Goal: Task Accomplishment & Management: Manage account settings

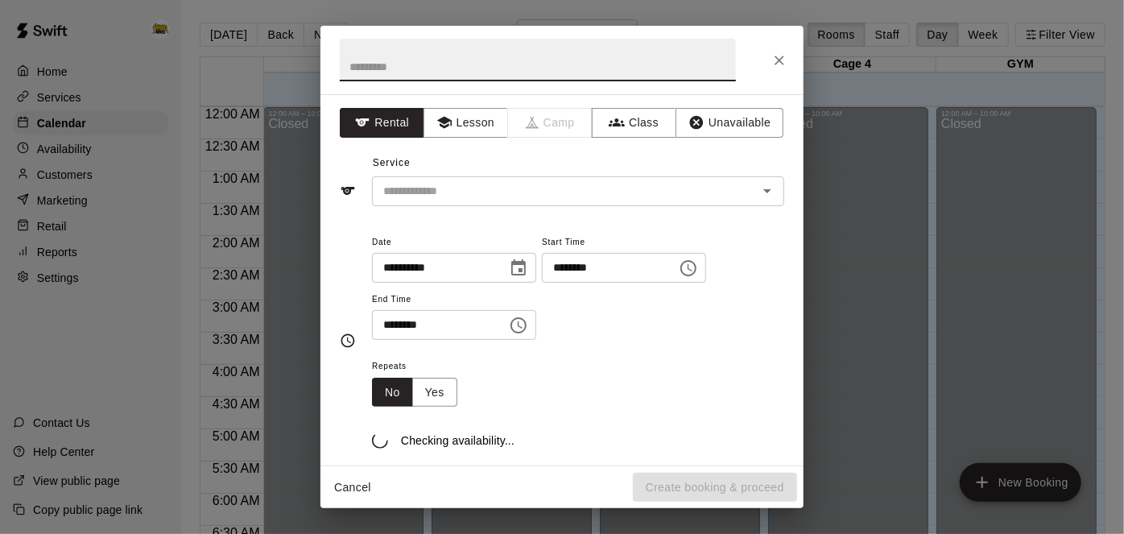
scroll to position [1100, 0]
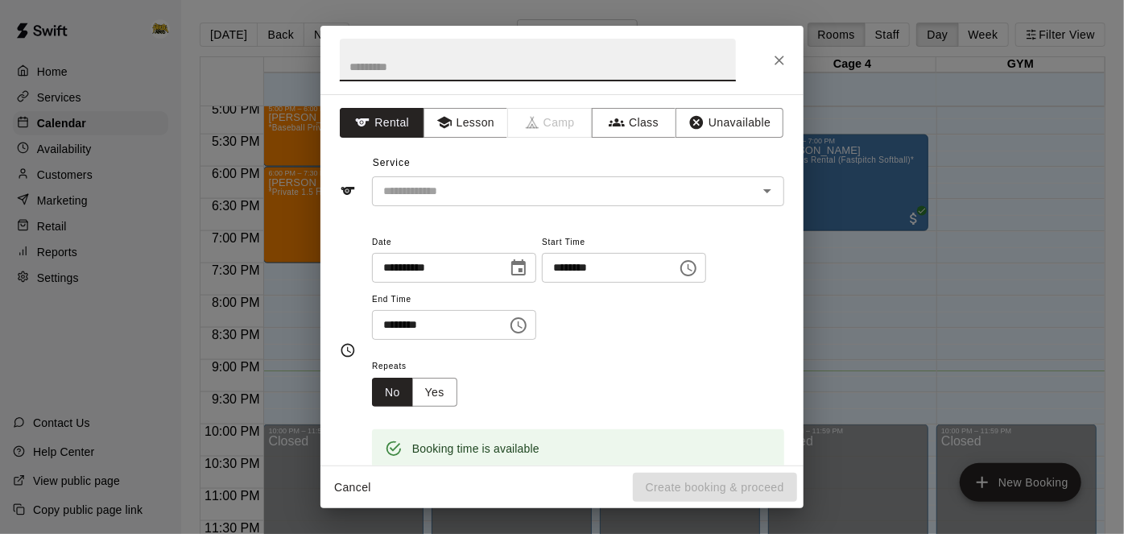
click at [785, 62] on icon "Close" at bounding box center [779, 60] width 16 height 16
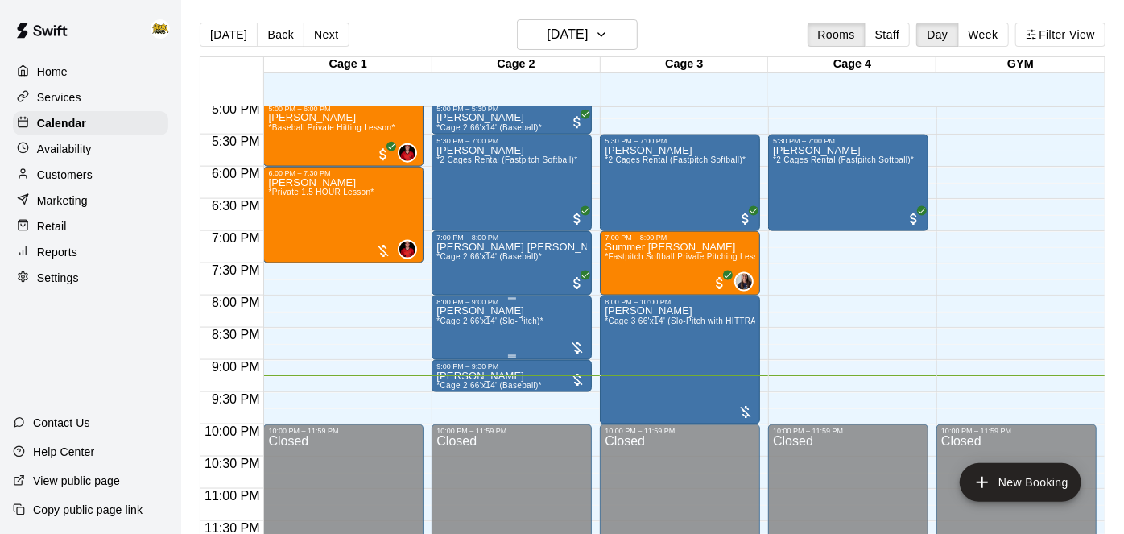
click at [511, 317] on span "*Cage 2 66'x14' (Slo-Pitch)*" at bounding box center [489, 320] width 107 height 9
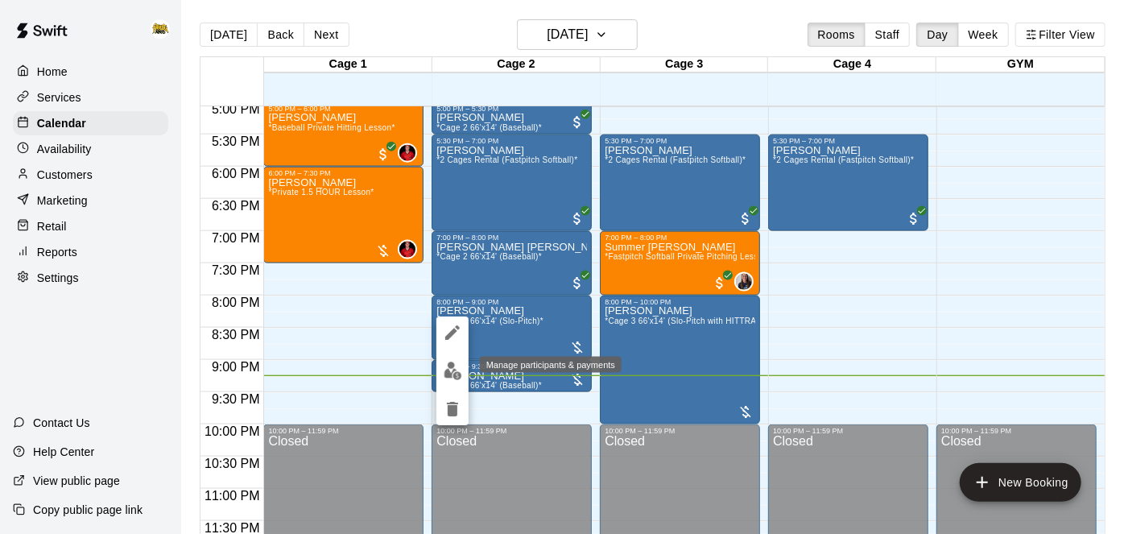
click at [451, 369] on img "edit" at bounding box center [453, 370] width 19 height 19
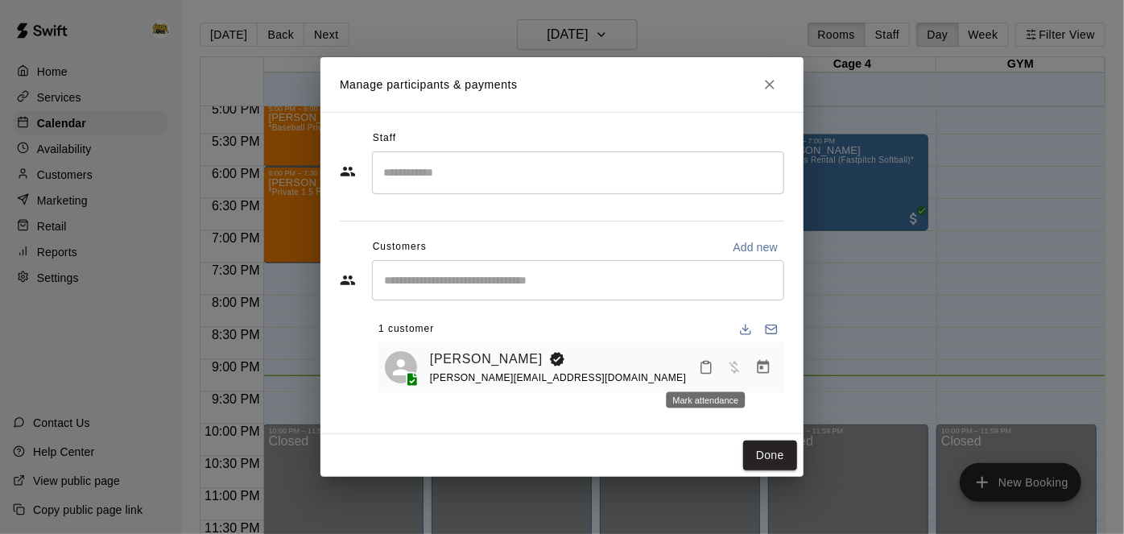
click at [703, 366] on icon "Mark attendance" at bounding box center [706, 367] width 14 height 14
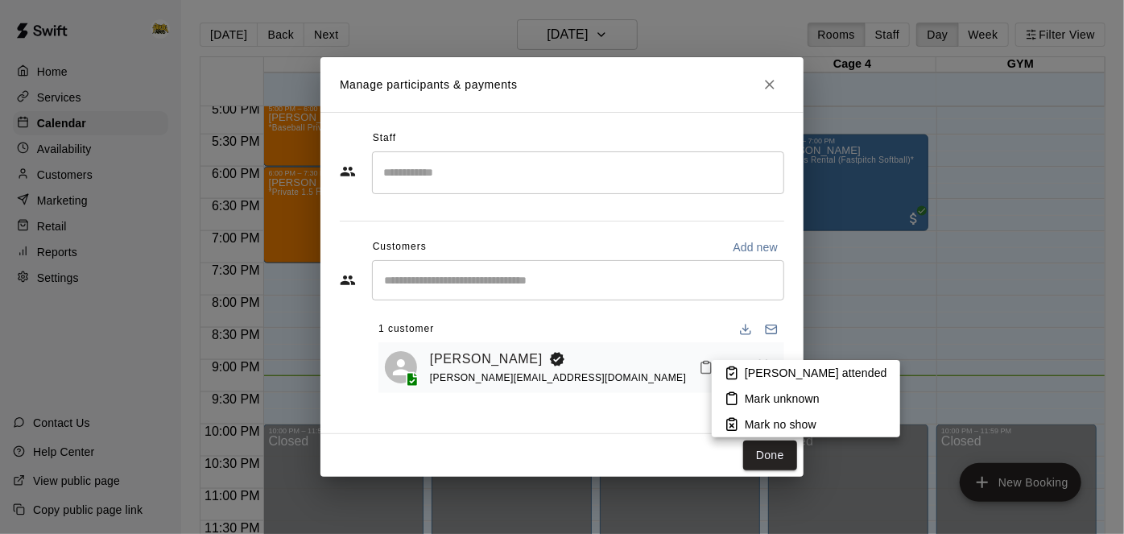
click at [733, 369] on rect at bounding box center [731, 368] width 5 height 2
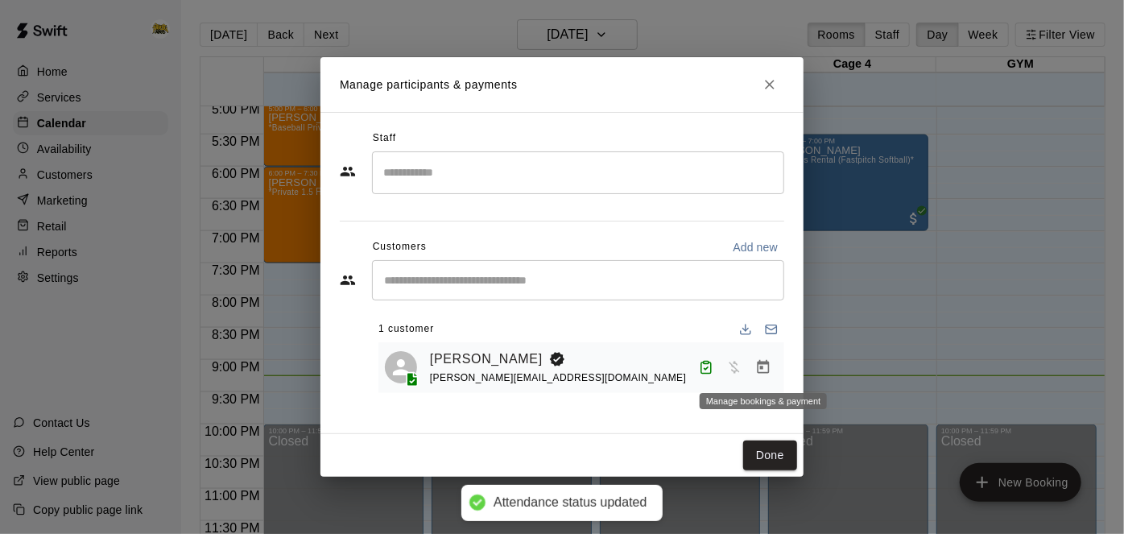
click at [772, 375] on button "Manage bookings & payment" at bounding box center [763, 367] width 29 height 29
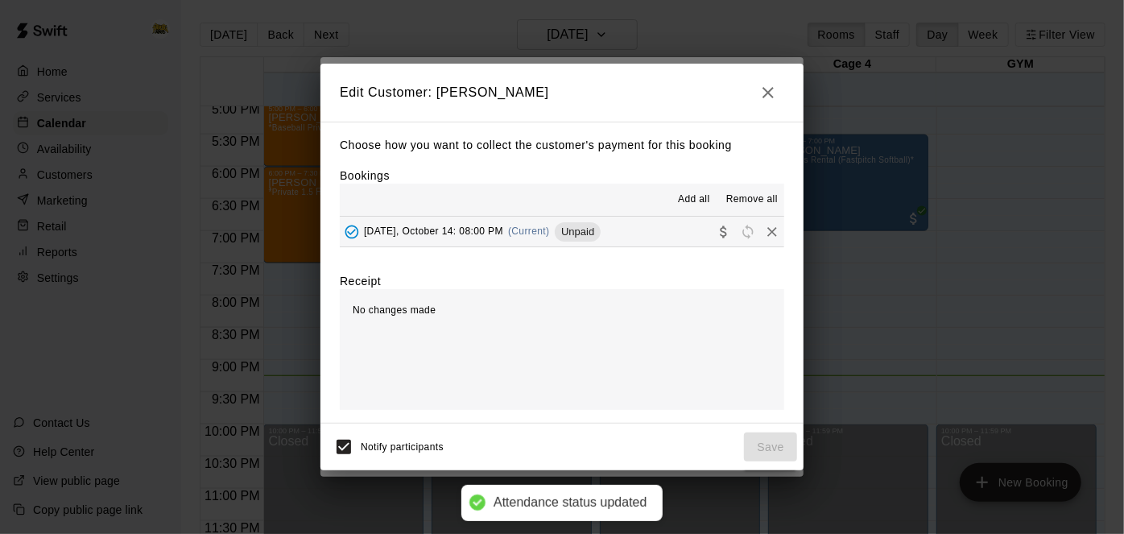
click at [625, 237] on button "[DATE], October 14: 08:00 PM (Current) Unpaid" at bounding box center [562, 232] width 444 height 30
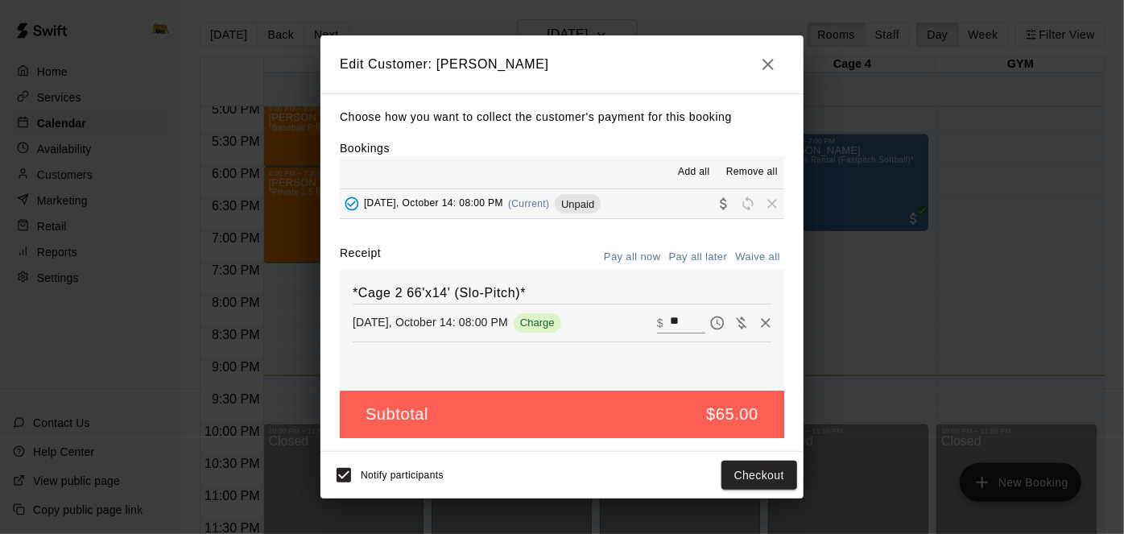
click at [683, 320] on input "**" at bounding box center [687, 322] width 35 height 21
type input "*"
type input "**"
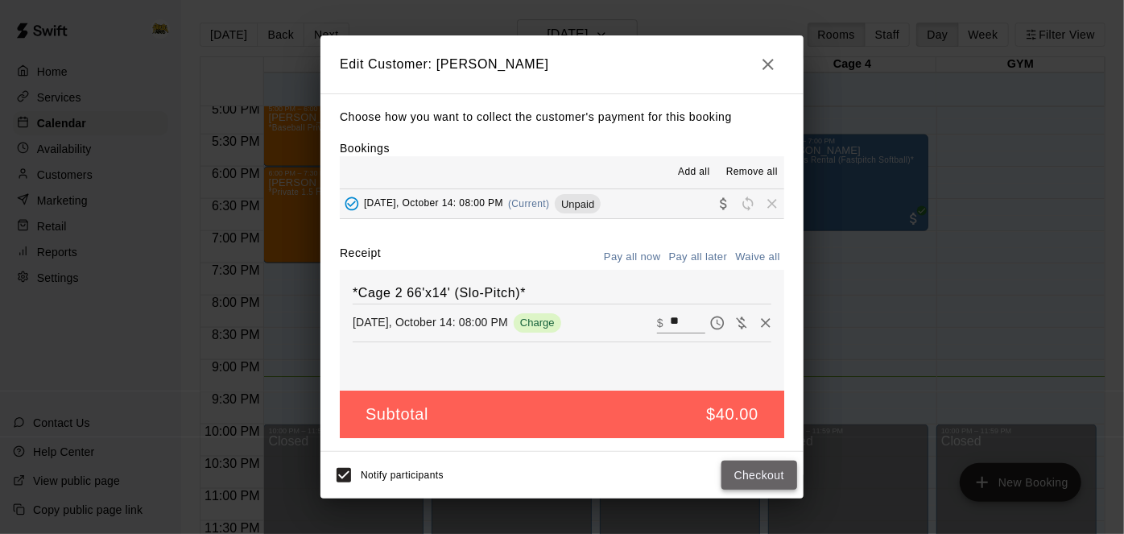
click at [752, 478] on button "Checkout" at bounding box center [759, 475] width 76 height 30
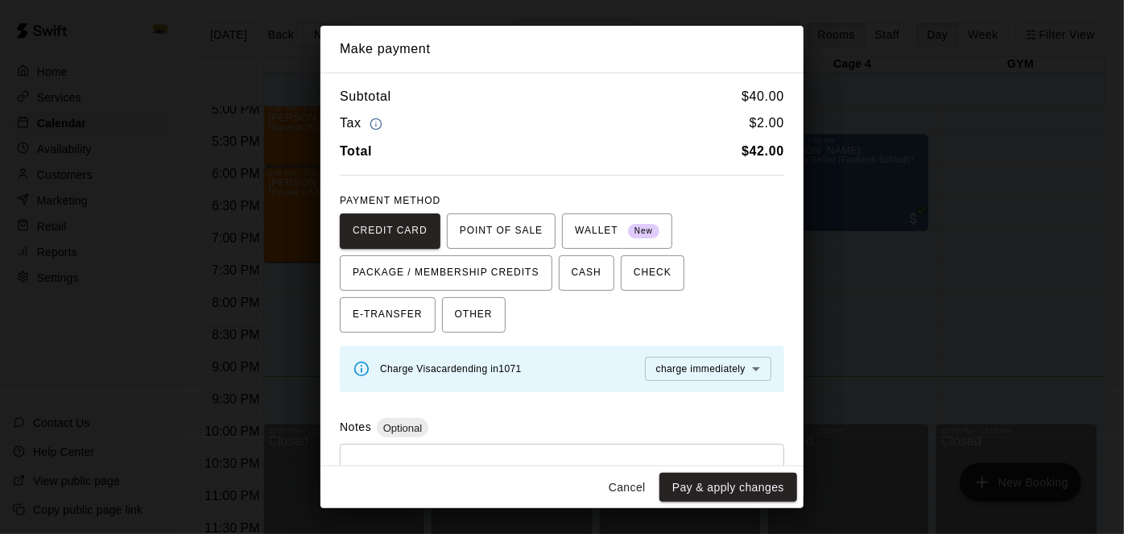
scroll to position [64, 0]
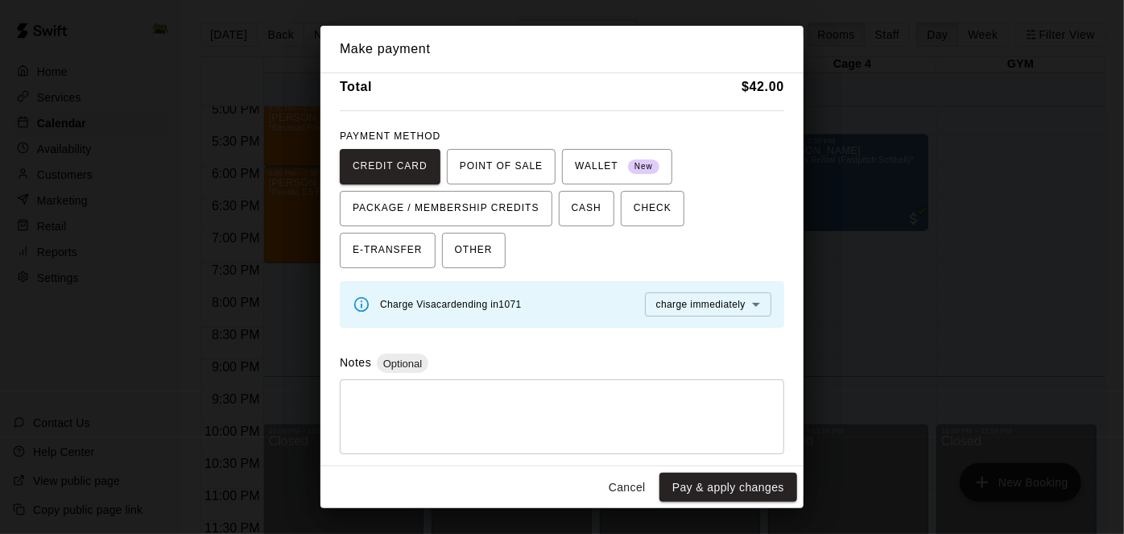
click at [562, 394] on textarea at bounding box center [562, 417] width 422 height 48
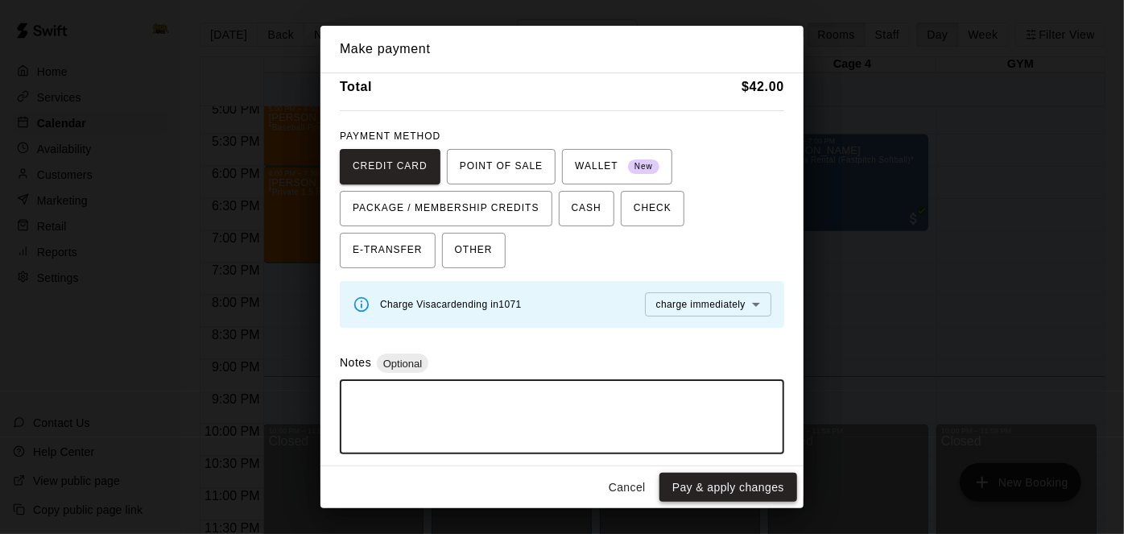
click at [759, 485] on button "Pay & apply changes" at bounding box center [728, 488] width 138 height 30
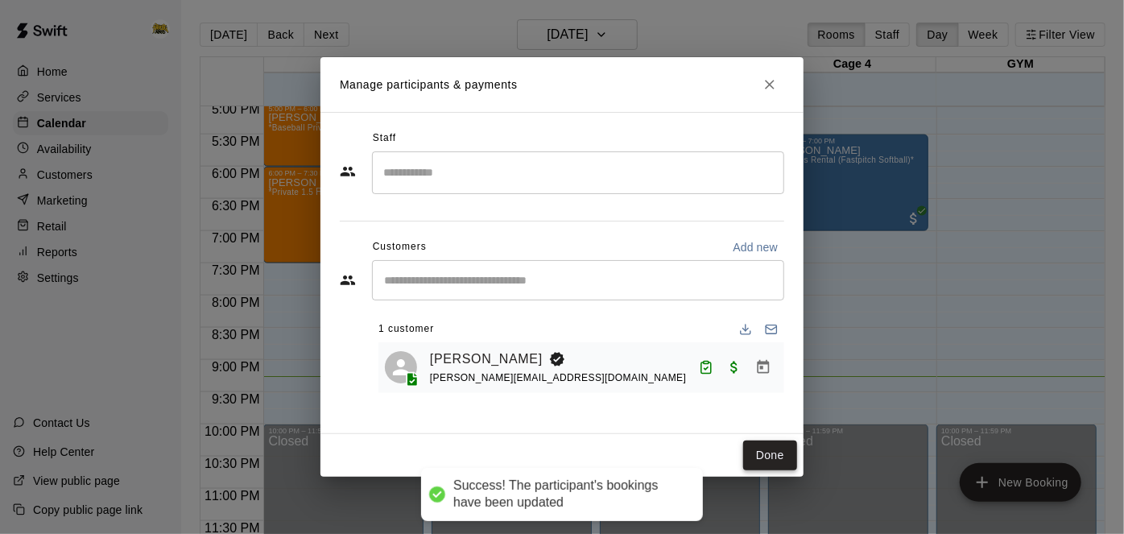
click at [767, 465] on button "Done" at bounding box center [770, 455] width 54 height 30
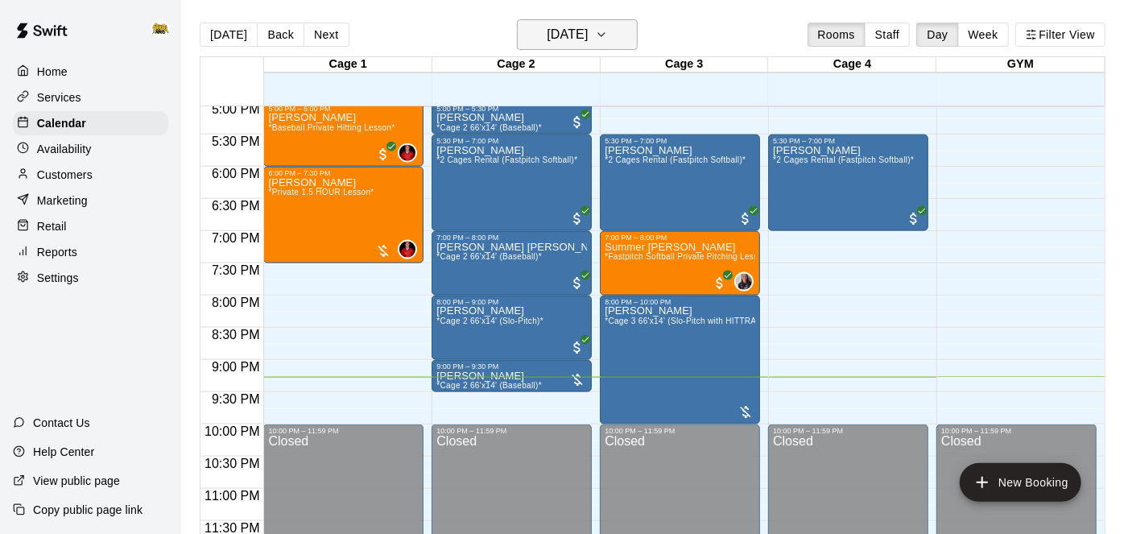
click at [559, 27] on h6 "[DATE]" at bounding box center [567, 34] width 41 height 23
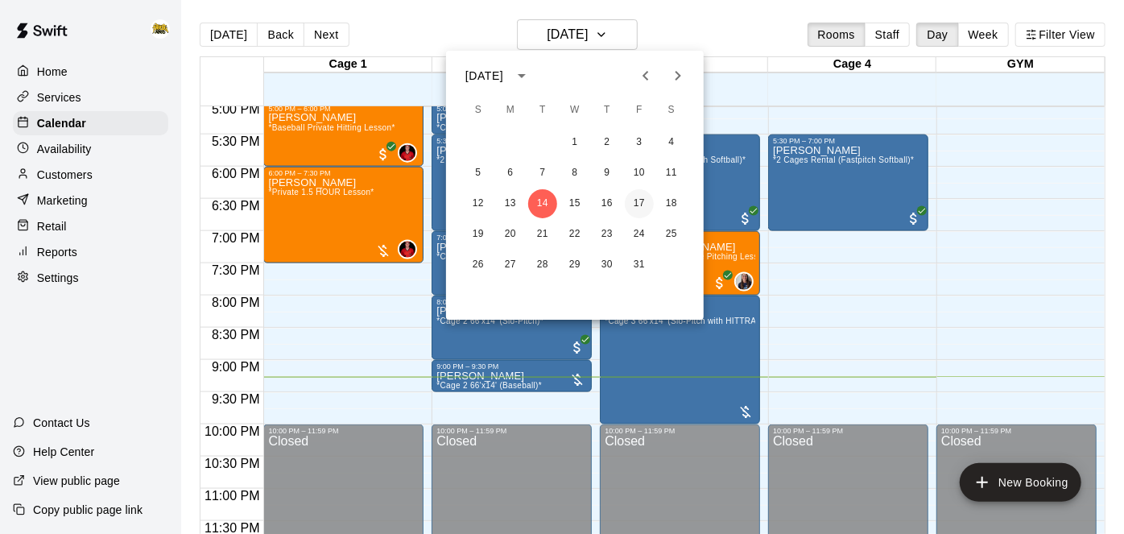
click at [643, 203] on button "17" at bounding box center [639, 203] width 29 height 29
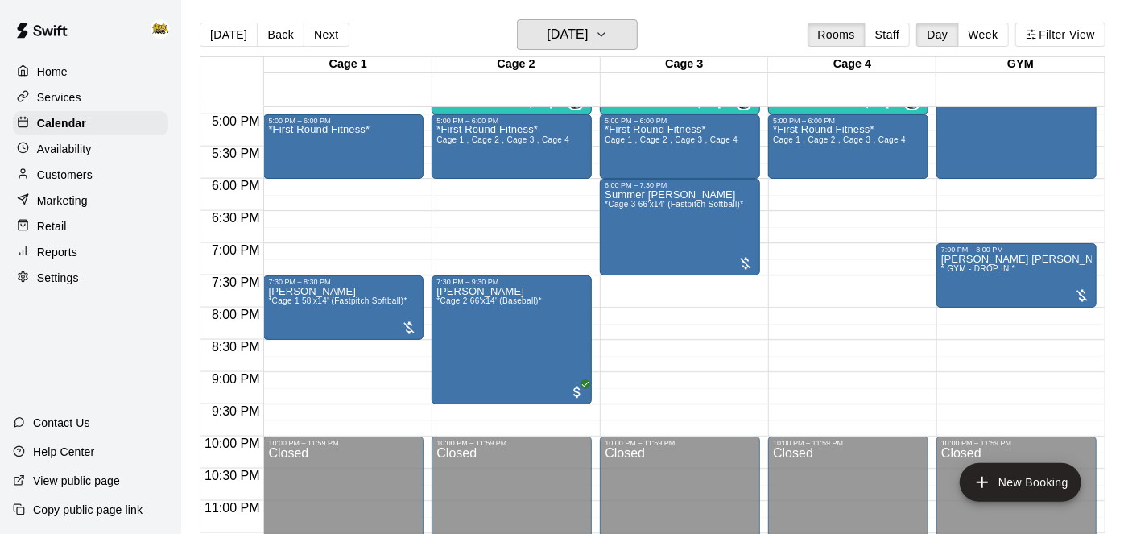
scroll to position [1088, 0]
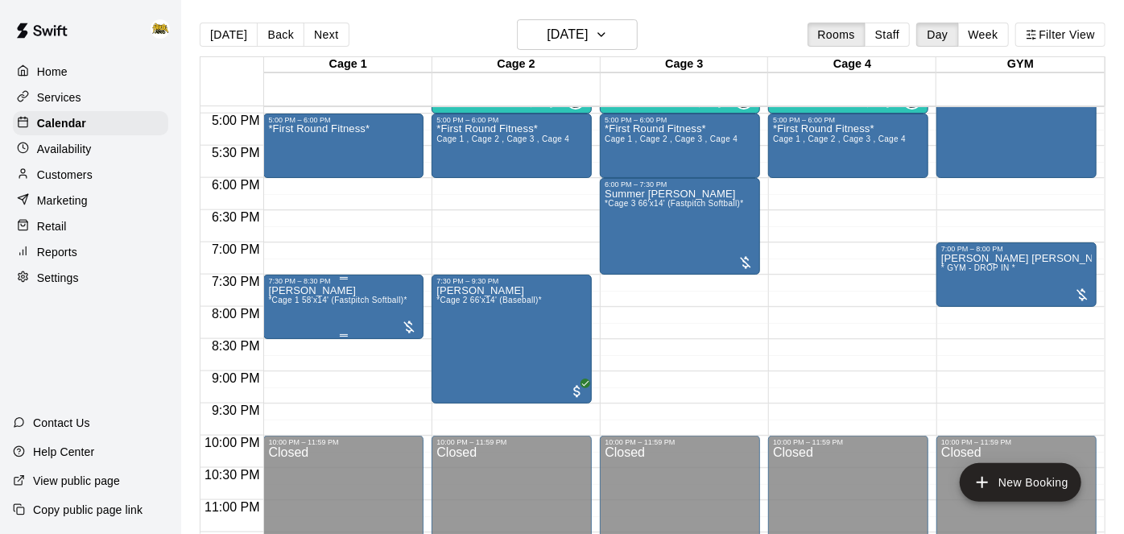
click at [361, 303] on span "*Cage 1 58'x14' (Fastpitch Softball)*" at bounding box center [337, 299] width 138 height 9
click at [283, 312] on icon "edit" at bounding box center [283, 311] width 14 height 14
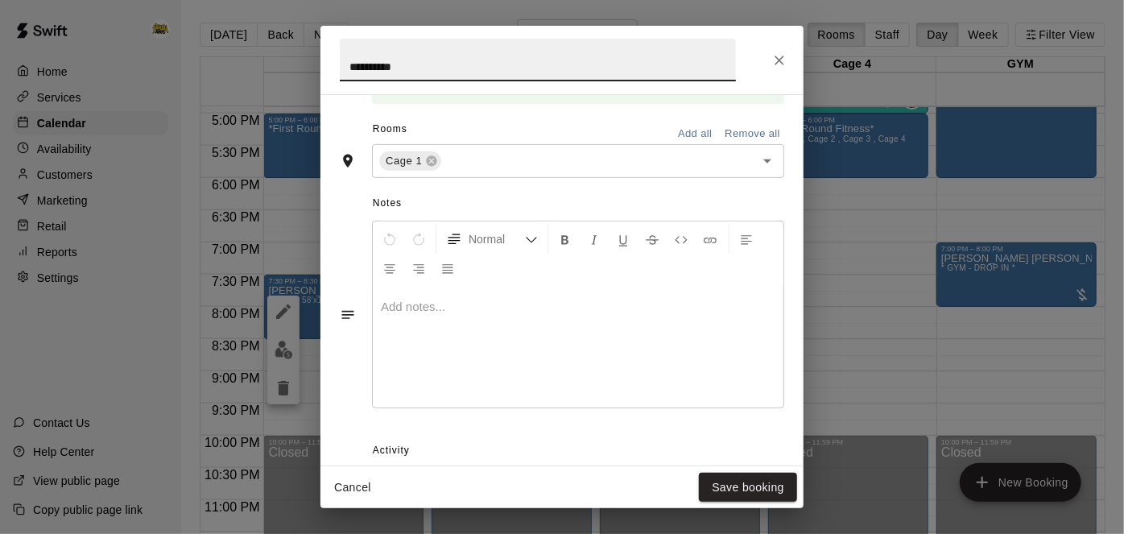
scroll to position [367, 0]
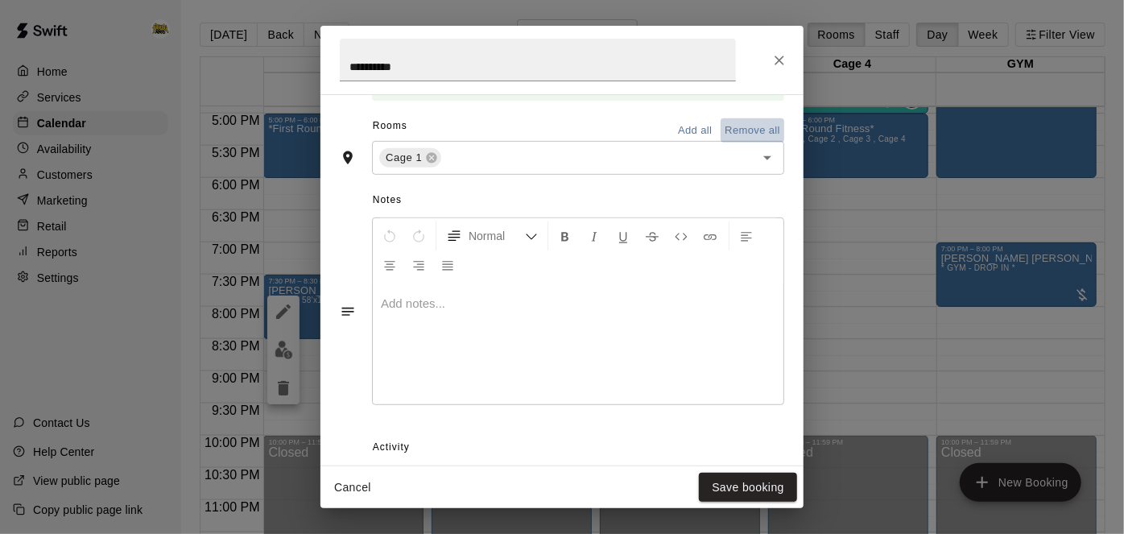
click at [758, 143] on button "Remove all" at bounding box center [752, 130] width 64 height 25
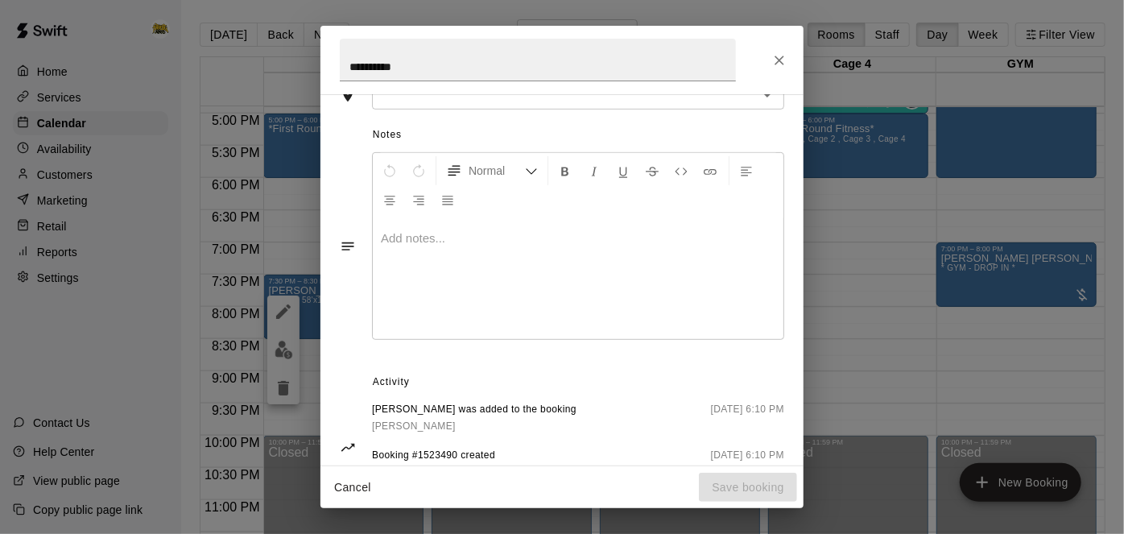
click at [771, 105] on icon "Open" at bounding box center [767, 94] width 19 height 19
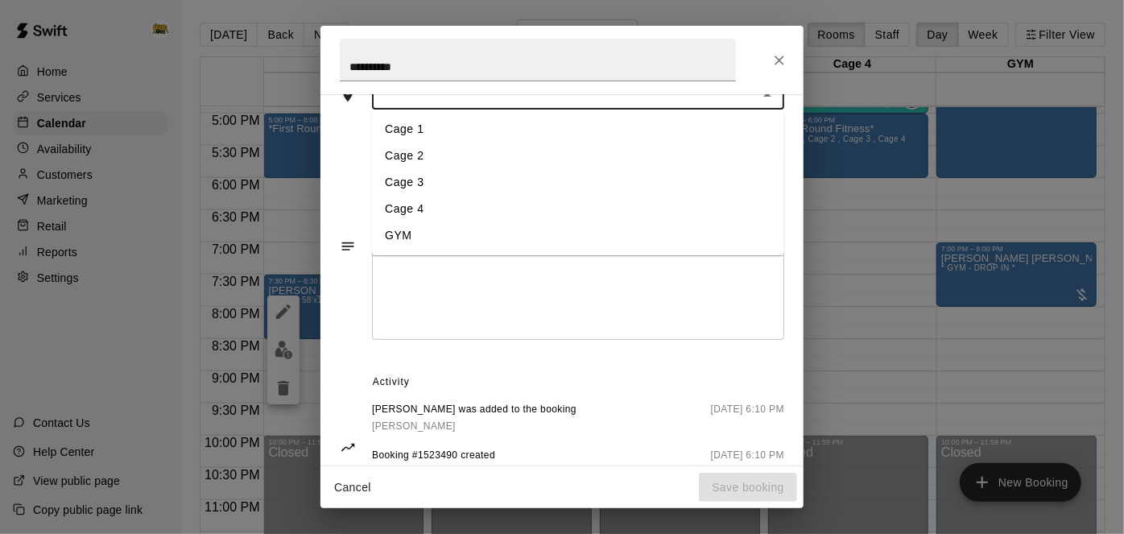
click at [456, 196] on li "Cage 3" at bounding box center [578, 183] width 412 height 27
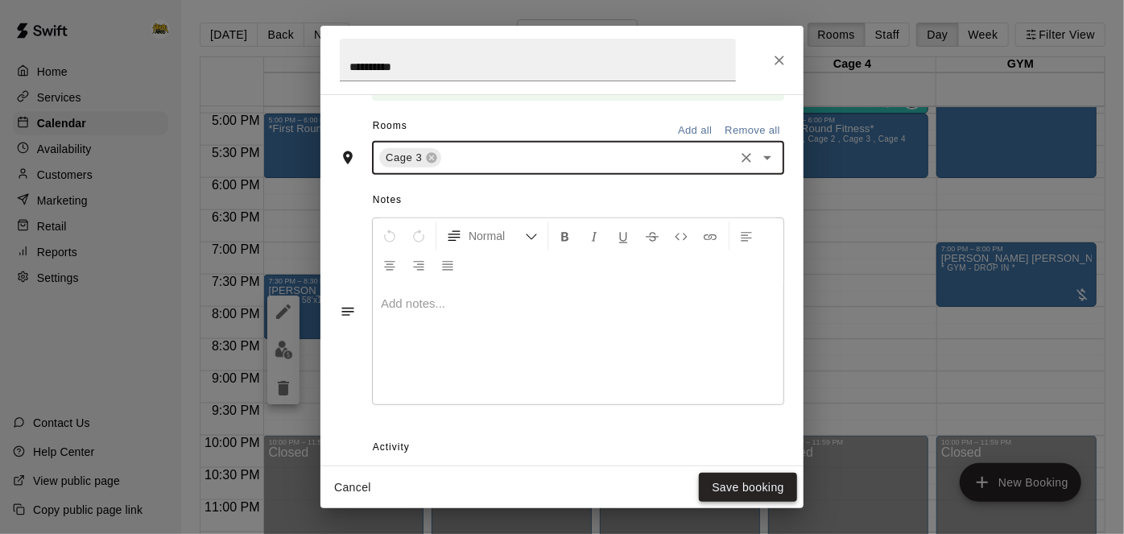
click at [761, 490] on button "Save booking" at bounding box center [748, 488] width 98 height 30
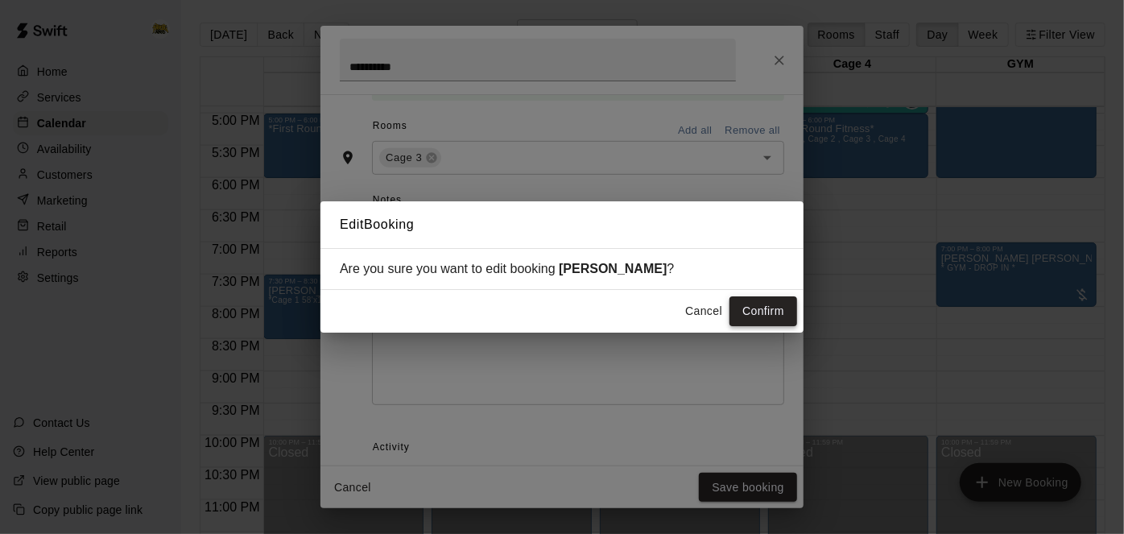
click at [777, 305] on button "Confirm" at bounding box center [763, 311] width 68 height 30
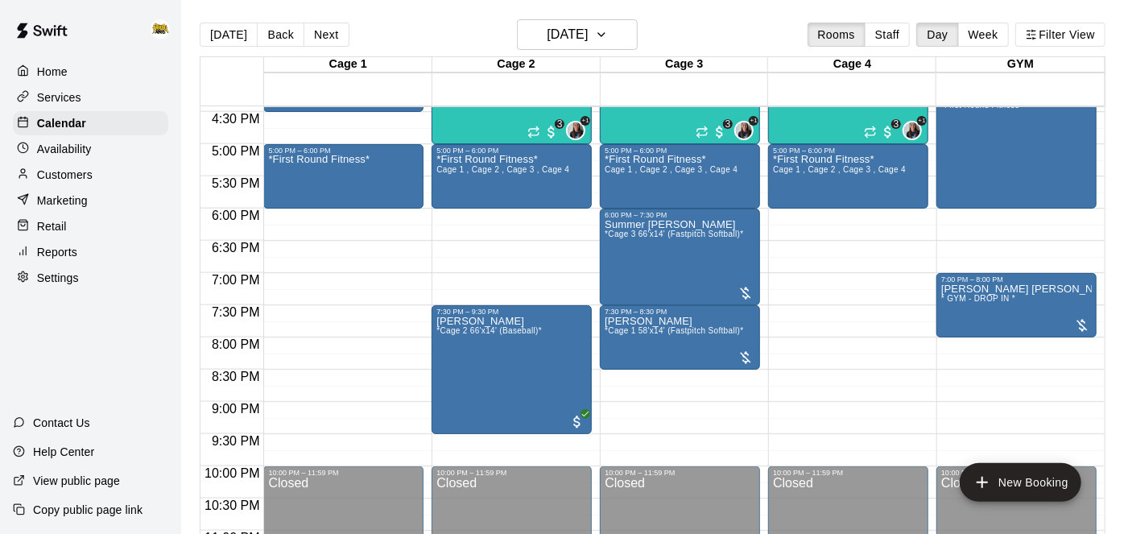
scroll to position [1046, 0]
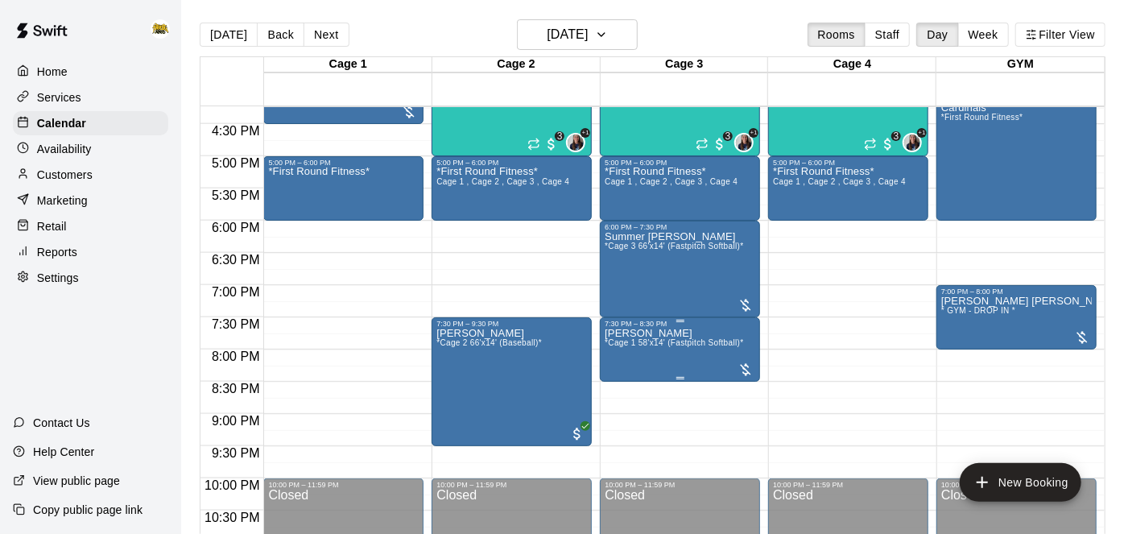
click at [623, 430] on button "delete" at bounding box center [621, 419] width 32 height 32
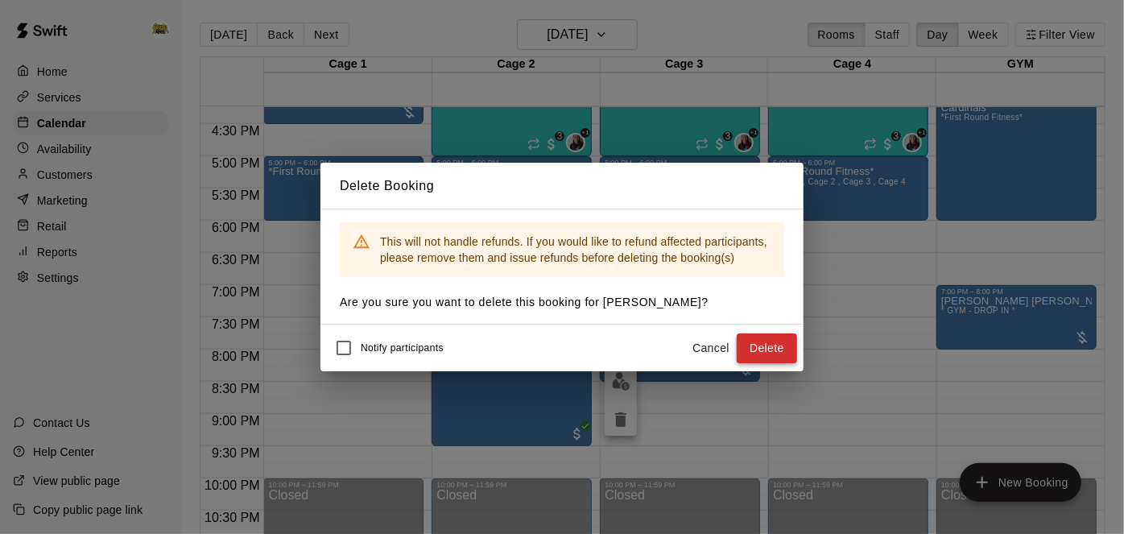
click at [786, 343] on button "Delete" at bounding box center [767, 348] width 60 height 30
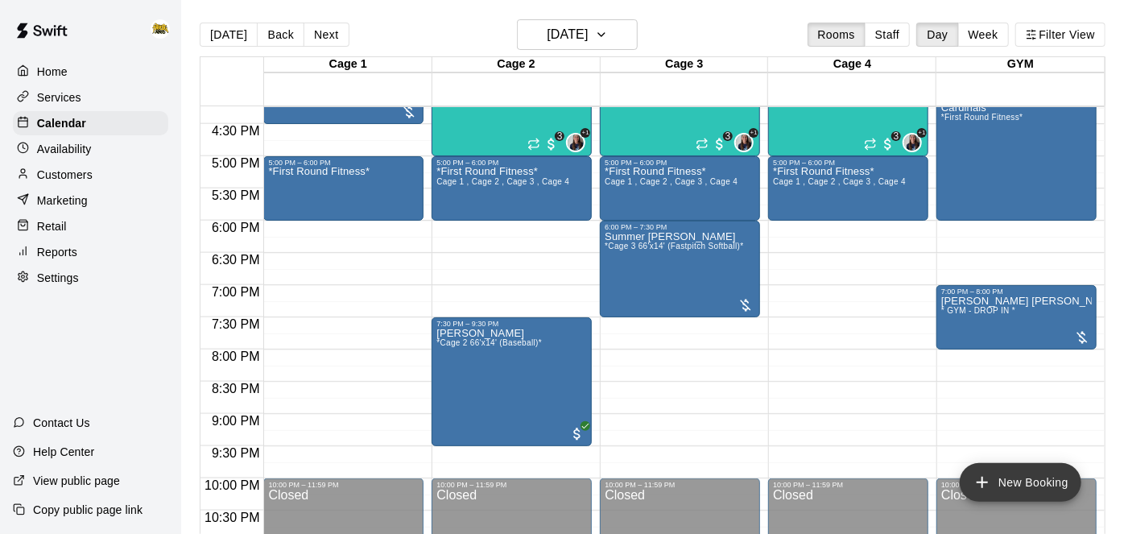
click at [989, 486] on icon "add" at bounding box center [981, 482] width 19 height 19
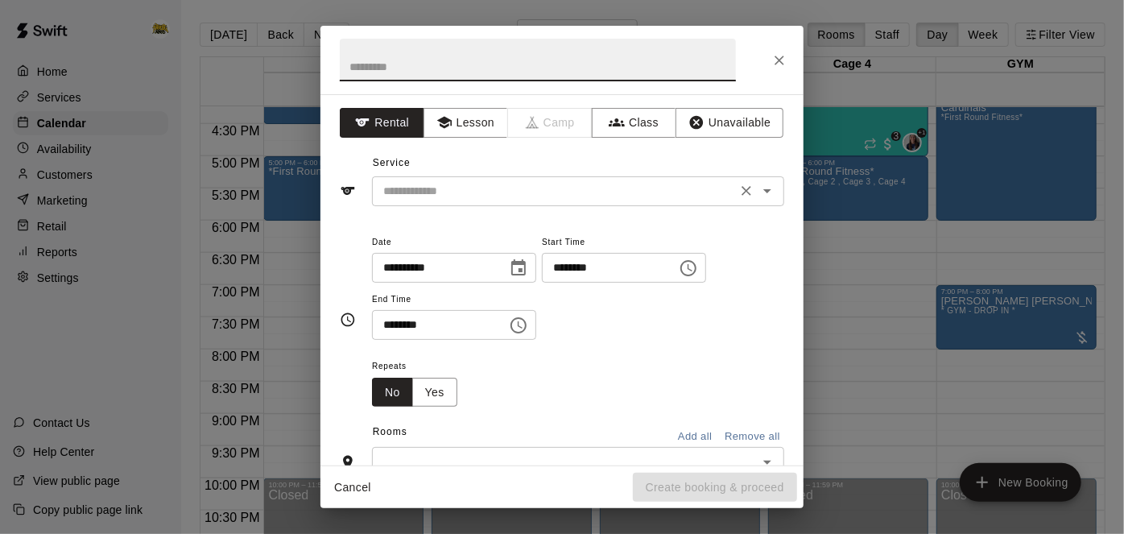
click at [534, 197] on input "text" at bounding box center [554, 191] width 355 height 20
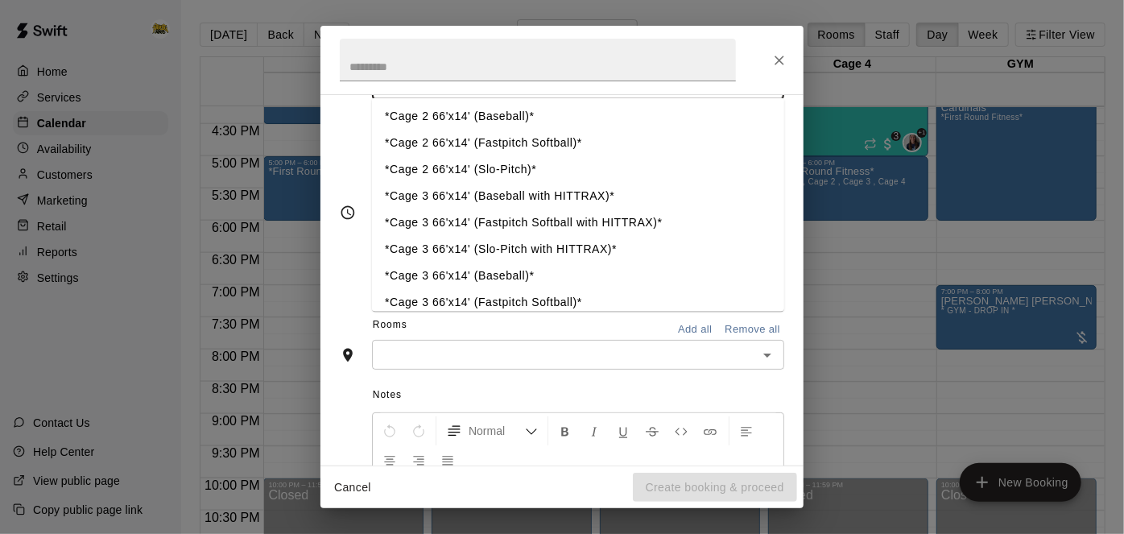
scroll to position [81, 0]
click at [543, 244] on li "*Cage 3 66'x14' (Slo-Pitch with HITTRAX)*" at bounding box center [578, 248] width 412 height 27
type input "**********"
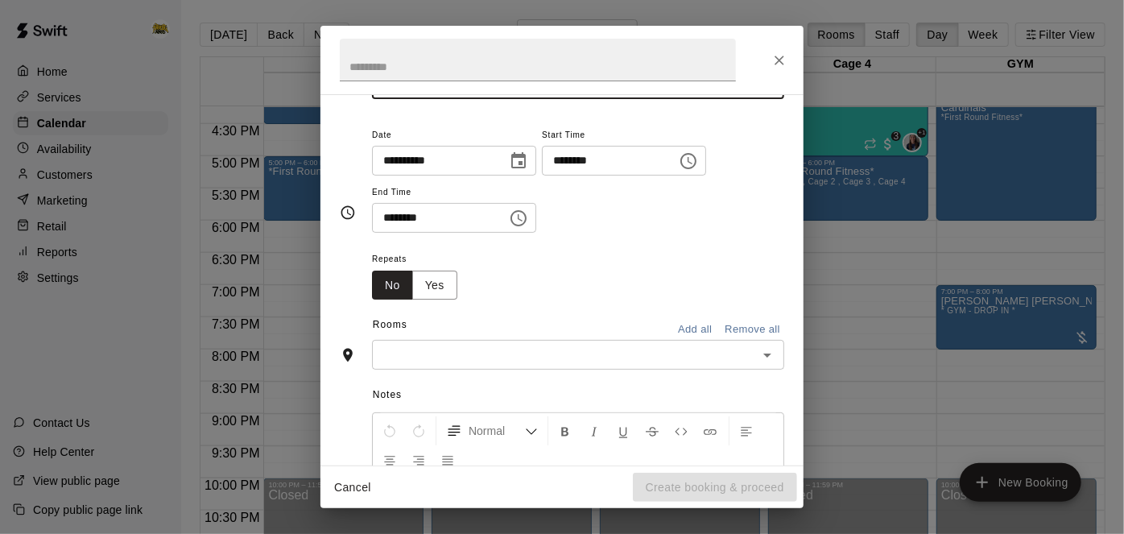
click at [542, 175] on input "********" at bounding box center [604, 161] width 124 height 30
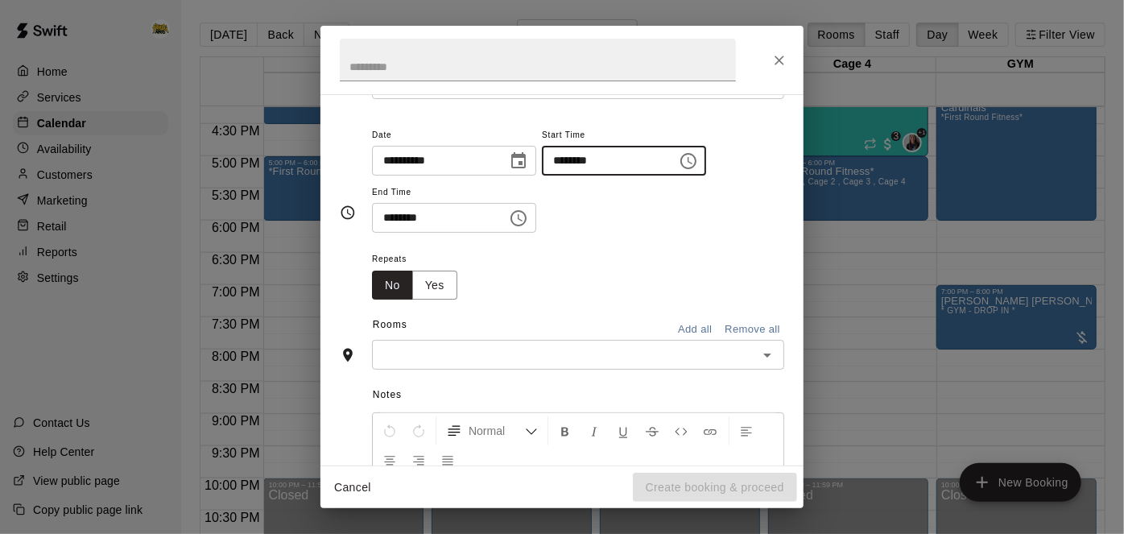
type input "********"
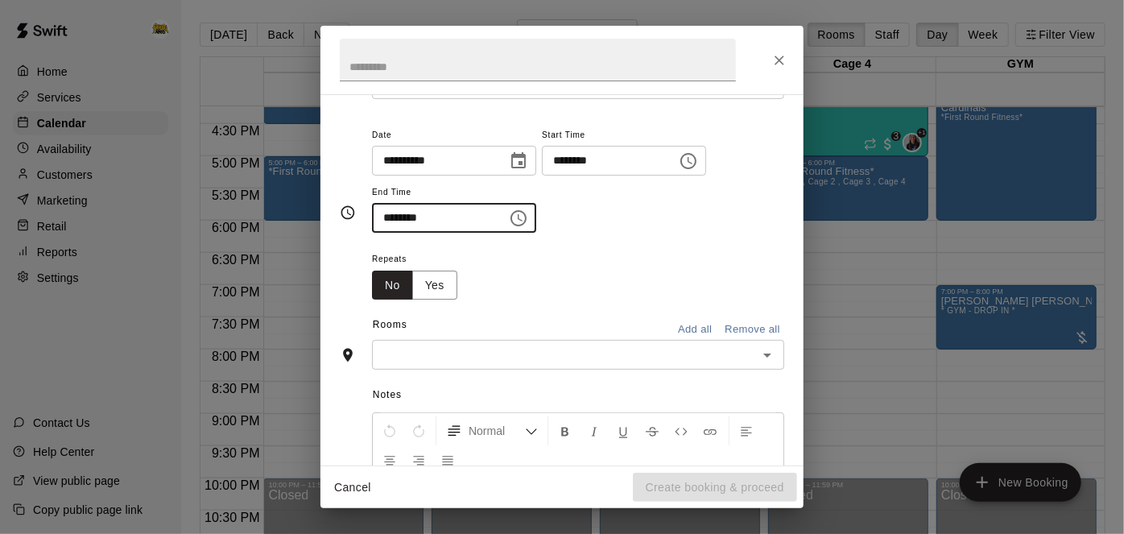
click at [764, 369] on div "​" at bounding box center [578, 355] width 412 height 30
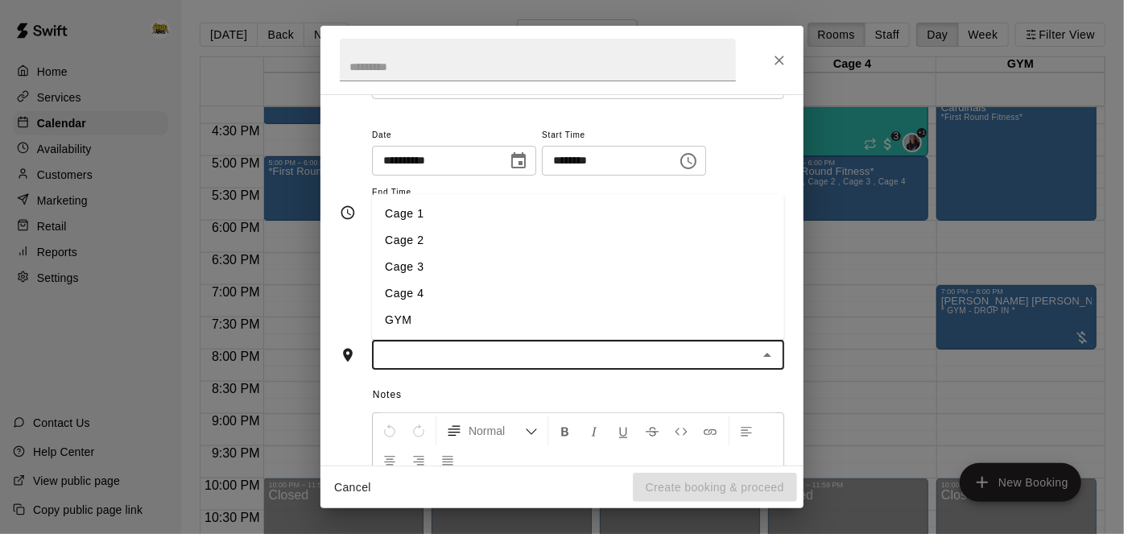
click at [710, 280] on li "Cage 3" at bounding box center [578, 267] width 412 height 27
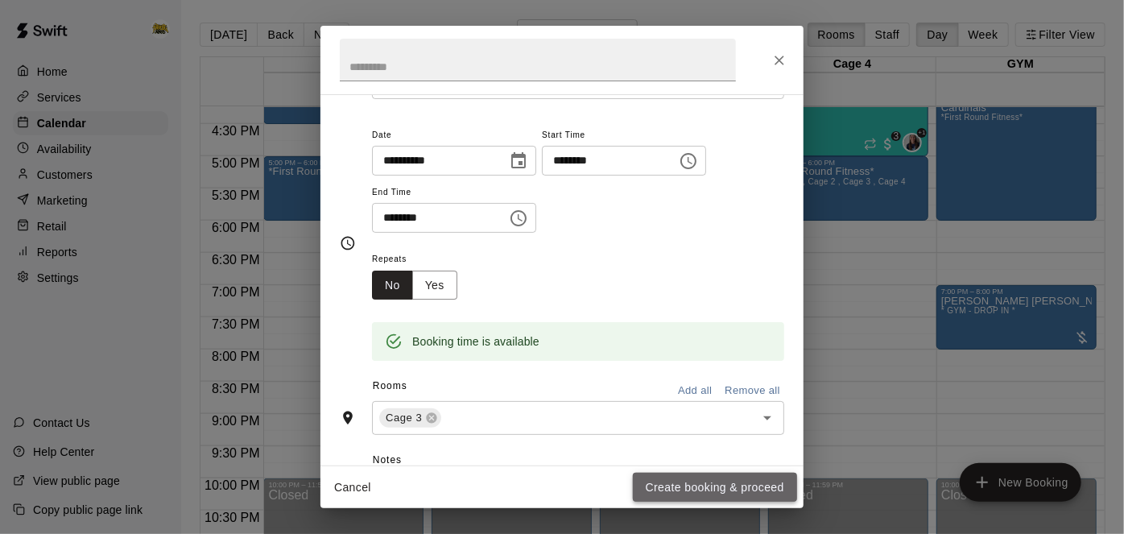
click at [716, 480] on button "Create booking & proceed" at bounding box center [715, 488] width 164 height 30
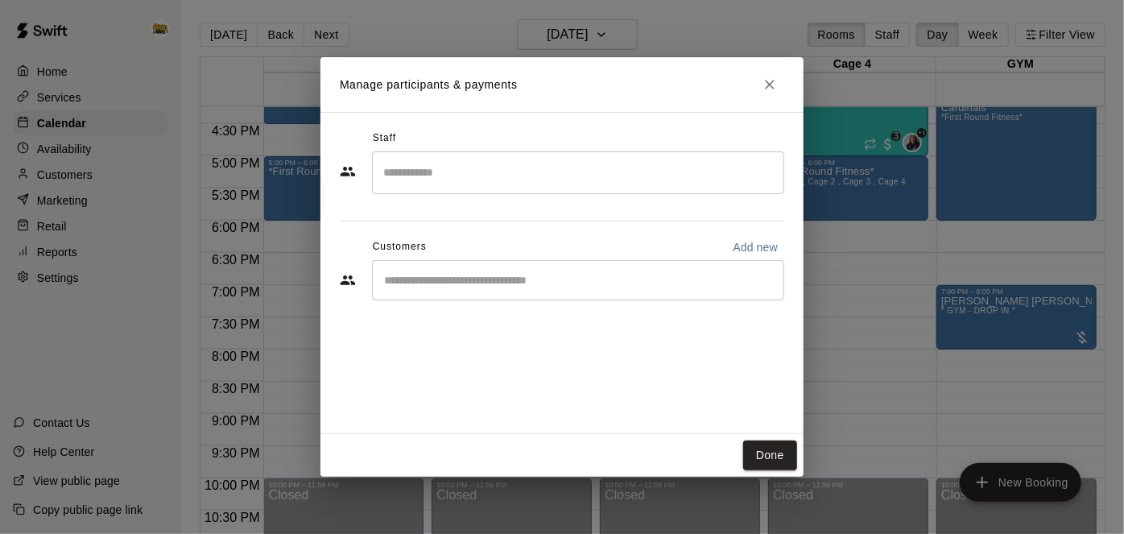
click at [642, 293] on div "​" at bounding box center [578, 280] width 412 height 40
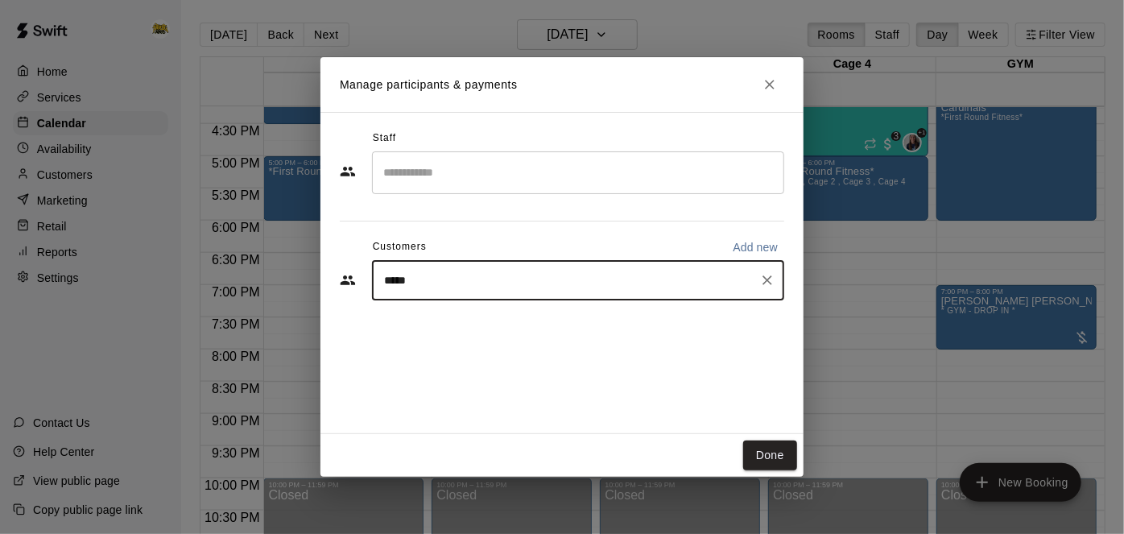
type input "******"
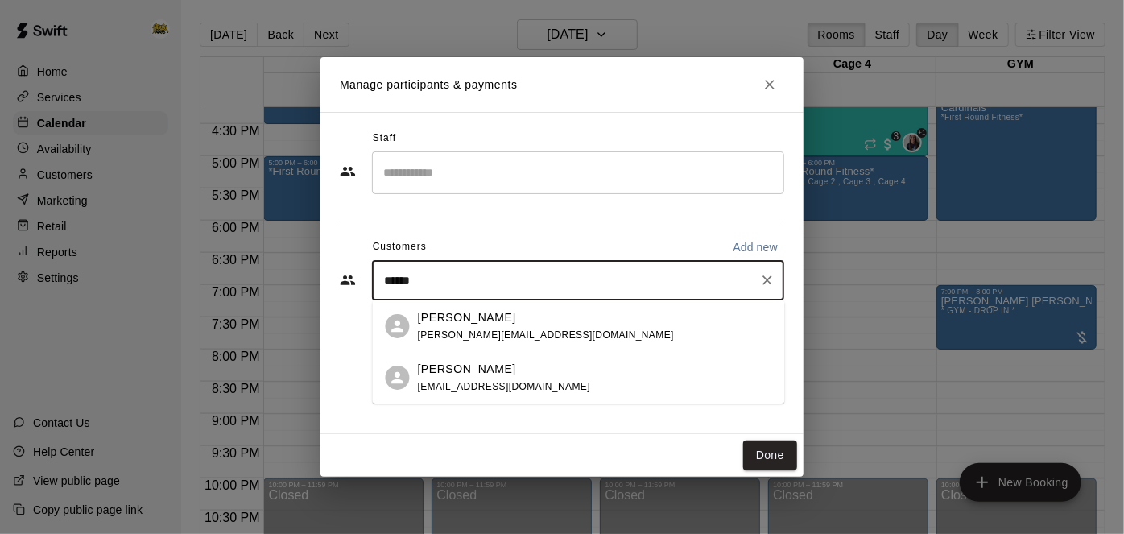
click at [533, 320] on div "[PERSON_NAME] [PERSON_NAME][EMAIL_ADDRESS][DOMAIN_NAME]" at bounding box center [595, 326] width 354 height 35
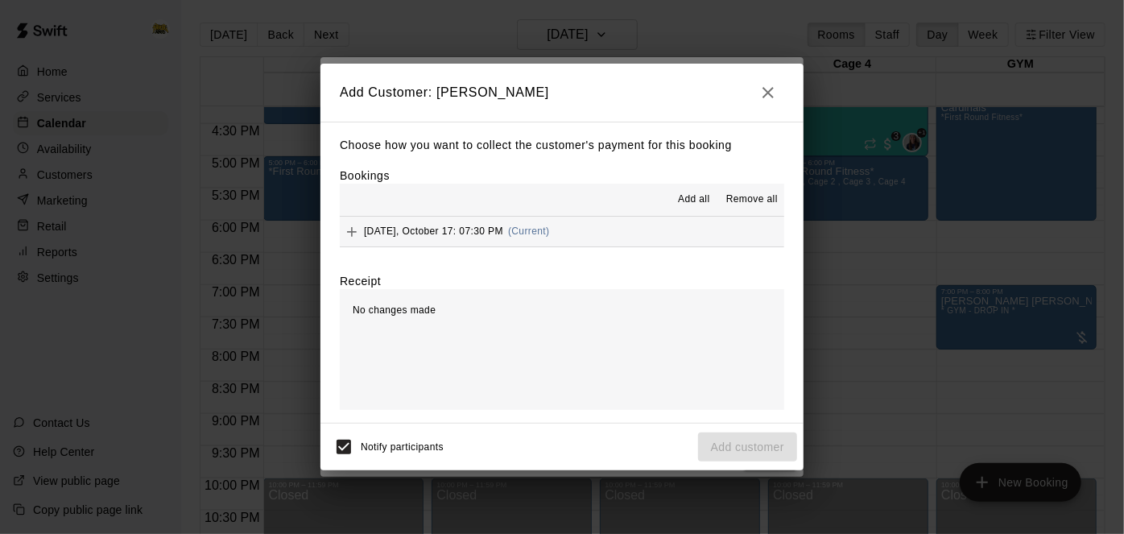
click at [692, 198] on span "Add all" at bounding box center [694, 200] width 32 height 16
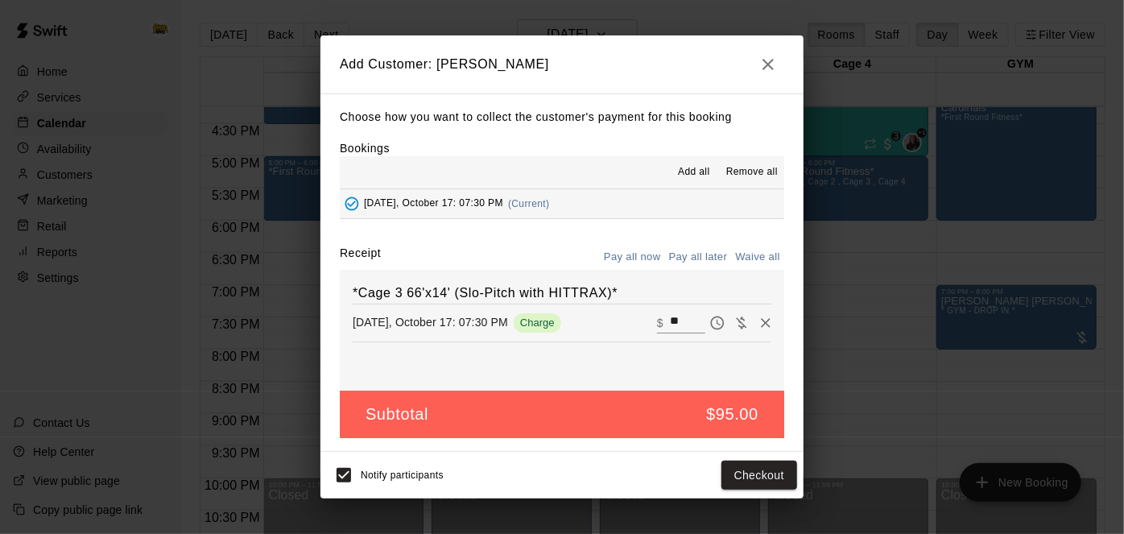
click at [693, 254] on button "Pay all later" at bounding box center [698, 257] width 67 height 25
click at [766, 471] on button "Add customer" at bounding box center [747, 475] width 99 height 30
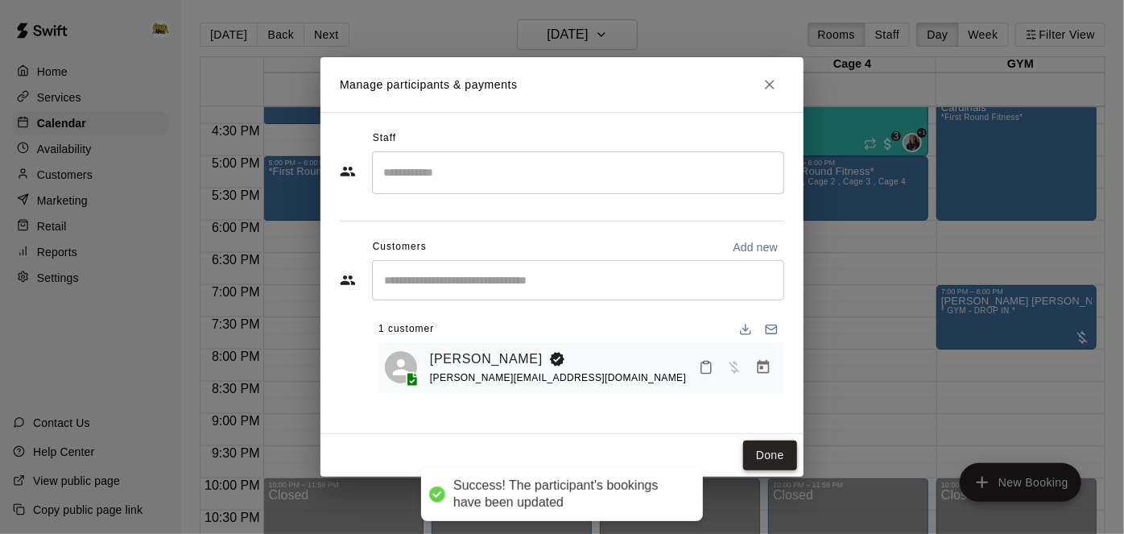
click at [769, 460] on button "Done" at bounding box center [770, 455] width 54 height 30
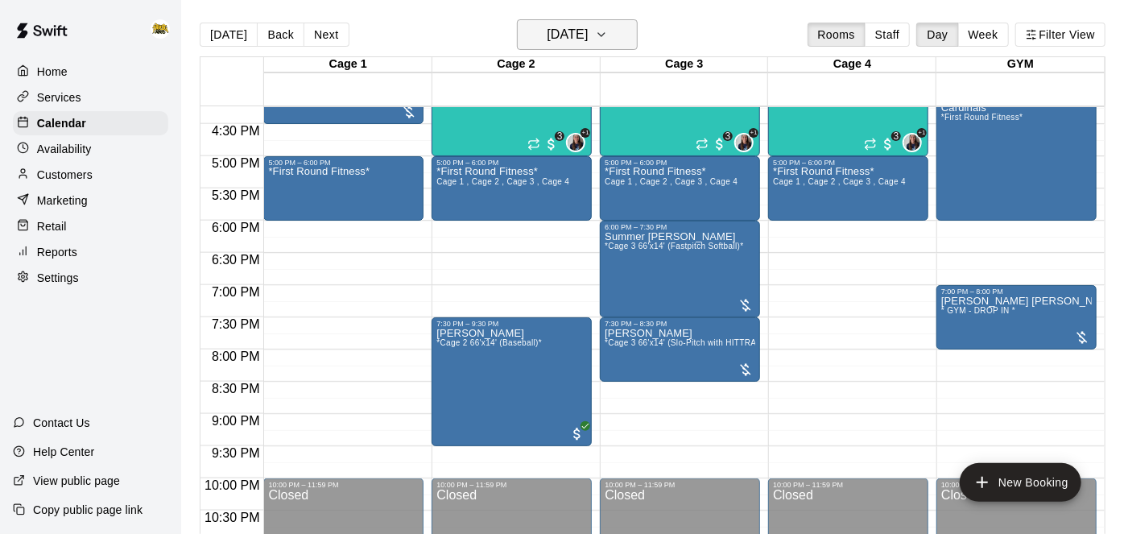
click at [592, 47] on button "[DATE]" at bounding box center [577, 34] width 121 height 31
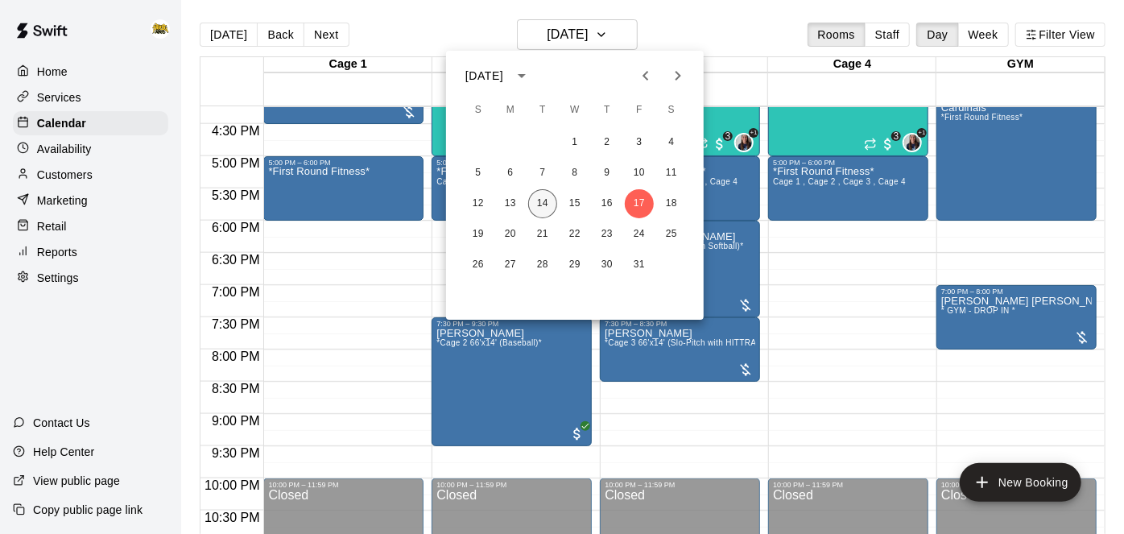
click at [538, 198] on button "14" at bounding box center [542, 203] width 29 height 29
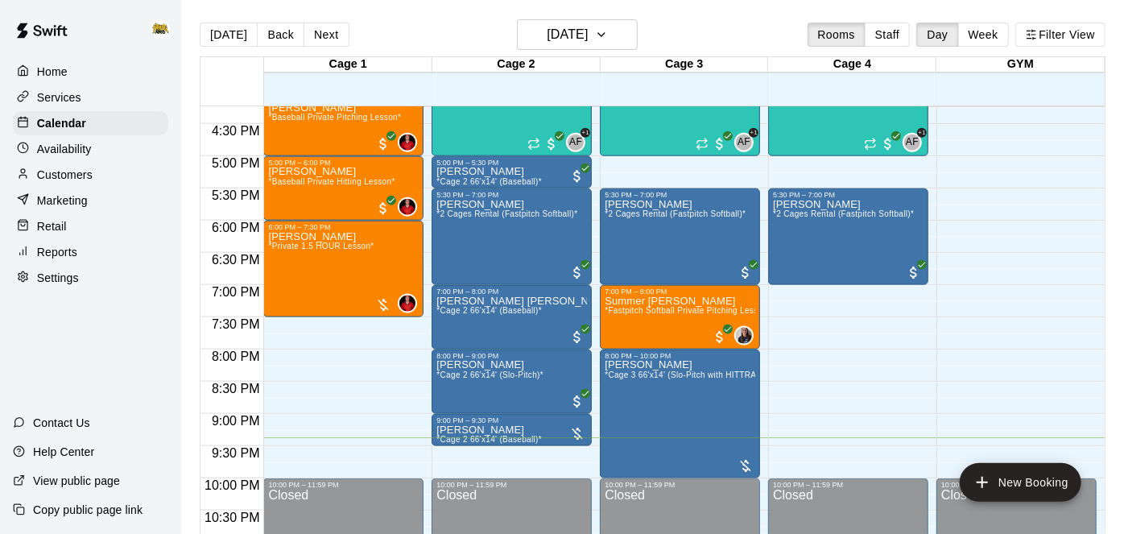
click at [538, 199] on div "[PERSON_NAME] *2 Cages Rental (Fastpitch Softball)*" at bounding box center [506, 466] width 141 height 534
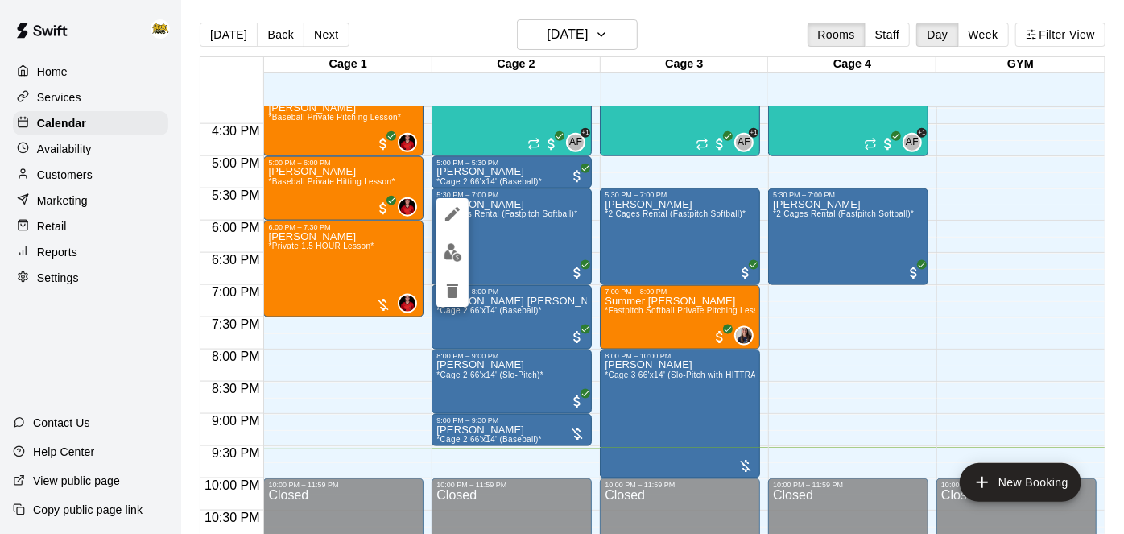
click at [538, 200] on div at bounding box center [562, 267] width 1124 height 534
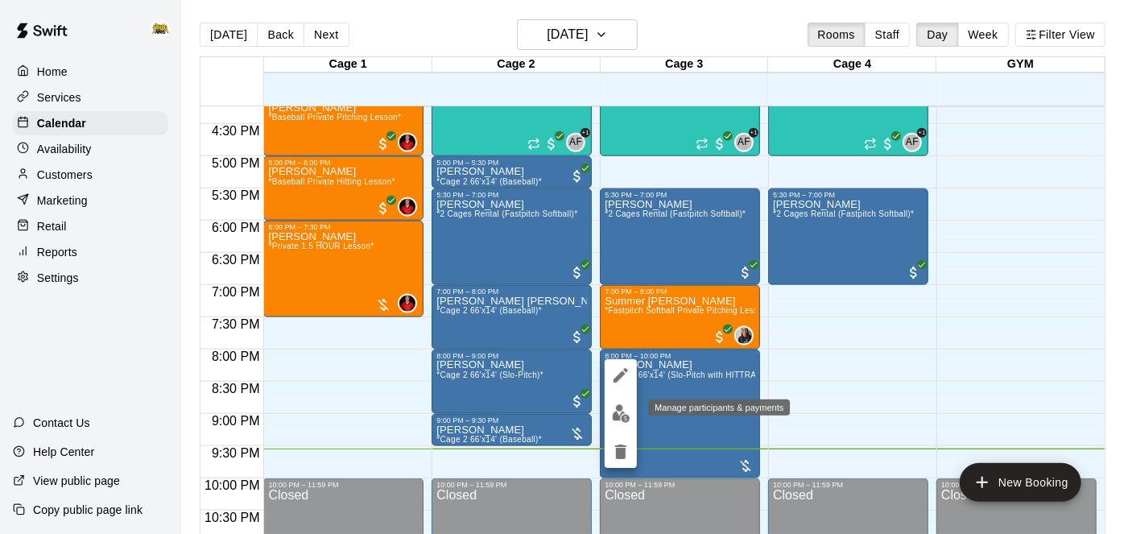
click at [621, 415] on img "edit" at bounding box center [621, 413] width 19 height 19
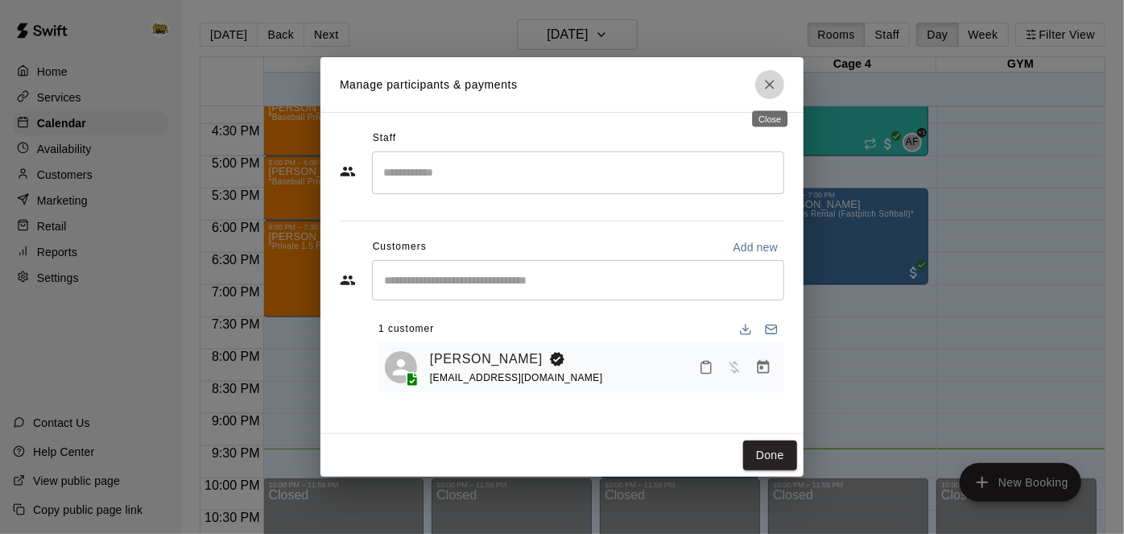
click at [772, 92] on icon "Close" at bounding box center [770, 84] width 16 height 16
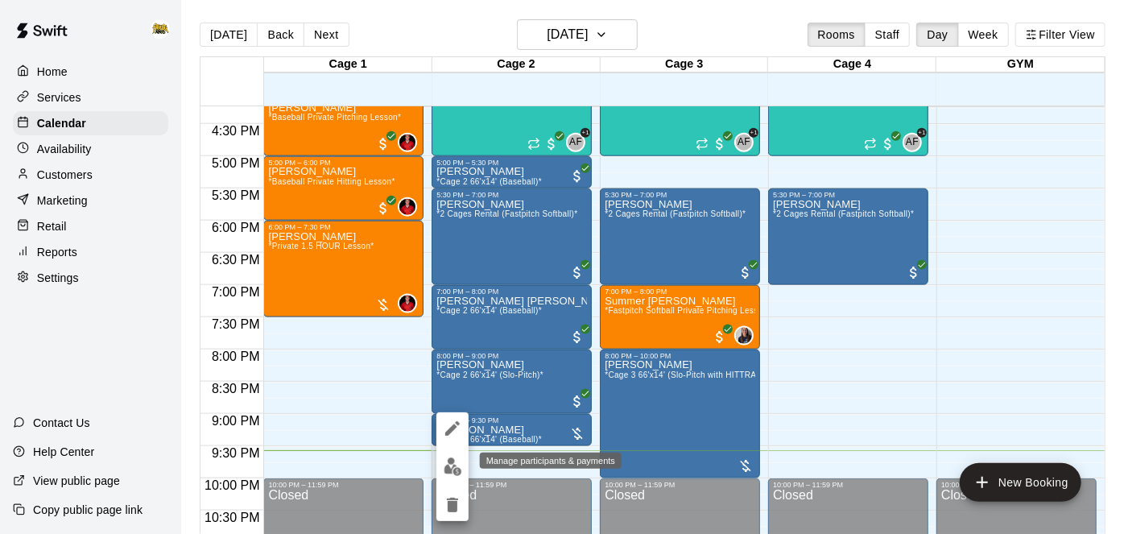
click at [454, 474] on img "edit" at bounding box center [453, 466] width 19 height 19
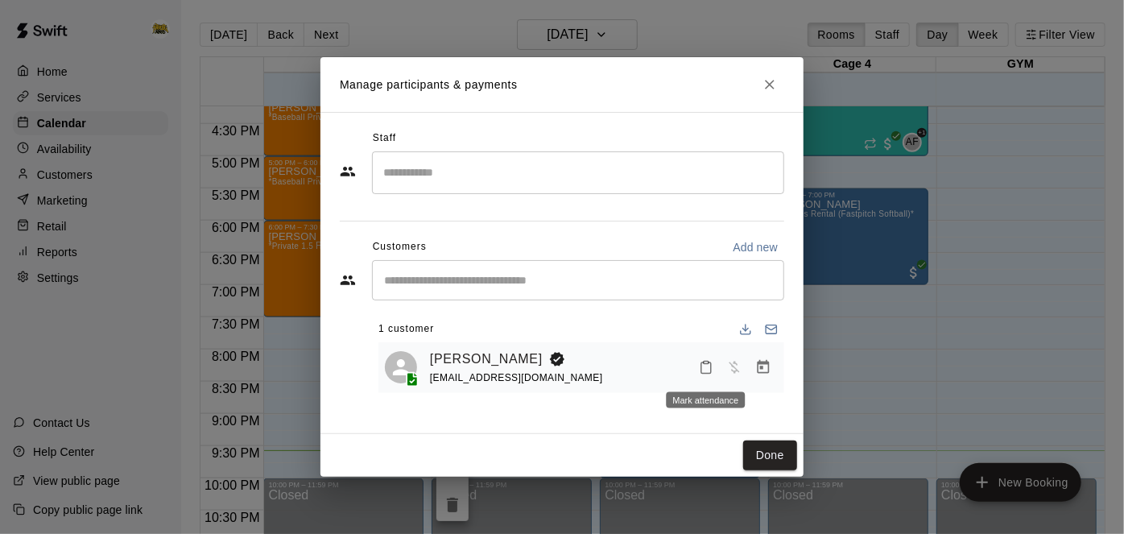
click at [709, 366] on icon "Mark attendance" at bounding box center [706, 367] width 14 height 14
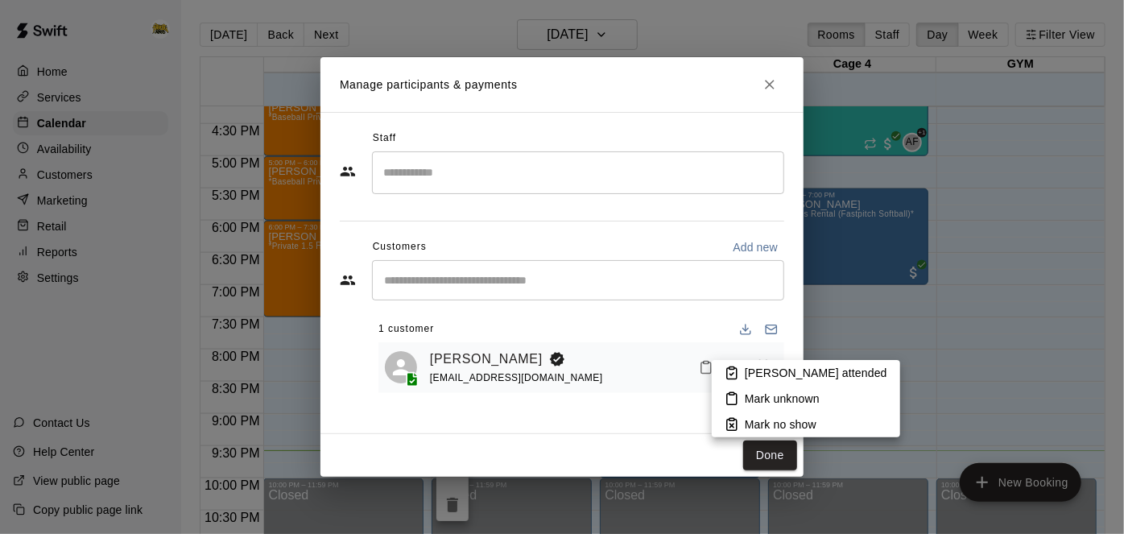
click at [745, 369] on p "[PERSON_NAME] attended" at bounding box center [816, 373] width 142 height 16
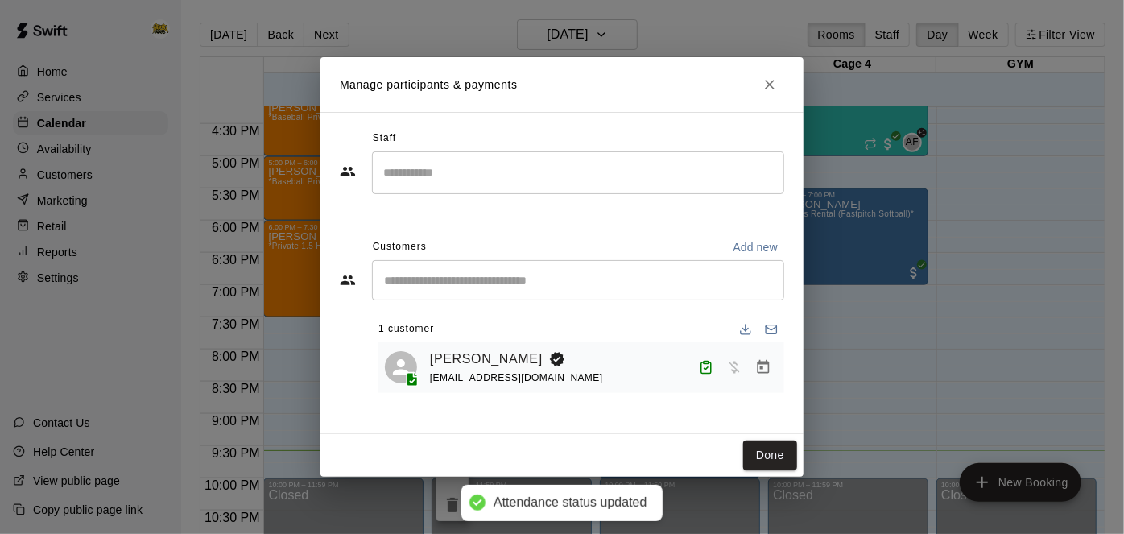
click at [766, 368] on icon "Manage bookings & payment" at bounding box center [763, 367] width 16 height 16
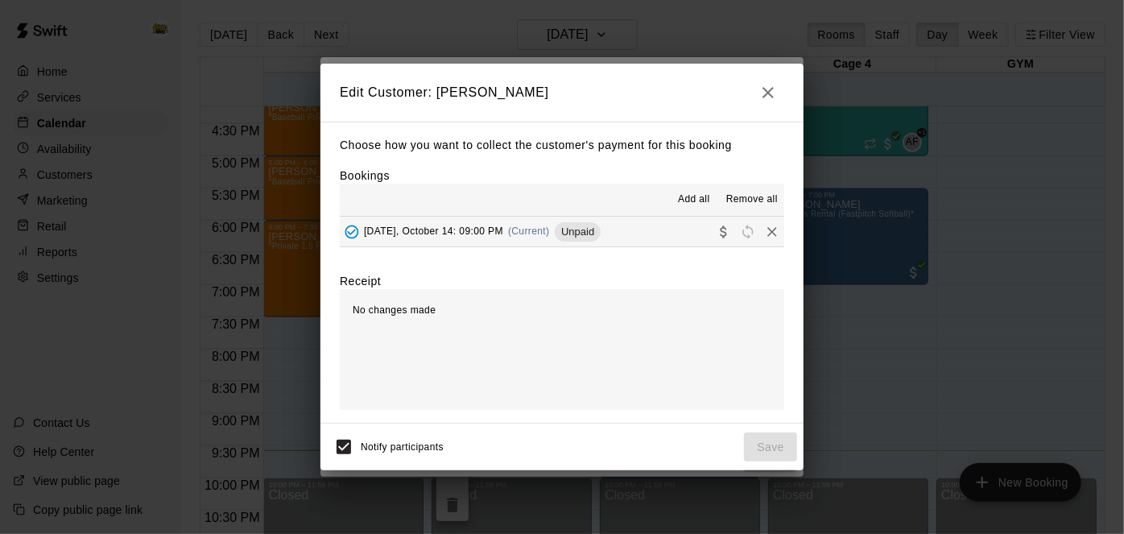
click at [661, 234] on button "[DATE], October 14: 09:00 PM (Current) Unpaid" at bounding box center [562, 232] width 444 height 30
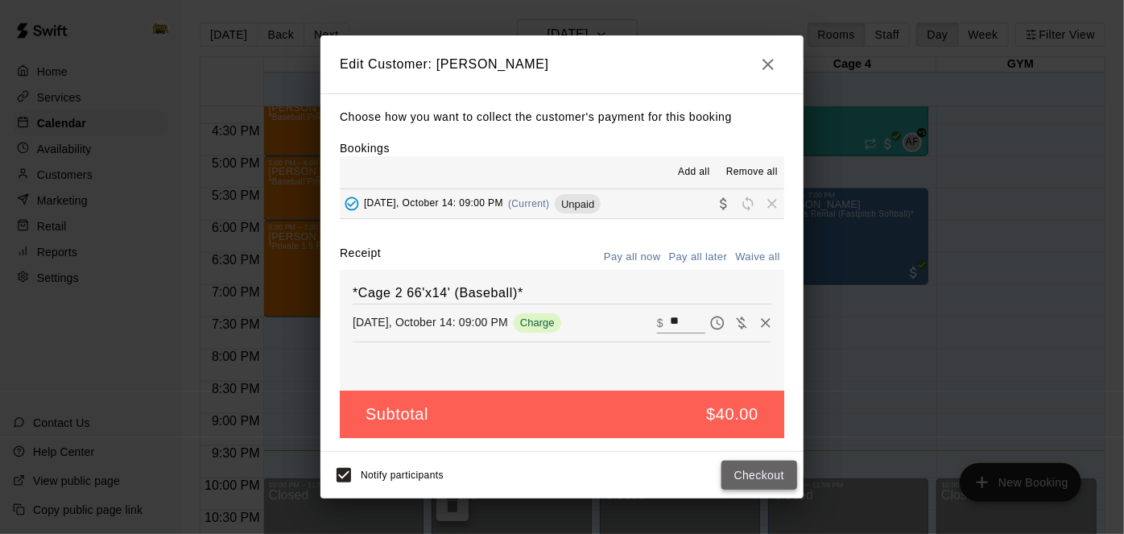
click at [744, 470] on button "Checkout" at bounding box center [759, 475] width 76 height 30
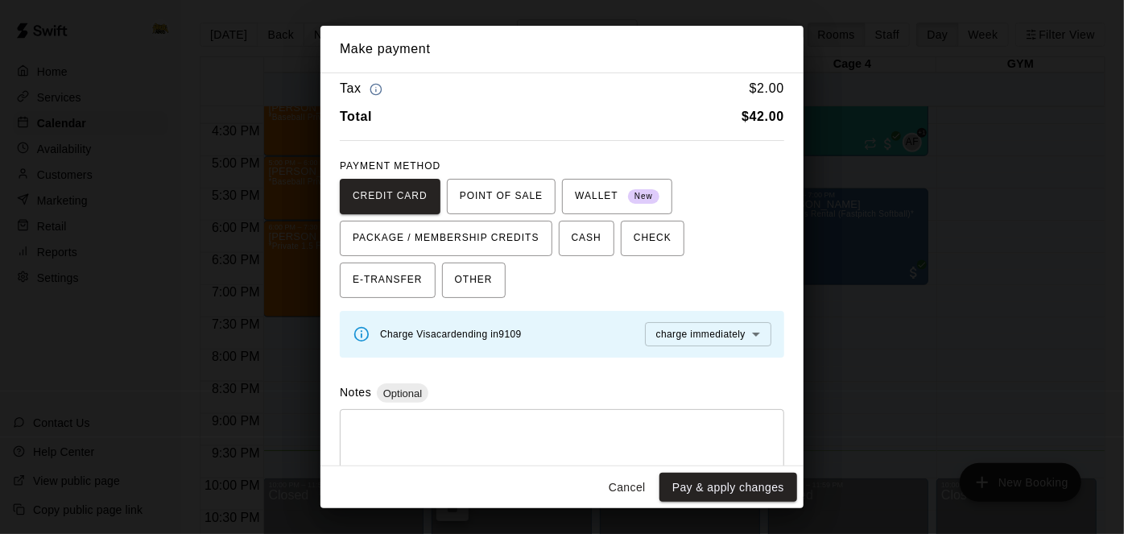
scroll to position [43, 0]
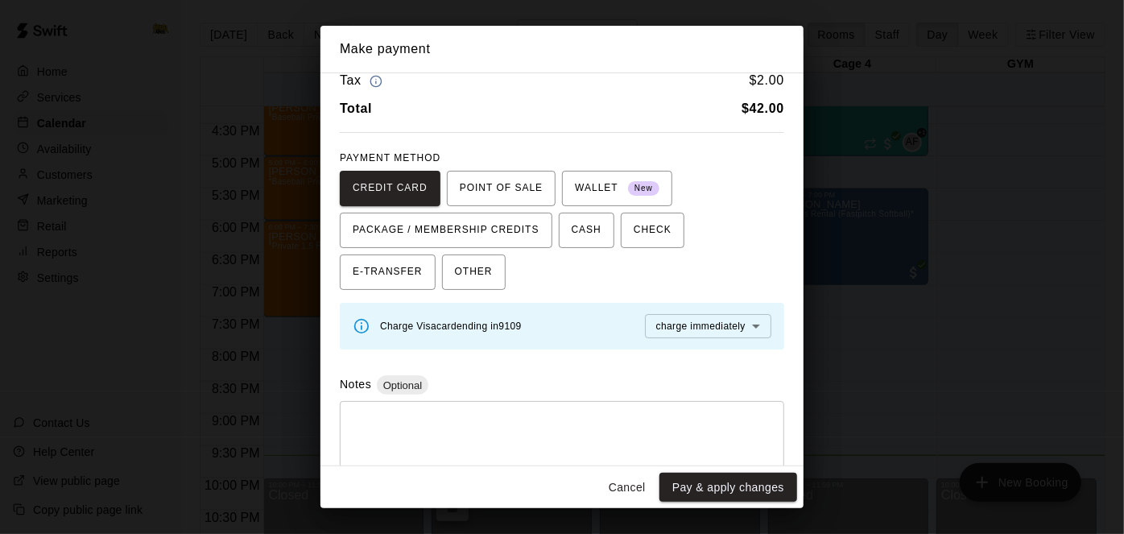
click at [547, 446] on textarea at bounding box center [562, 439] width 422 height 48
click at [455, 275] on span "OTHER" at bounding box center [474, 272] width 38 height 26
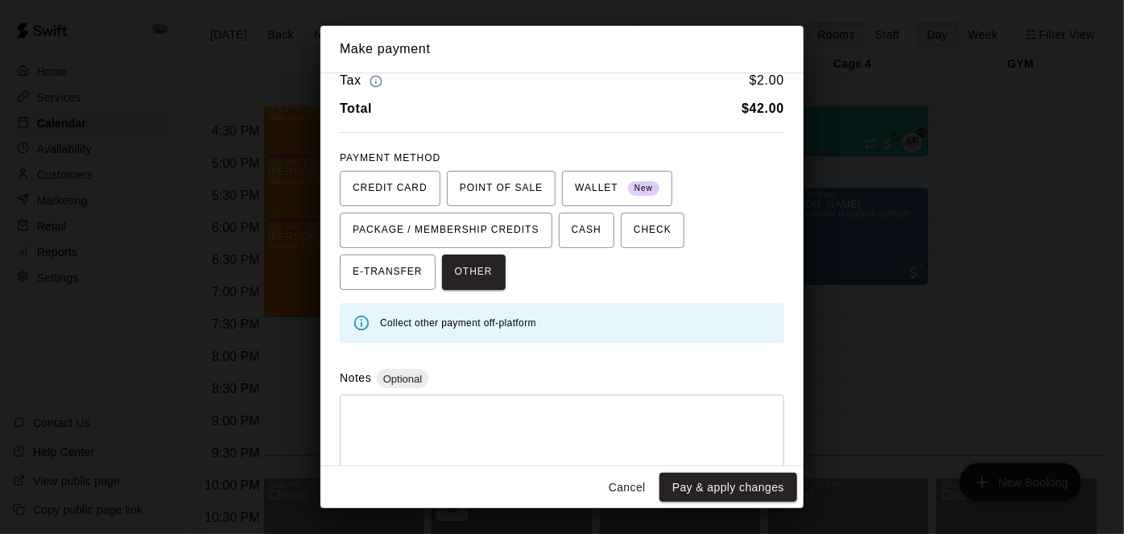
click at [375, 436] on textarea at bounding box center [562, 432] width 422 height 48
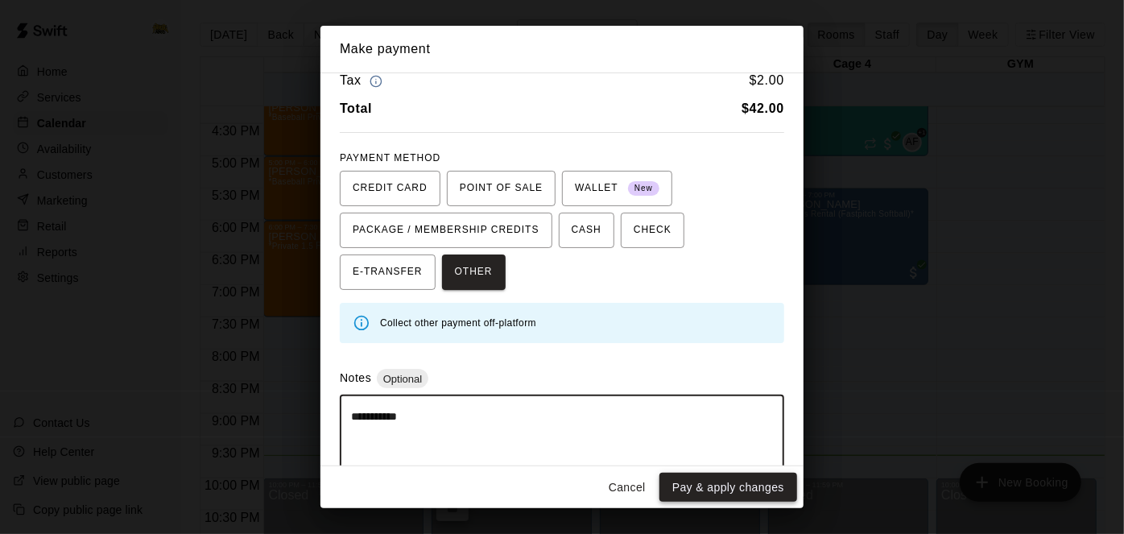
type textarea "**********"
click at [720, 495] on button "Pay & apply changes" at bounding box center [728, 488] width 138 height 30
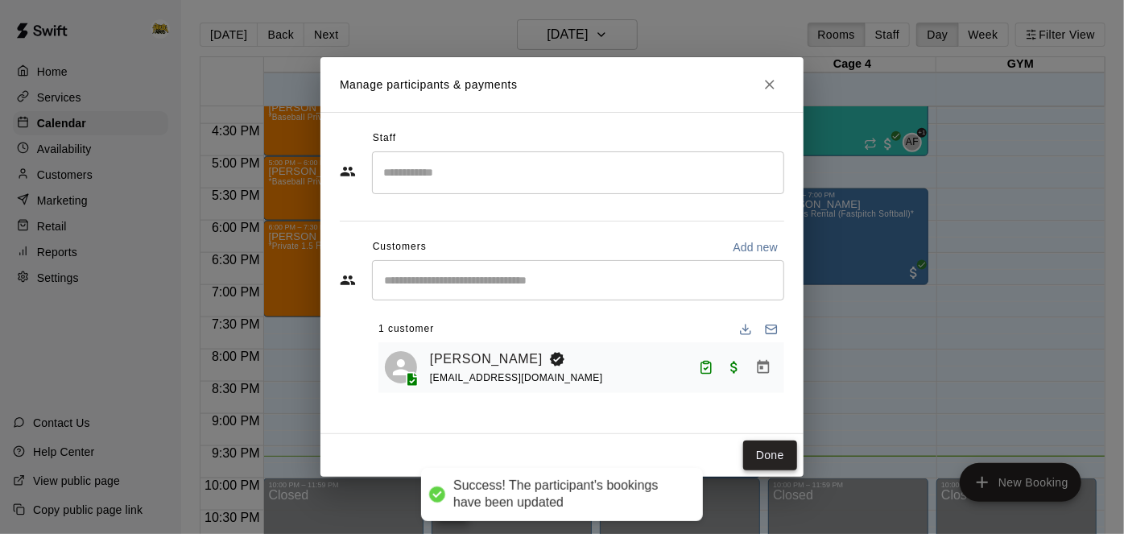
click at [777, 457] on button "Done" at bounding box center [770, 455] width 54 height 30
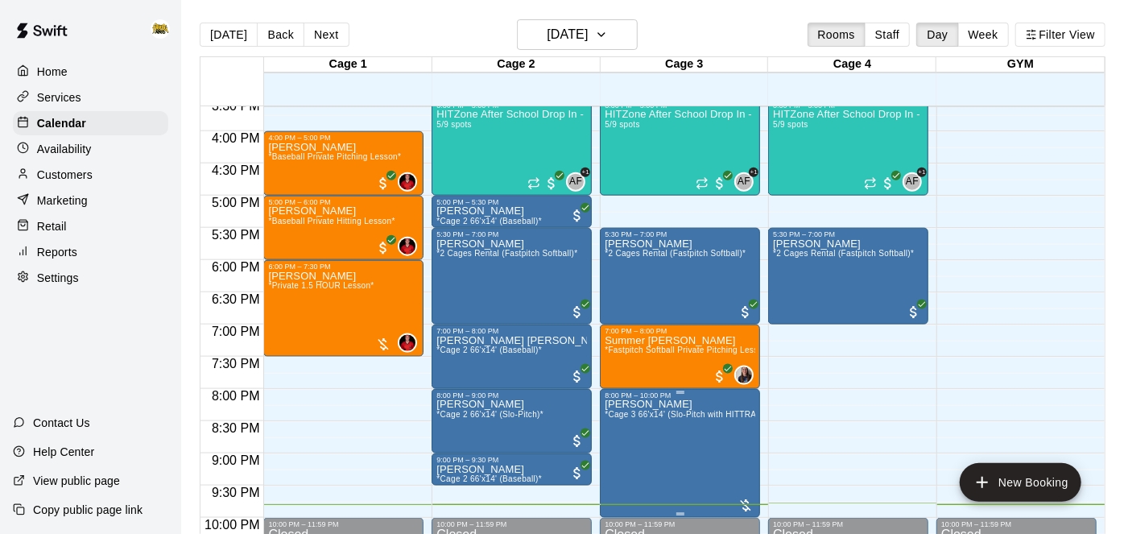
scroll to position [1059, 0]
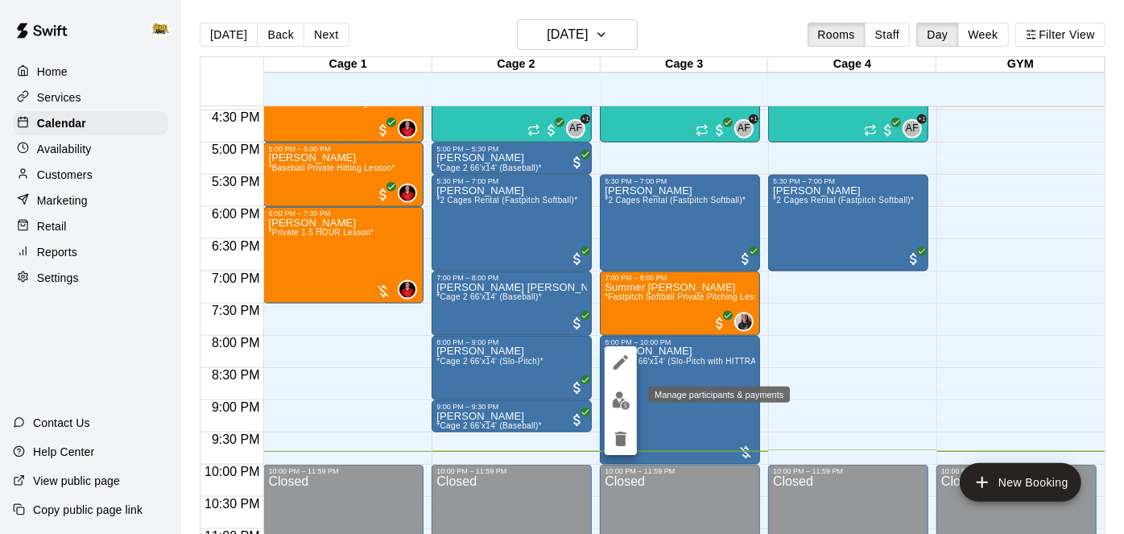
click at [629, 407] on img "edit" at bounding box center [621, 400] width 19 height 19
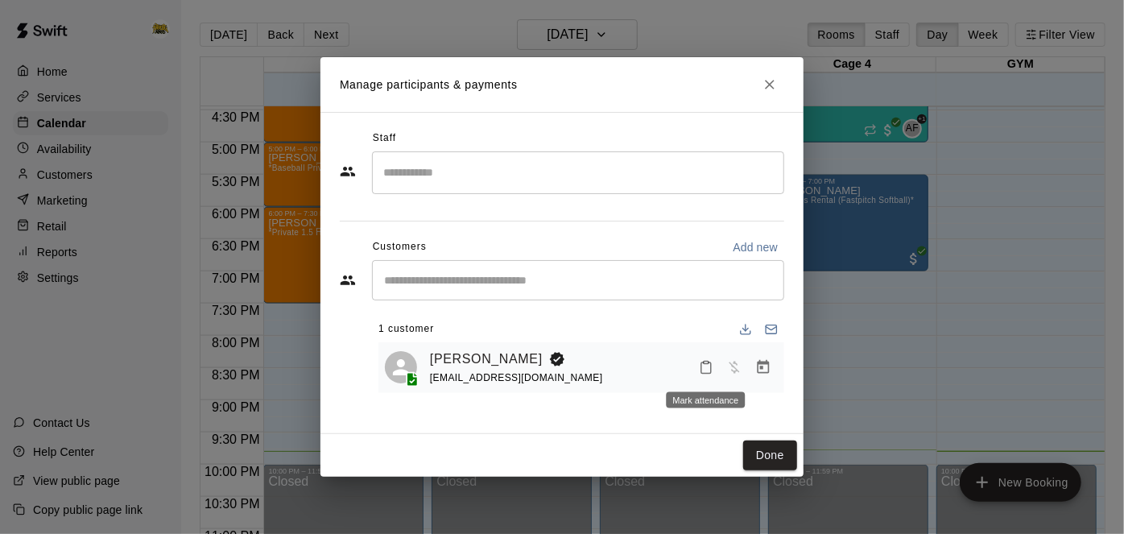
click at [705, 373] on icon "Mark attendance" at bounding box center [706, 367] width 10 height 11
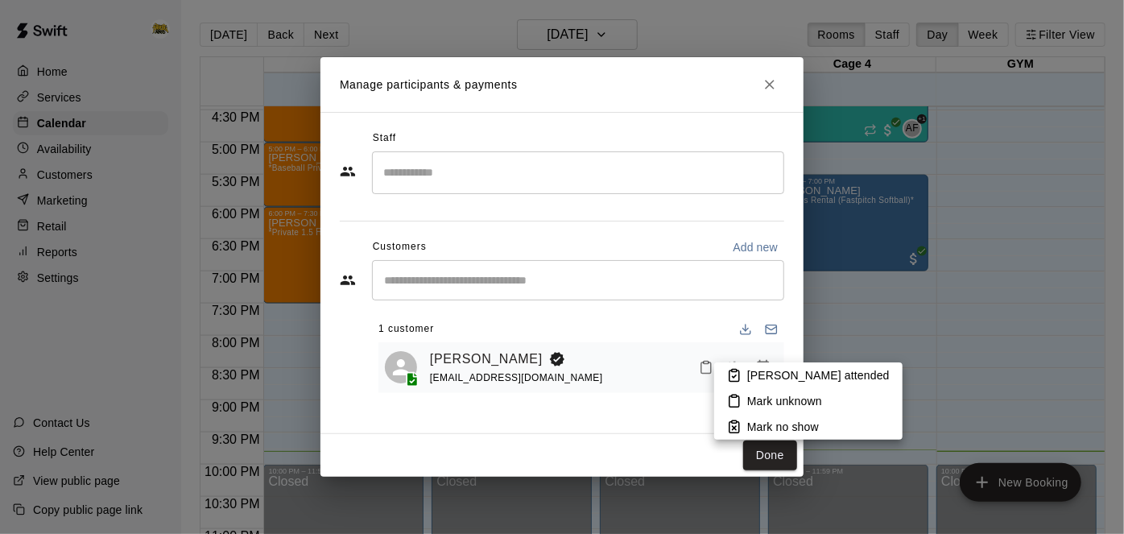
click at [730, 369] on icon at bounding box center [734, 375] width 14 height 14
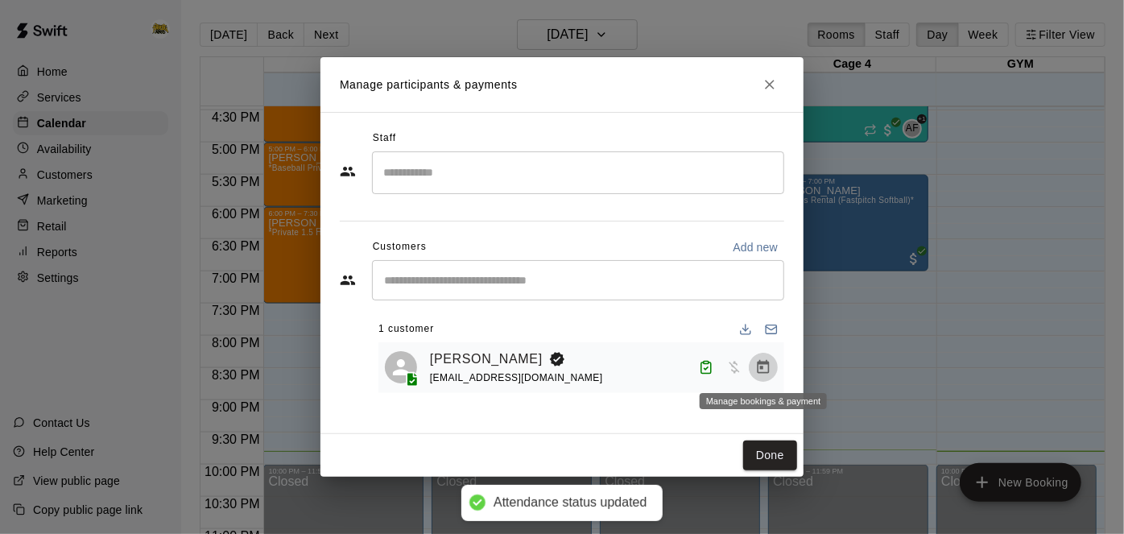
click at [766, 374] on icon "Manage bookings & payment" at bounding box center [763, 367] width 16 height 16
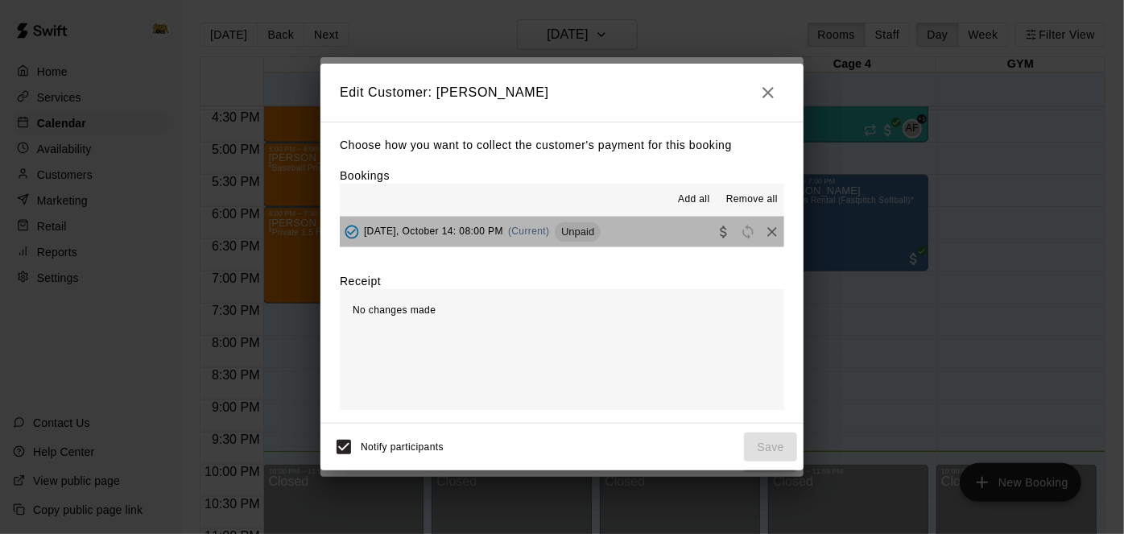
click at [642, 234] on button "[DATE], October 14: 08:00 PM (Current) Unpaid" at bounding box center [562, 232] width 444 height 30
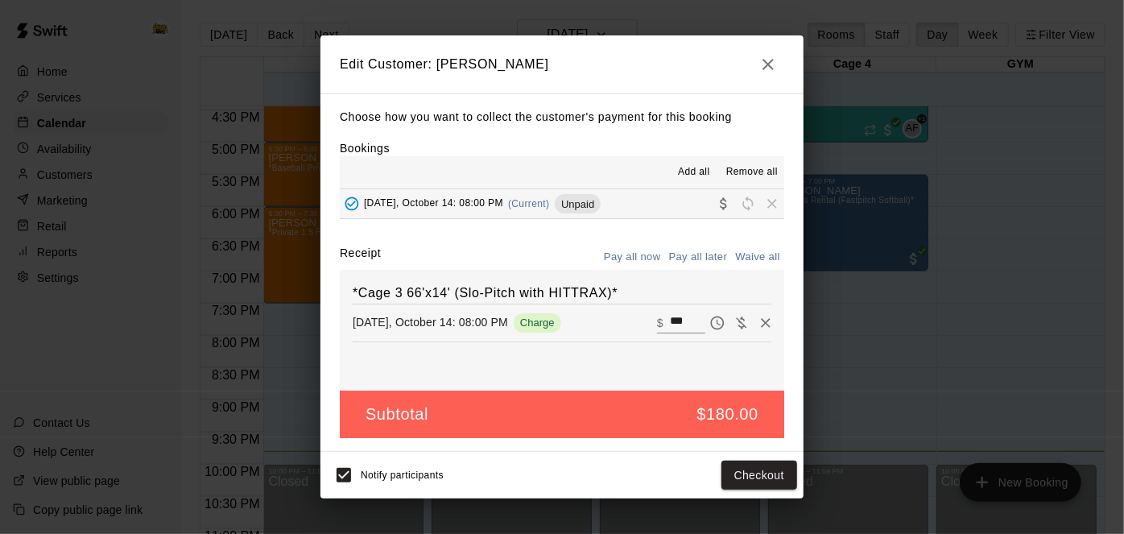
click at [692, 324] on input "***" at bounding box center [687, 322] width 35 height 21
type input "*"
type input "***"
click at [781, 476] on button "Checkout" at bounding box center [759, 475] width 76 height 30
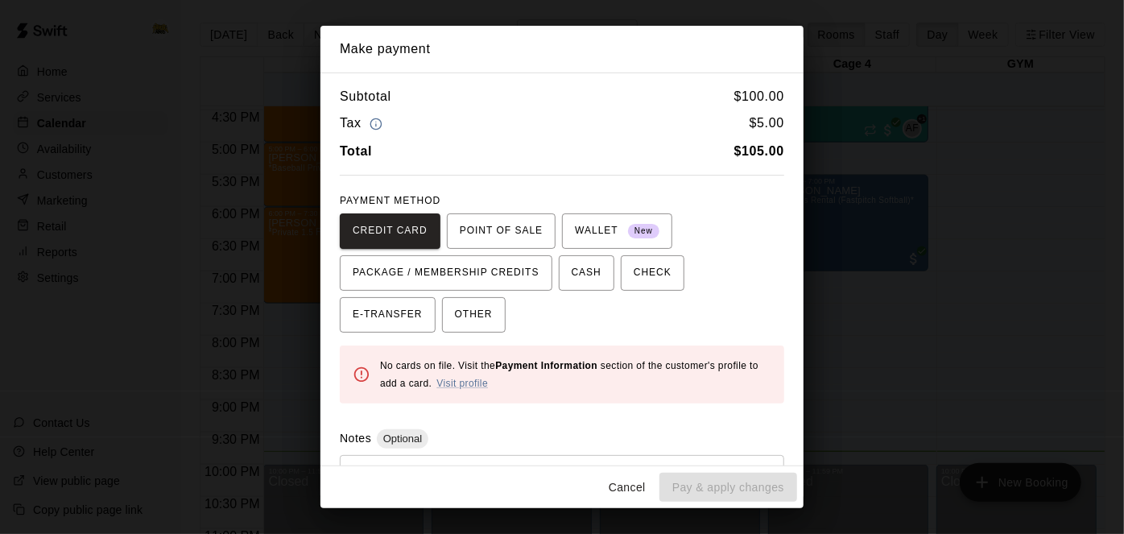
click at [629, 489] on button "Cancel" at bounding box center [627, 488] width 52 height 30
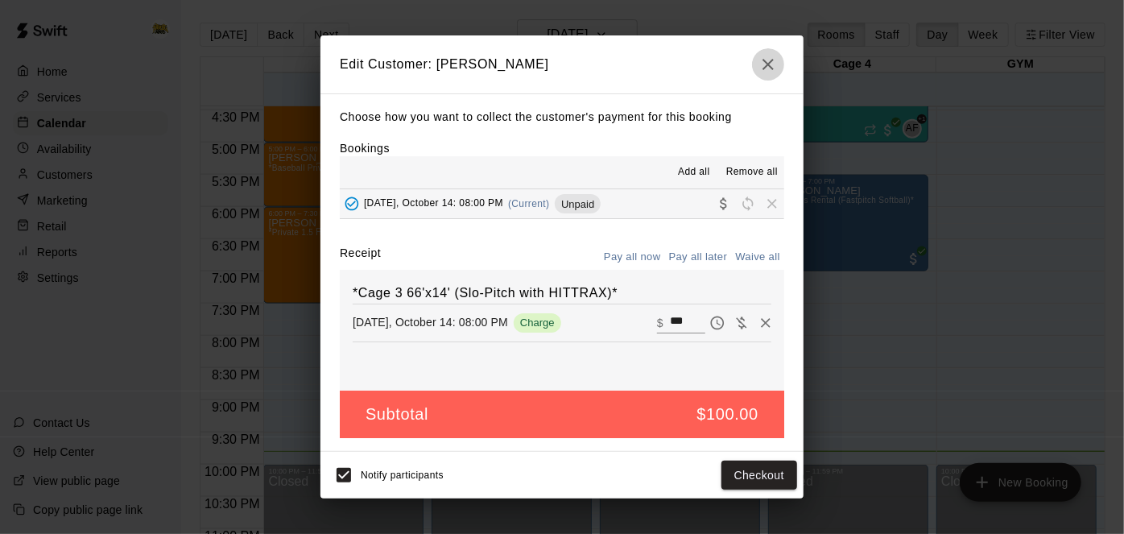
click at [769, 67] on icon "button" at bounding box center [767, 64] width 11 height 11
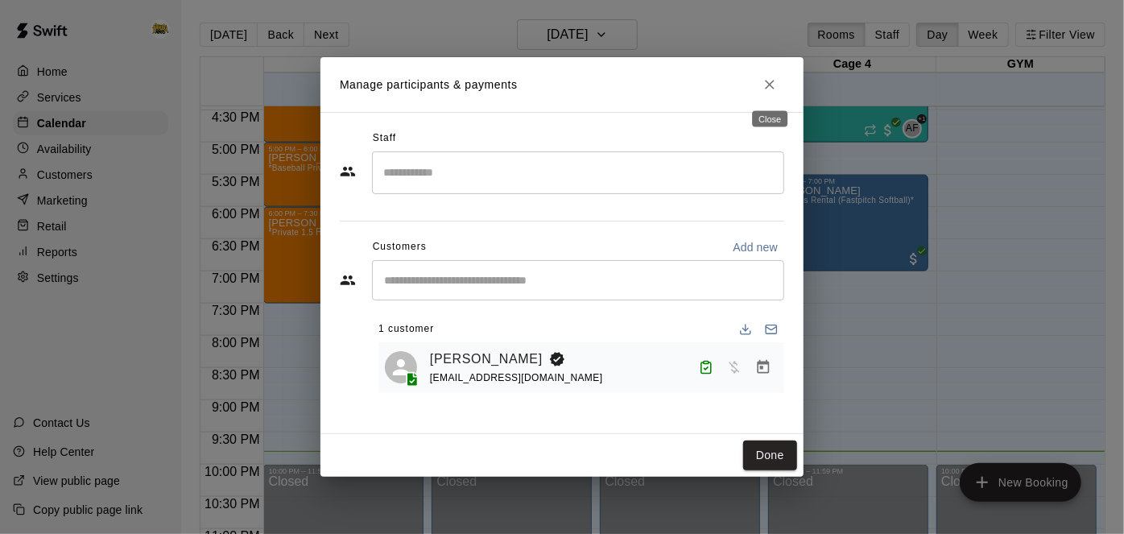
click at [766, 91] on icon "Close" at bounding box center [770, 84] width 16 height 16
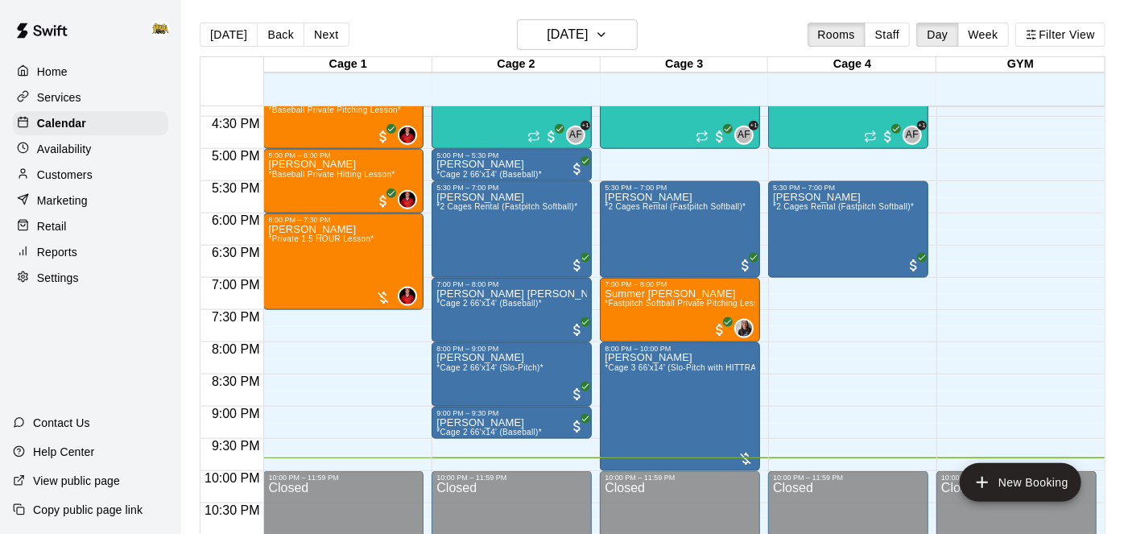
scroll to position [1054, 0]
click at [576, 41] on h6 "[DATE]" at bounding box center [567, 34] width 41 height 23
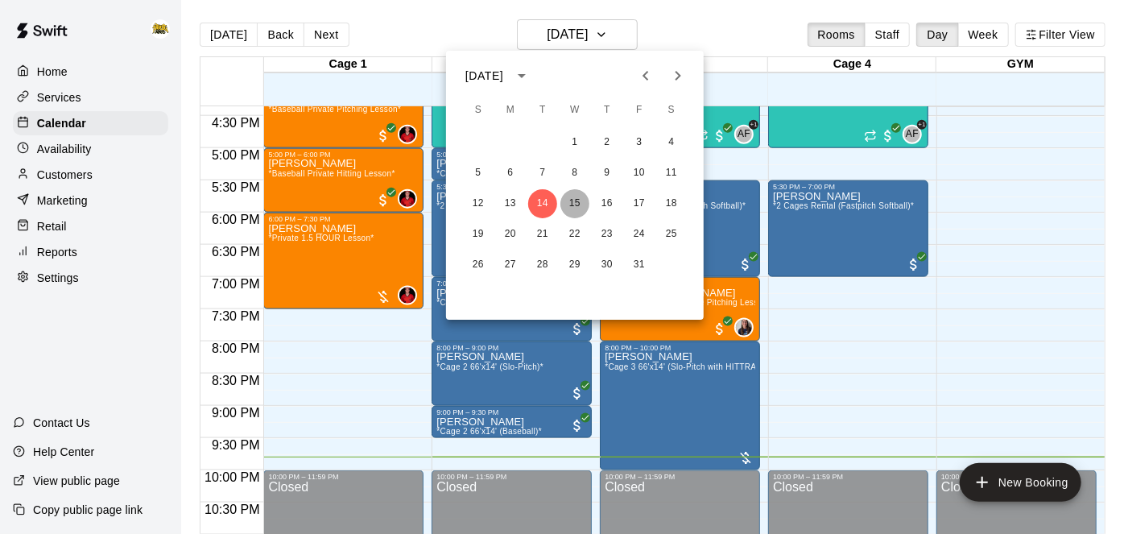
click at [577, 208] on button "15" at bounding box center [574, 203] width 29 height 29
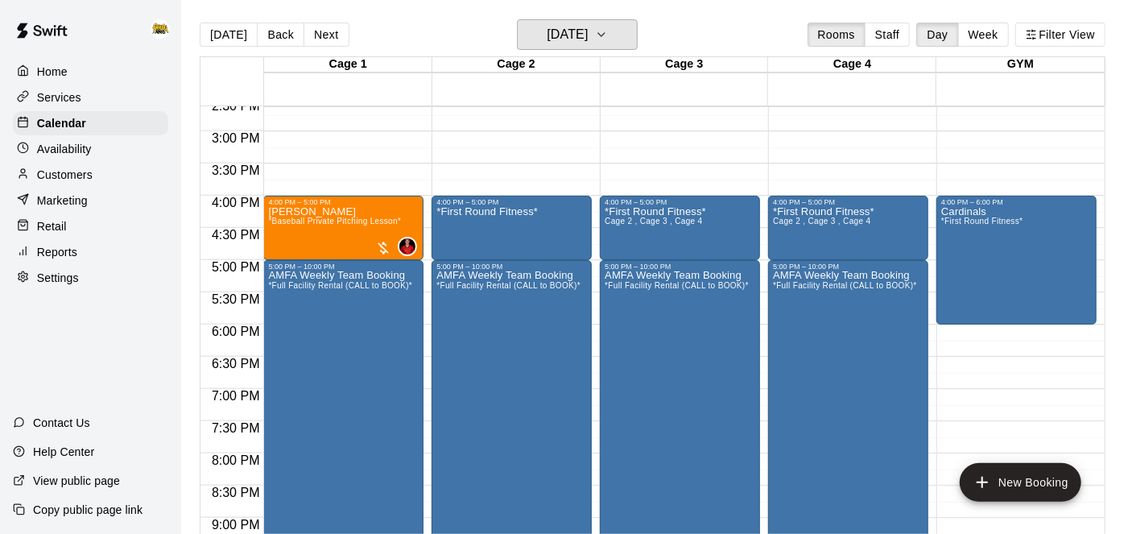
scroll to position [944, 0]
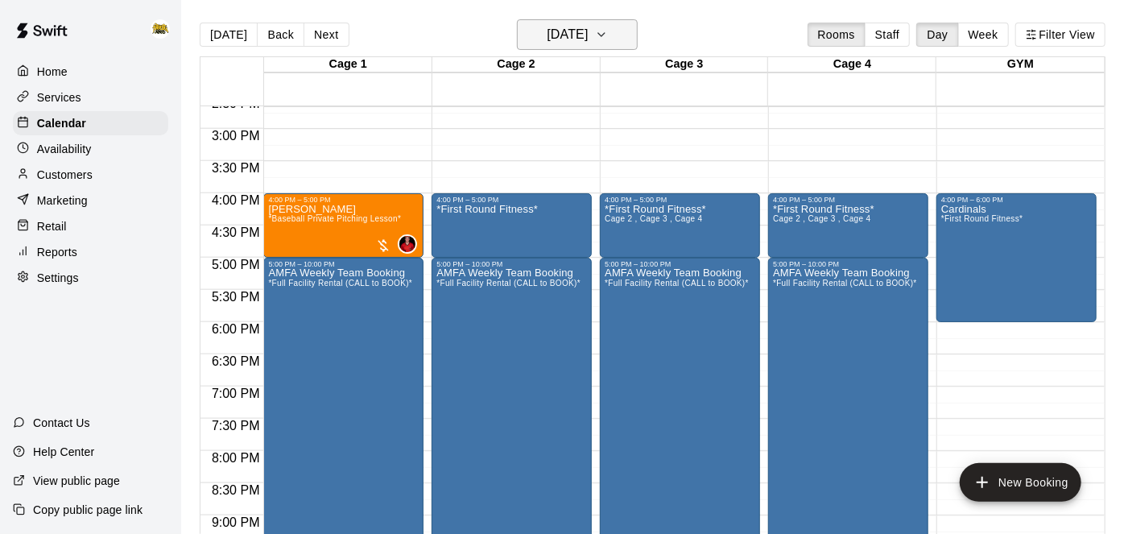
click at [588, 35] on h6 "[DATE]" at bounding box center [567, 34] width 41 height 23
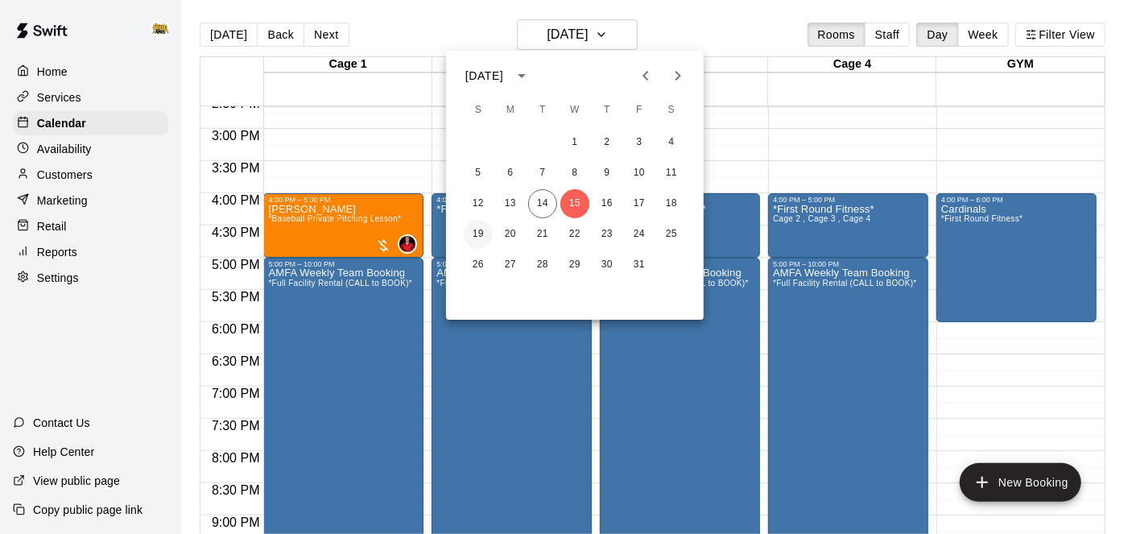
click at [486, 233] on button "19" at bounding box center [478, 234] width 29 height 29
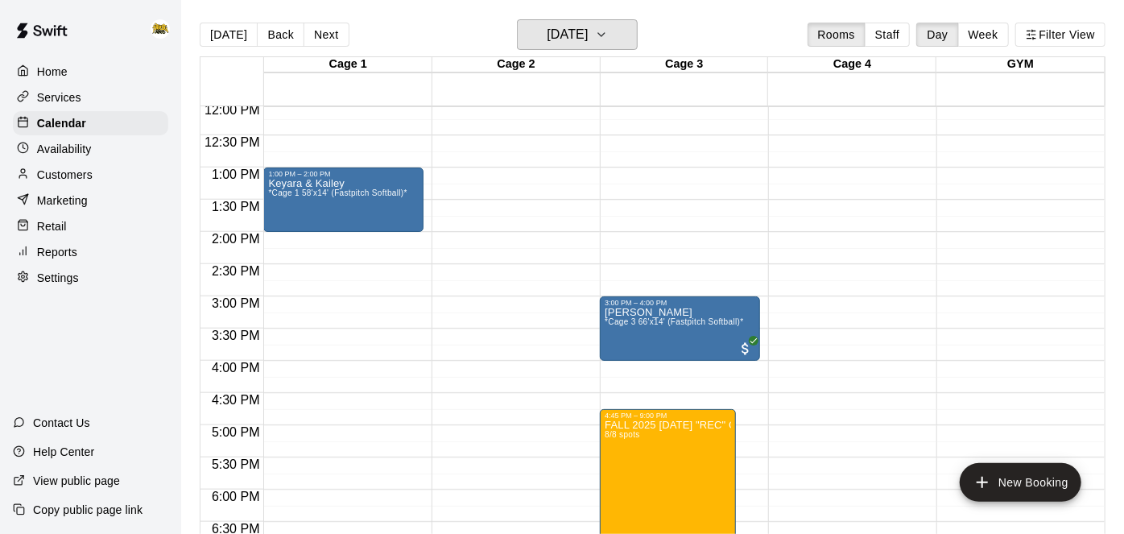
scroll to position [775, 0]
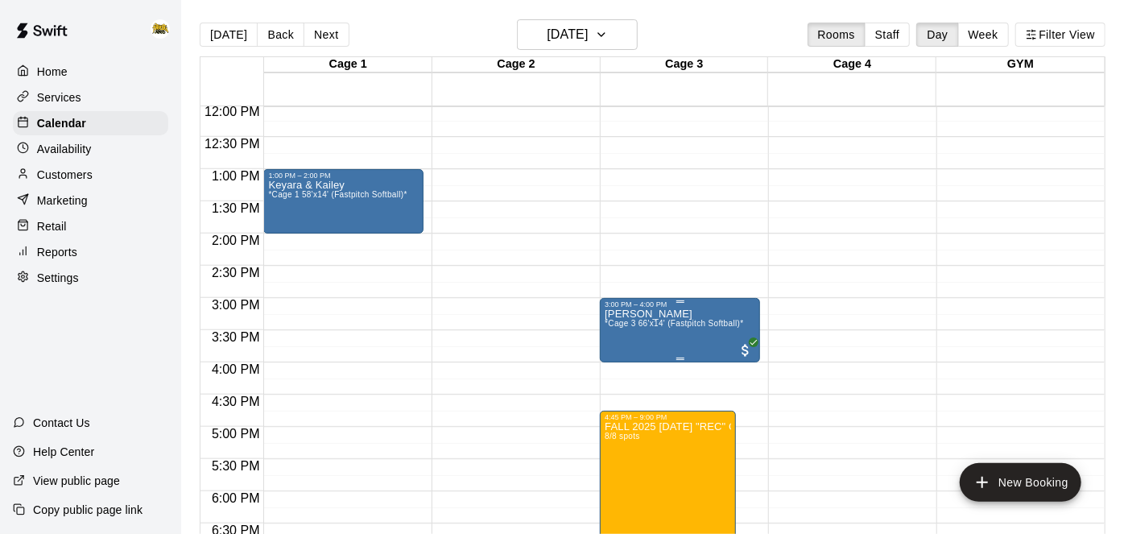
click at [684, 324] on span "*Cage 3 66'x14' (Fastpitch Softball)*" at bounding box center [674, 323] width 138 height 9
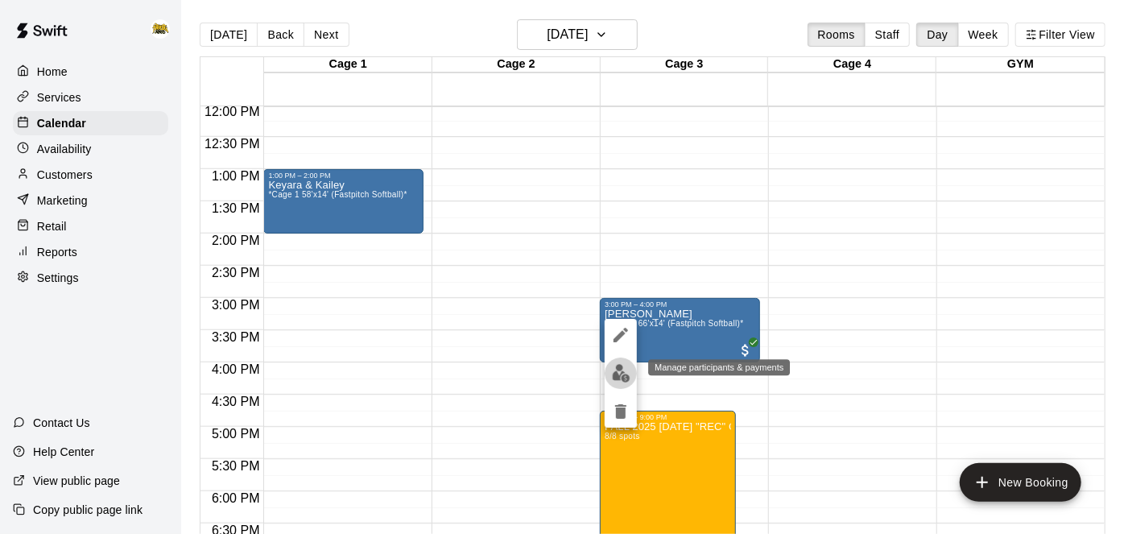
click at [623, 378] on img "edit" at bounding box center [621, 373] width 19 height 19
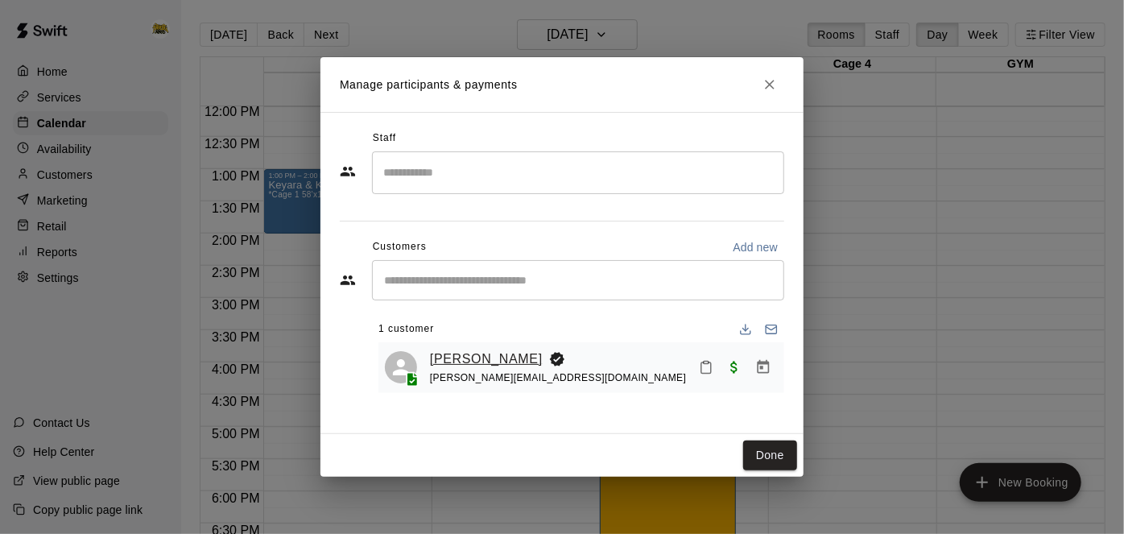
click at [526, 356] on link "[PERSON_NAME]" at bounding box center [486, 359] width 113 height 21
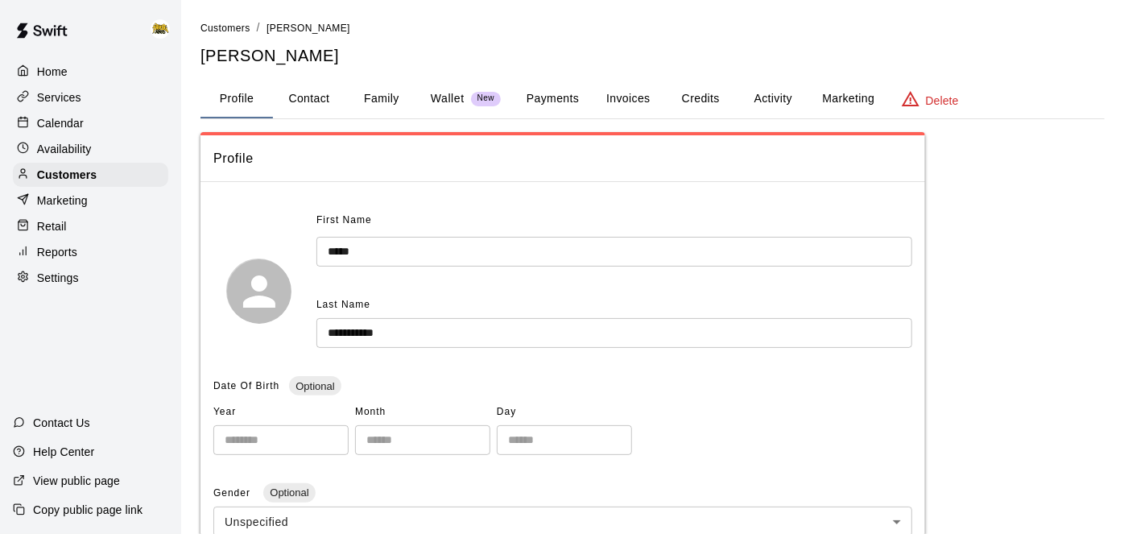
click at [390, 95] on button "Family" at bounding box center [381, 99] width 72 height 39
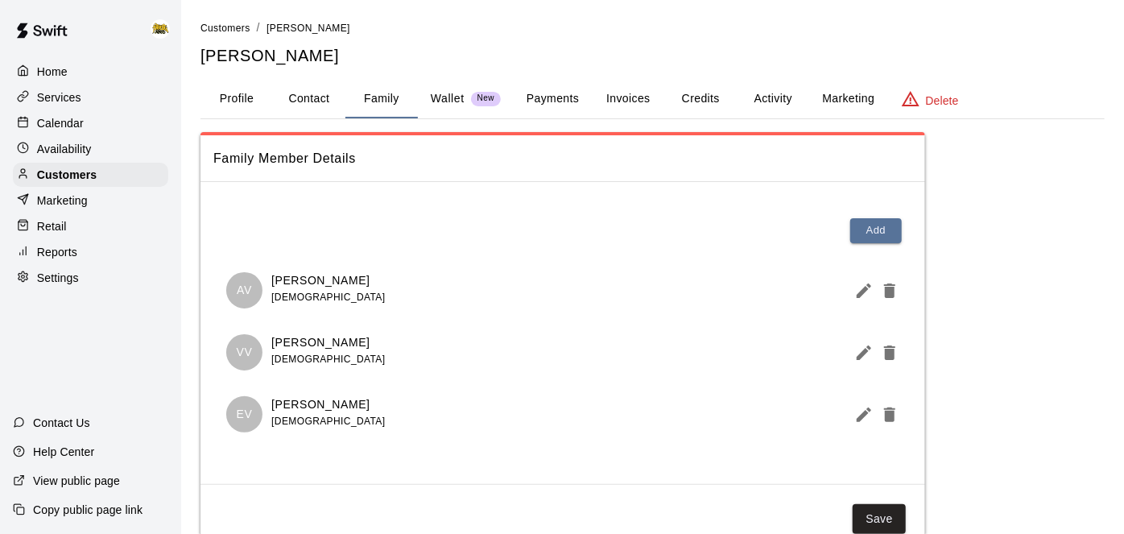
click at [783, 96] on button "Activity" at bounding box center [773, 99] width 72 height 39
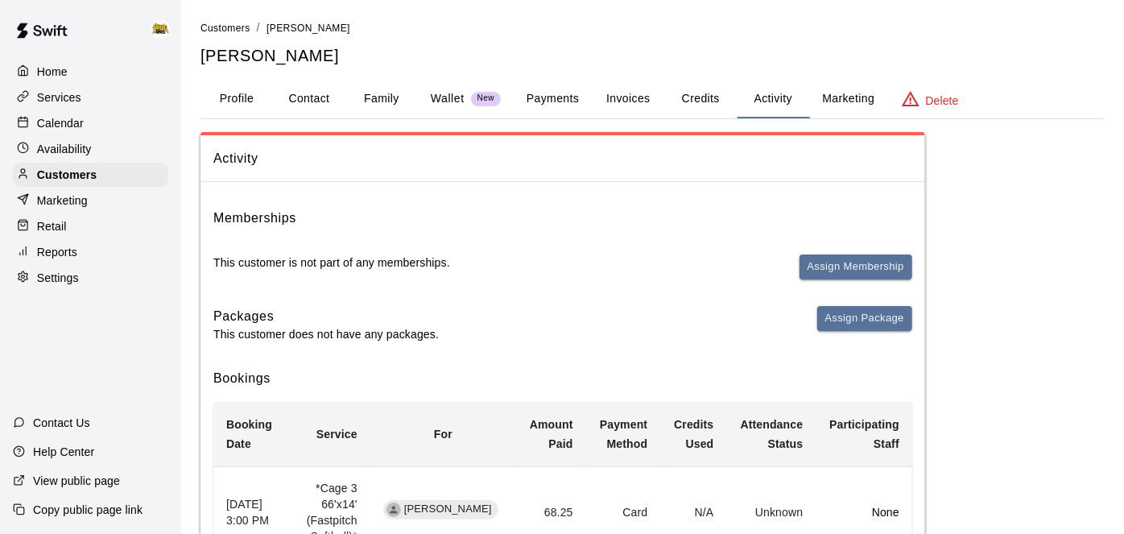
click at [241, 99] on button "Profile" at bounding box center [236, 99] width 72 height 39
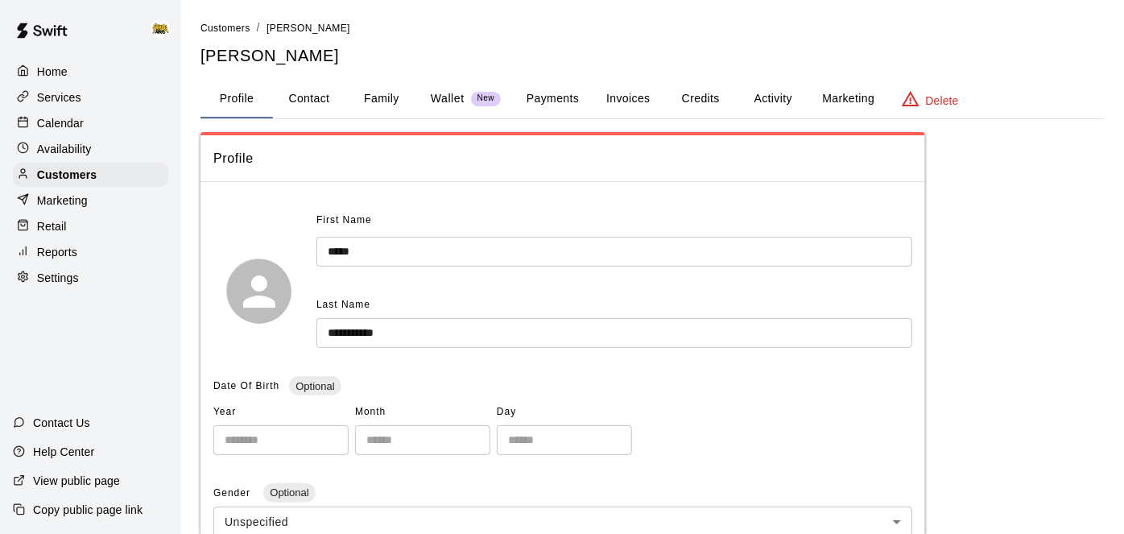
click at [77, 124] on p "Calendar" at bounding box center [60, 123] width 47 height 16
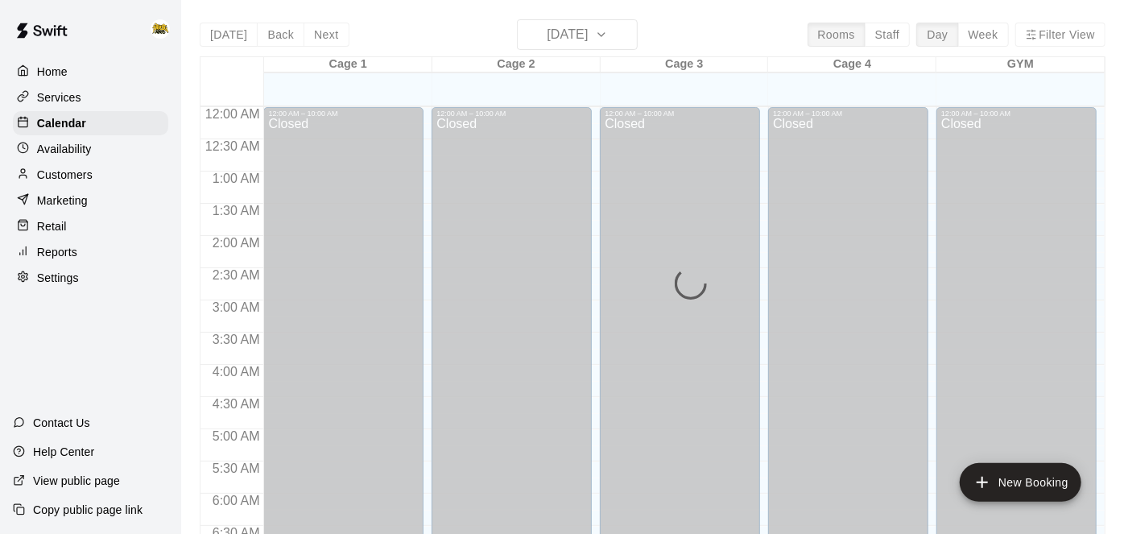
scroll to position [1051, 0]
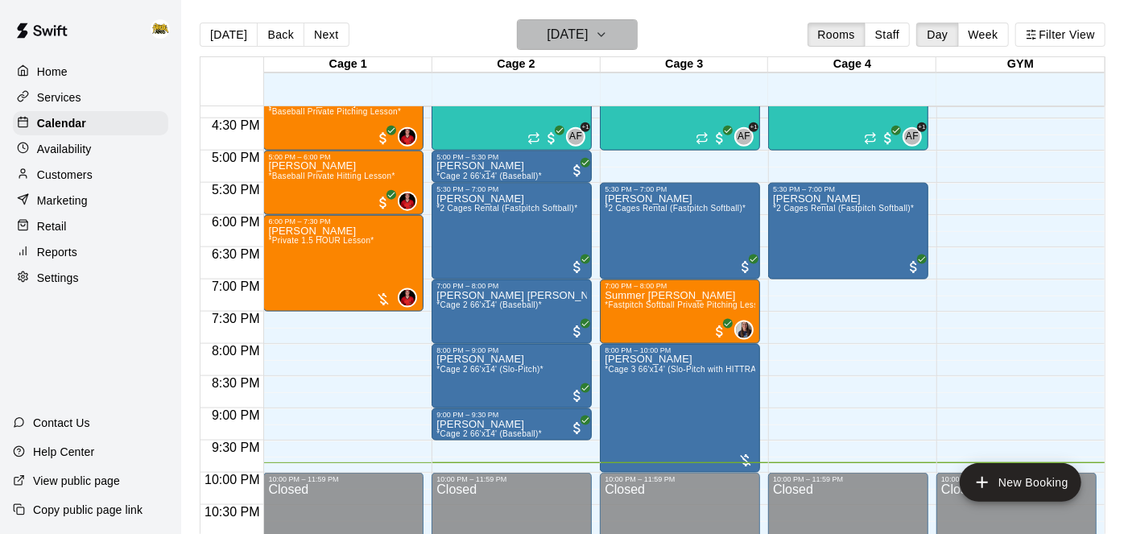
click at [582, 35] on h6 "[DATE]" at bounding box center [567, 34] width 41 height 23
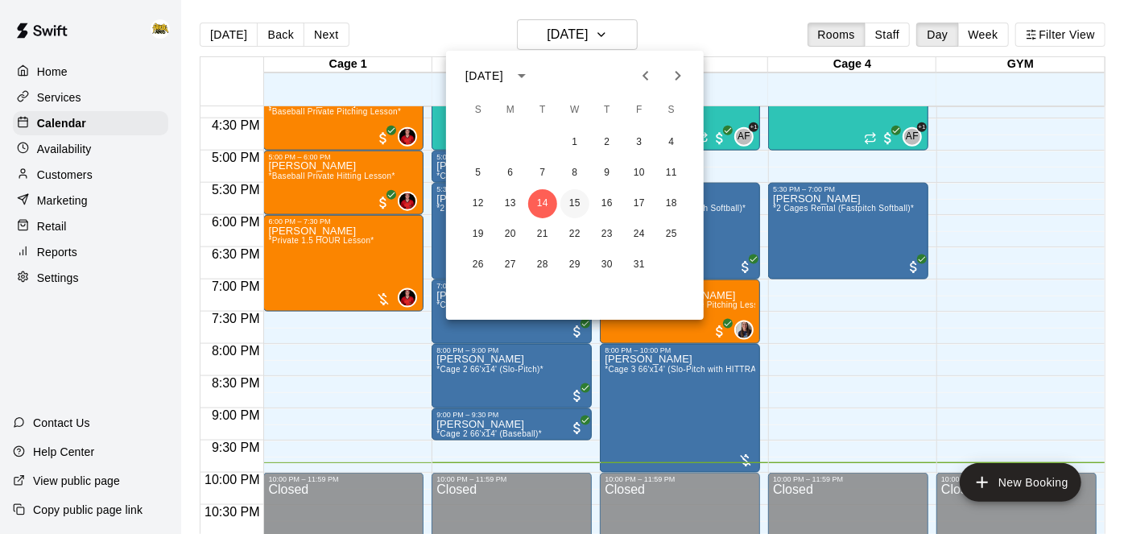
click at [584, 208] on button "15" at bounding box center [574, 203] width 29 height 29
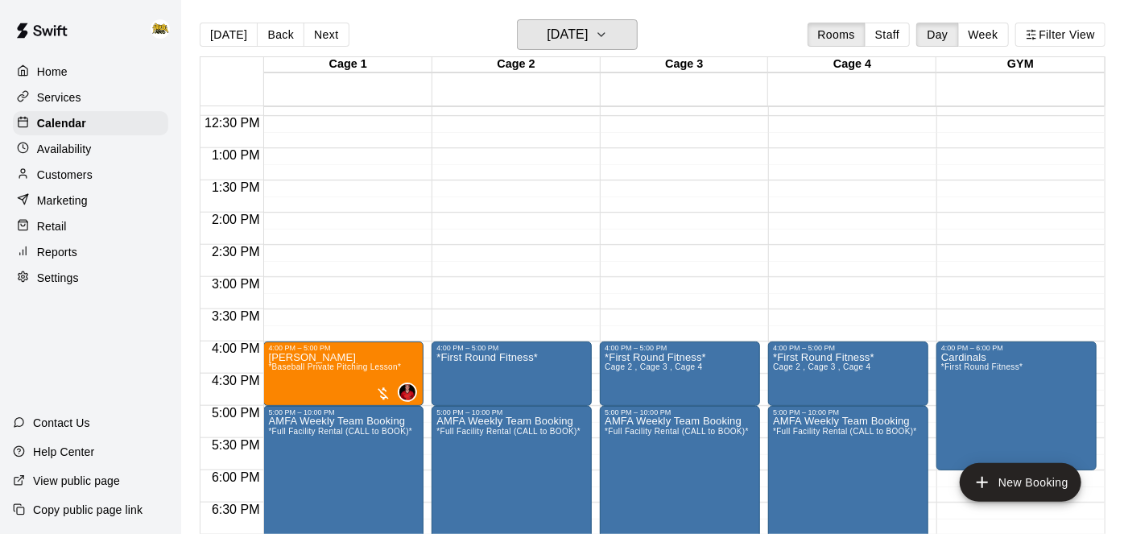
scroll to position [796, 0]
click at [574, 47] on button "[DATE]" at bounding box center [577, 34] width 121 height 31
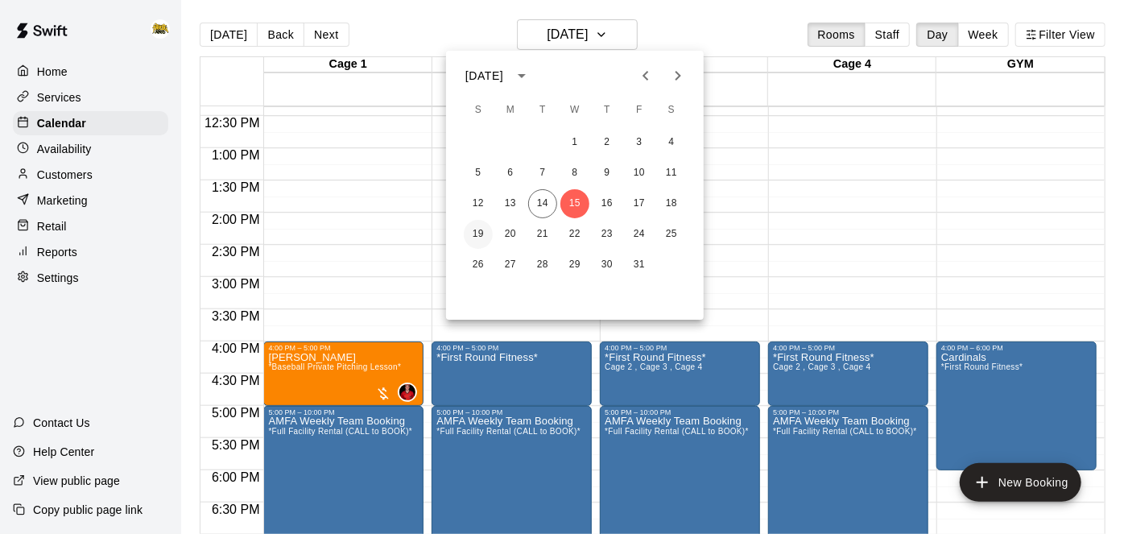
click at [485, 233] on button "19" at bounding box center [478, 234] width 29 height 29
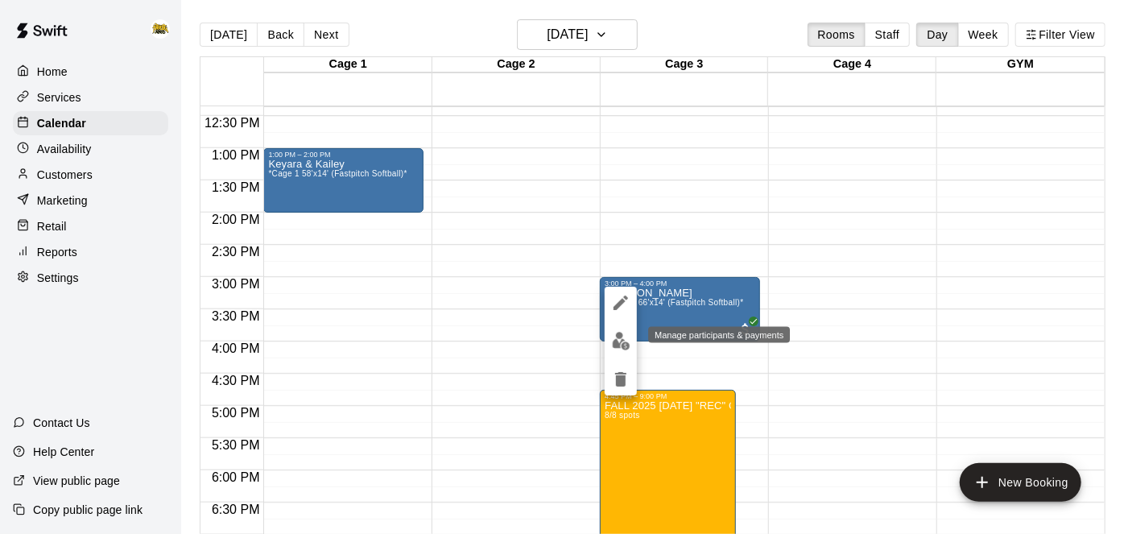
click at [620, 334] on img "edit" at bounding box center [621, 341] width 19 height 19
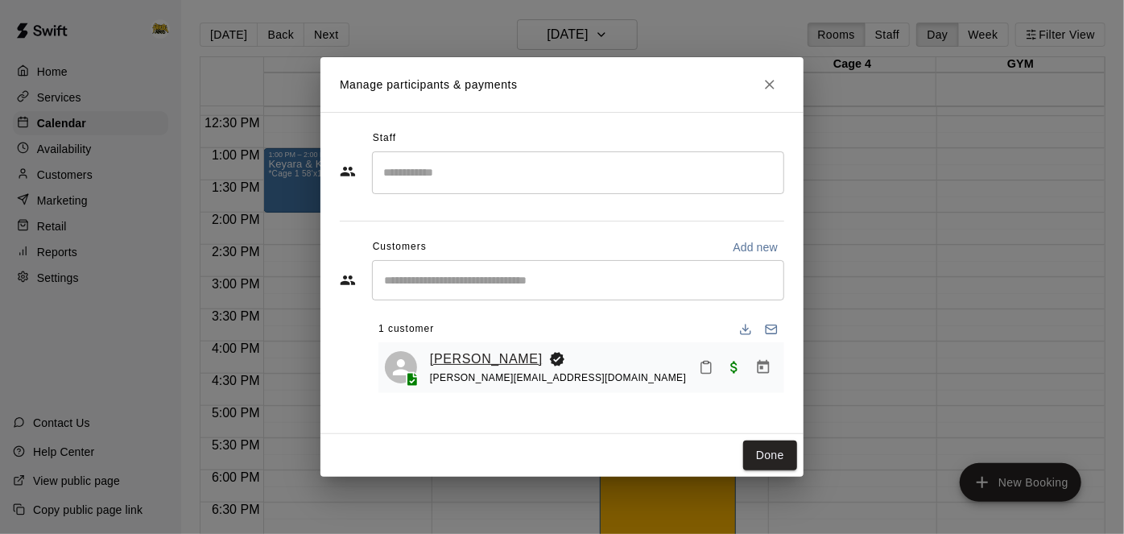
click at [480, 360] on link "[PERSON_NAME]" at bounding box center [486, 359] width 113 height 21
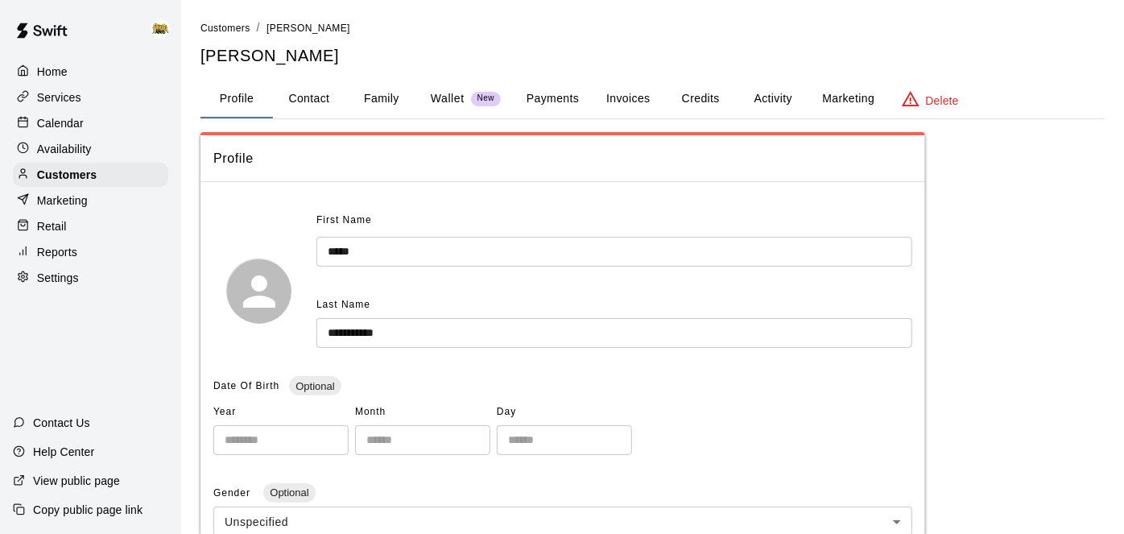
click at [318, 98] on button "Contact" at bounding box center [309, 99] width 72 height 39
select select "**"
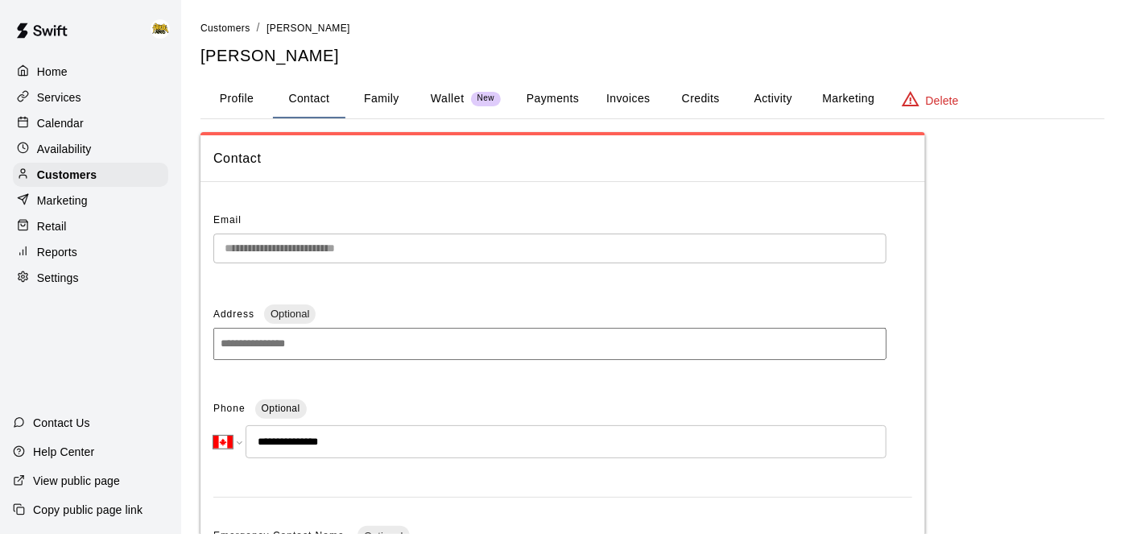
click at [72, 72] on div "Home" at bounding box center [90, 72] width 155 height 24
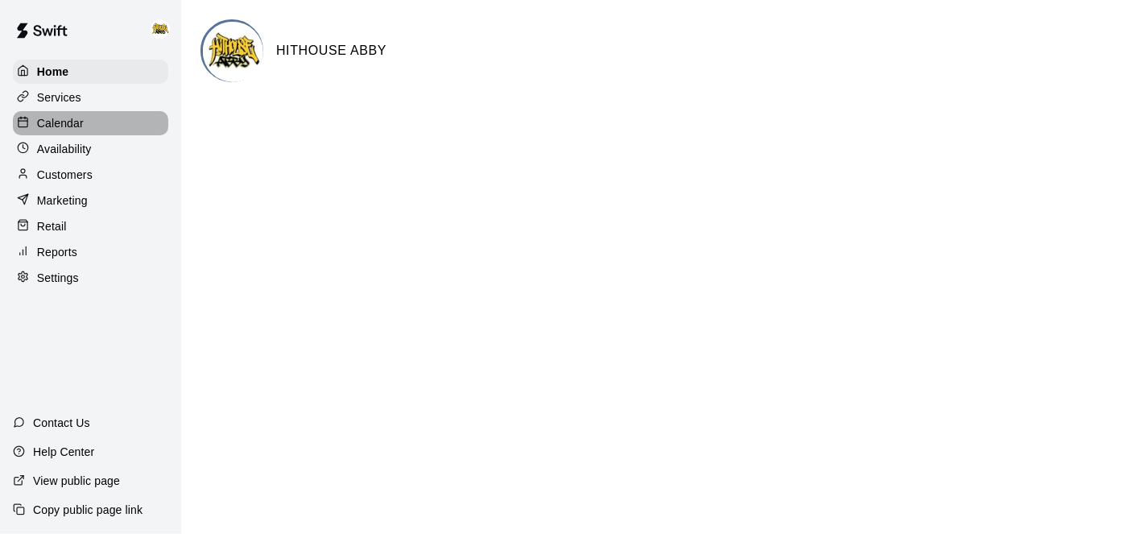
click at [71, 118] on p "Calendar" at bounding box center [60, 123] width 47 height 16
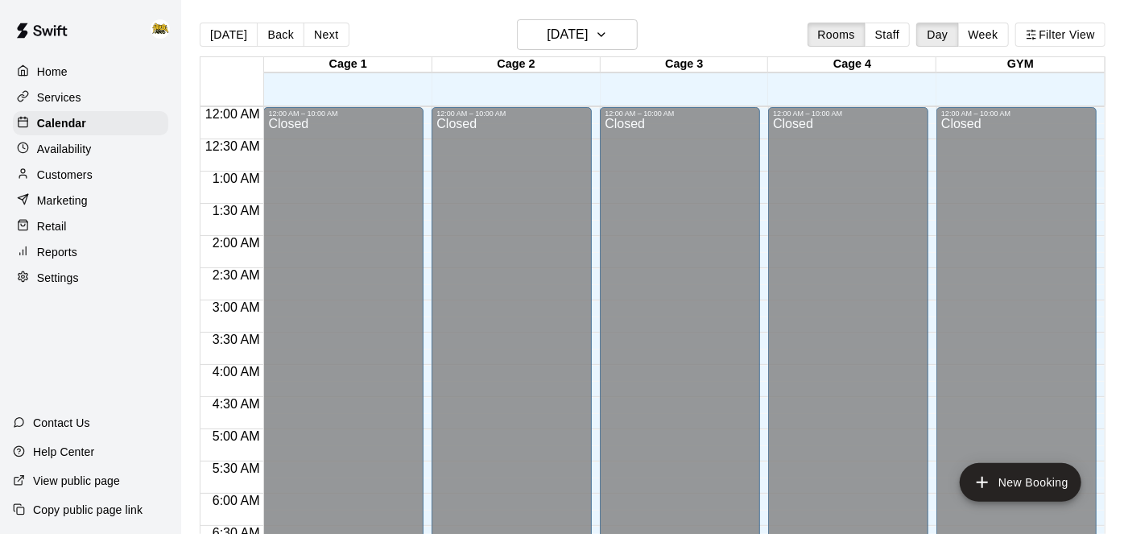
scroll to position [1051, 0]
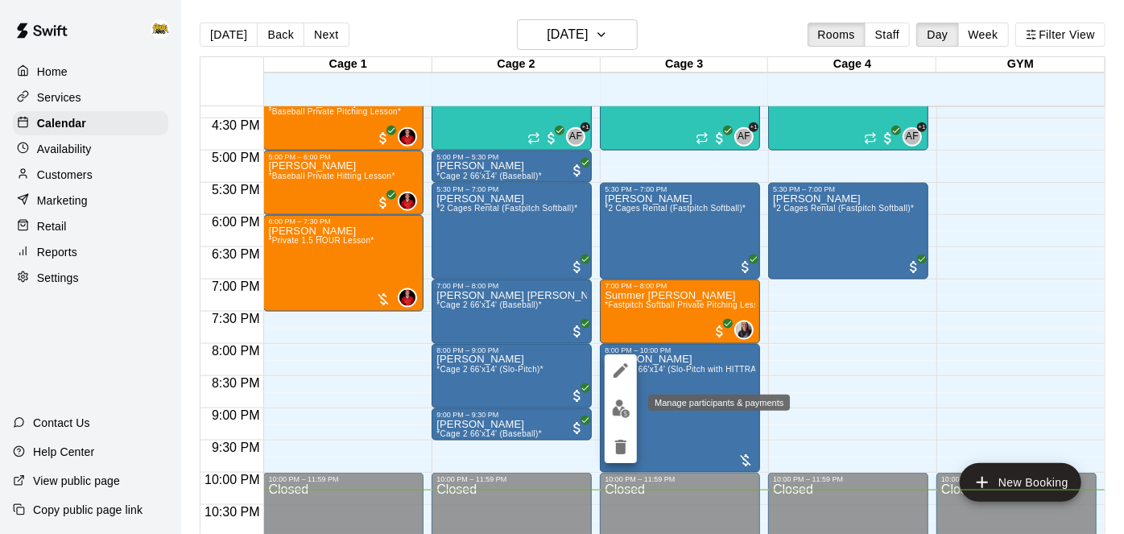
click at [621, 411] on img "edit" at bounding box center [621, 408] width 19 height 19
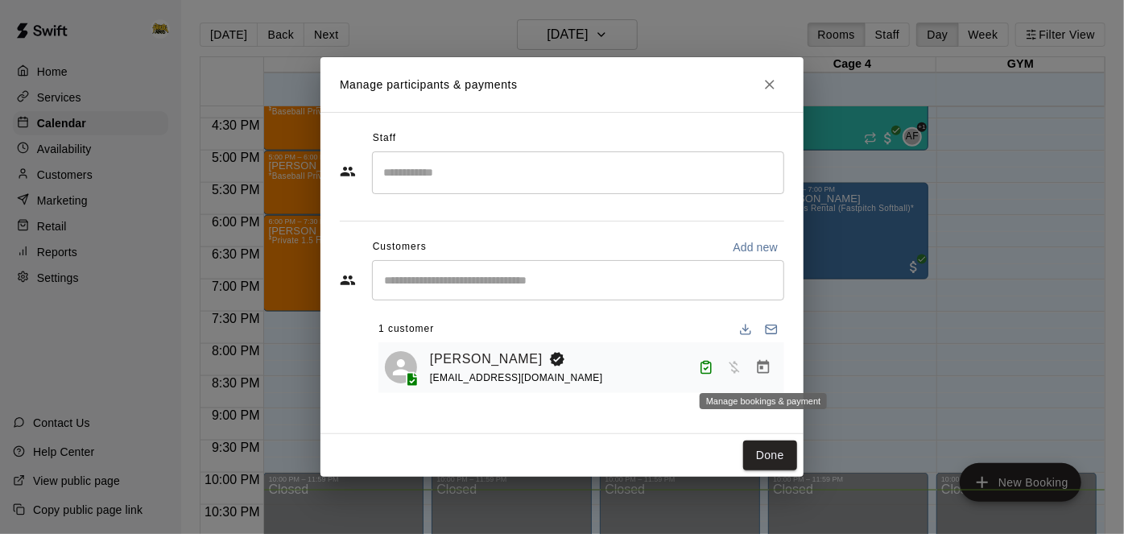
click at [765, 370] on icon "Manage bookings & payment" at bounding box center [763, 367] width 16 height 16
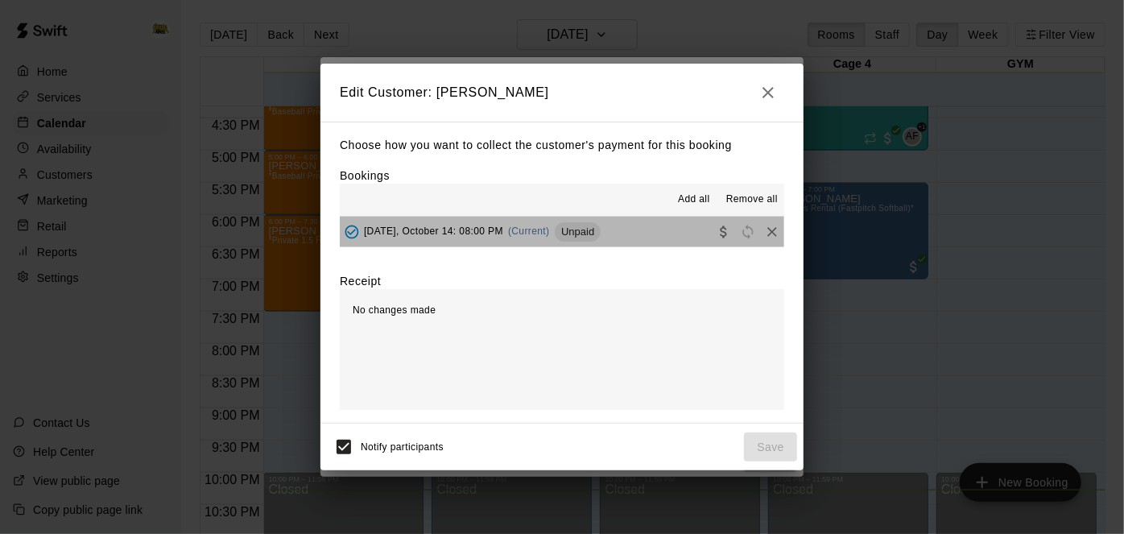
click at [661, 244] on button "[DATE], October 14: 08:00 PM (Current) Unpaid" at bounding box center [562, 232] width 444 height 30
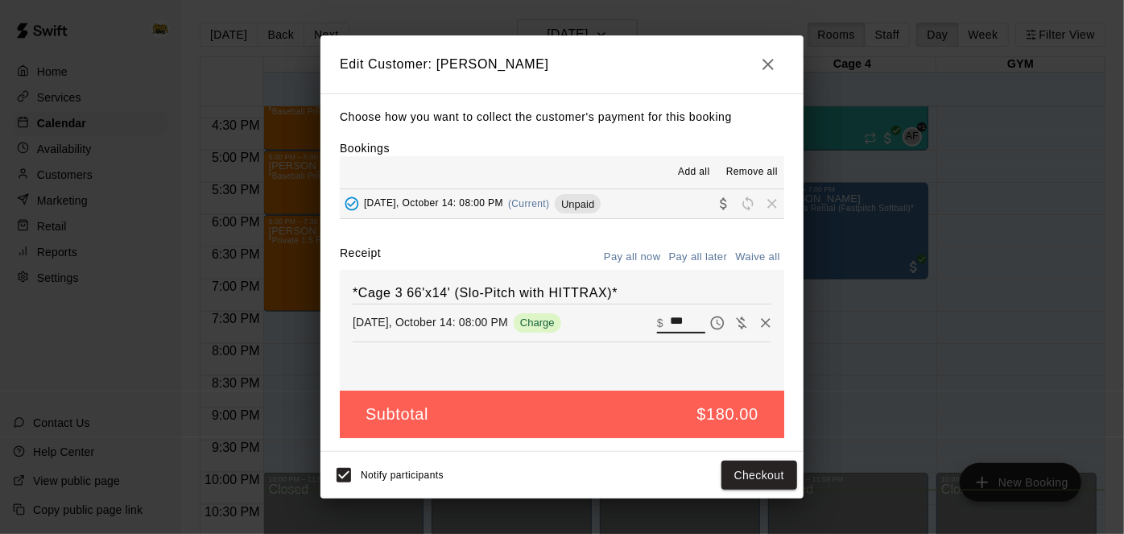
click at [697, 321] on input "***" at bounding box center [687, 322] width 35 height 21
type input "*"
type input "**"
click at [785, 489] on div "Notify participants Checkout" at bounding box center [562, 475] width 470 height 34
click at [778, 481] on button "Checkout" at bounding box center [759, 475] width 76 height 30
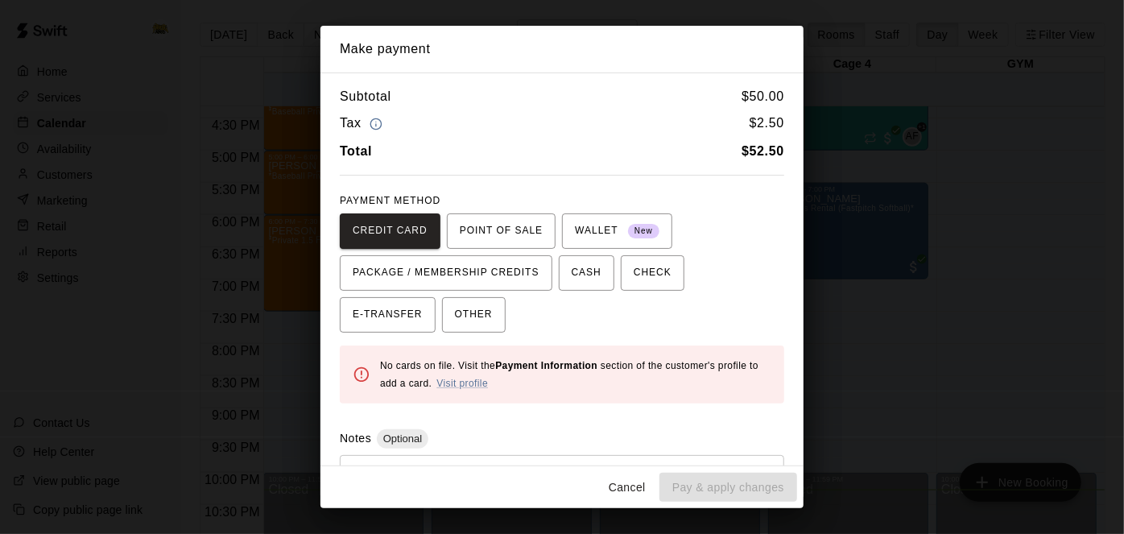
click at [495, 451] on div "Notes Optional * ​" at bounding box center [562, 479] width 444 height 101
click at [442, 303] on button "OTHER" at bounding box center [474, 314] width 64 height 35
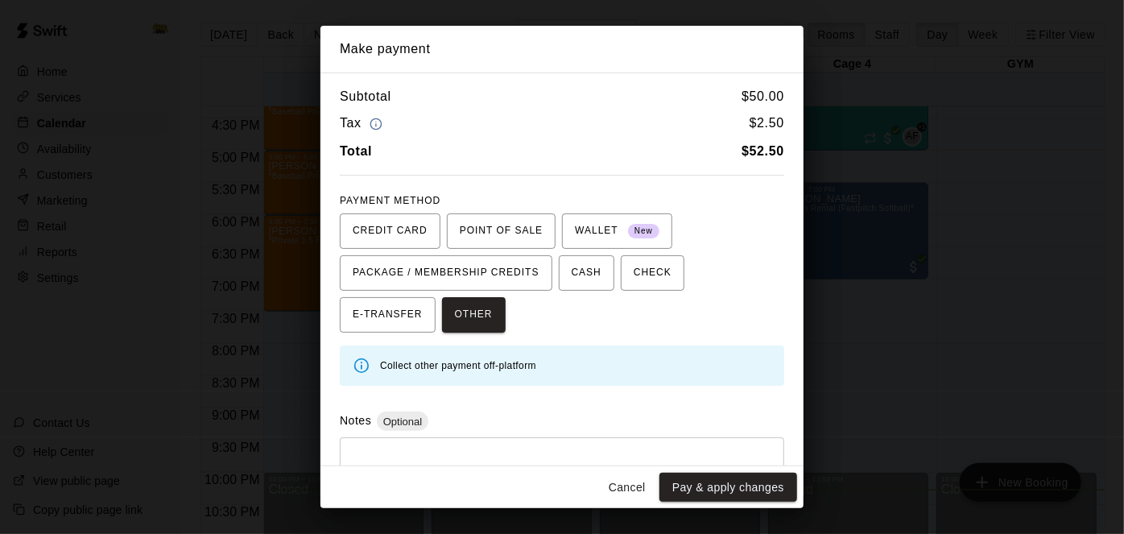
click at [457, 451] on textarea at bounding box center [562, 475] width 422 height 48
type textarea "**********"
click at [739, 489] on button "Pay & apply changes" at bounding box center [728, 488] width 138 height 30
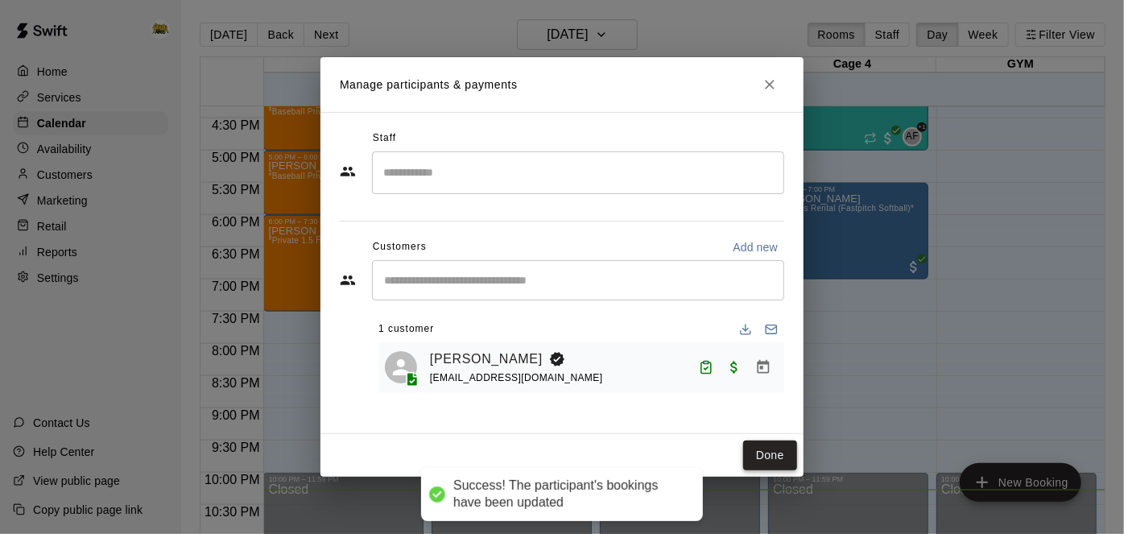
click at [768, 455] on button "Done" at bounding box center [770, 455] width 54 height 30
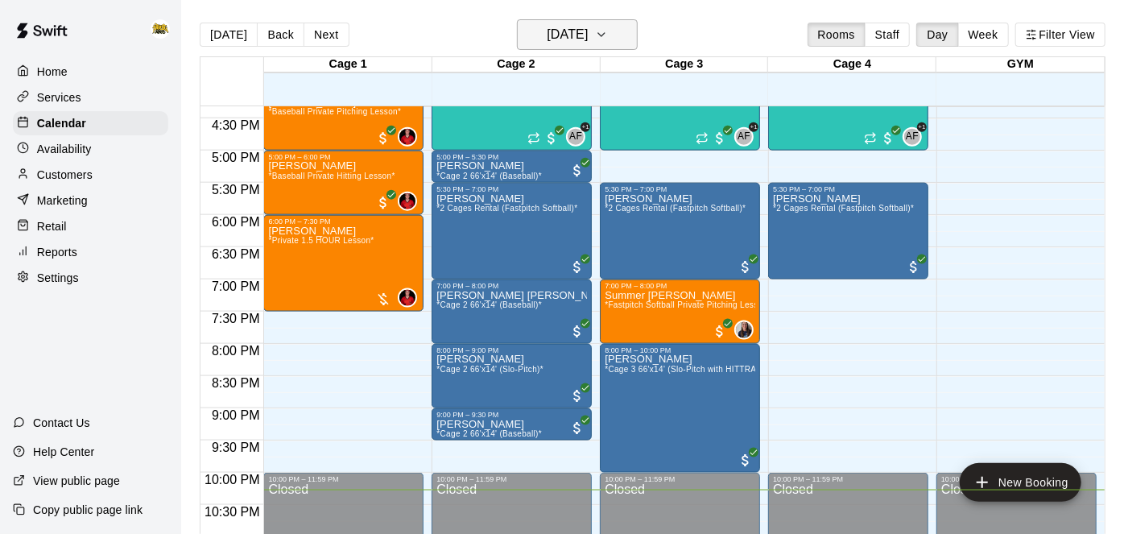
click at [562, 28] on h6 "[DATE]" at bounding box center [567, 34] width 41 height 23
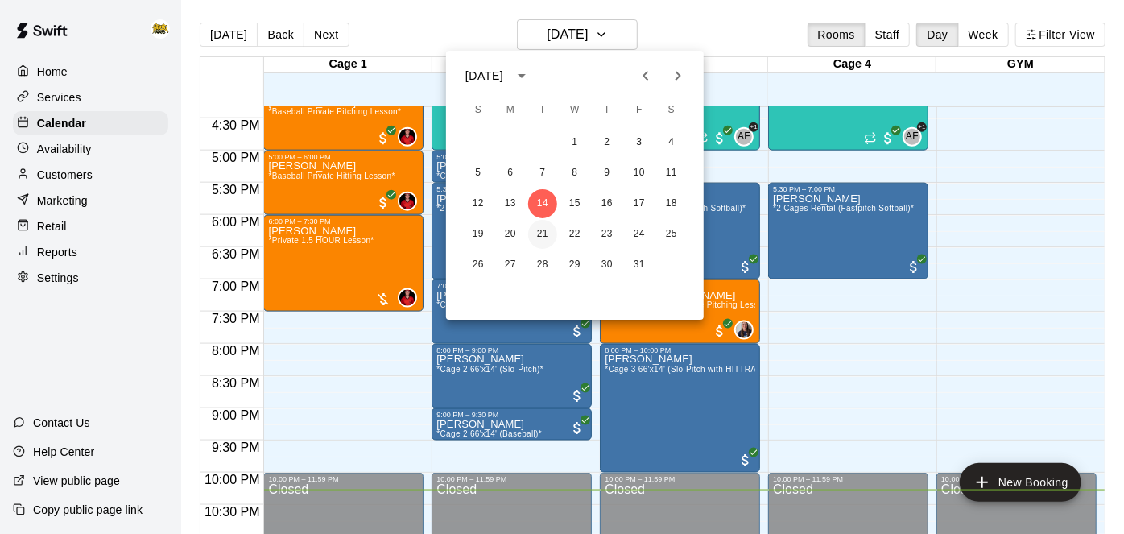
click at [547, 235] on button "21" at bounding box center [542, 234] width 29 height 29
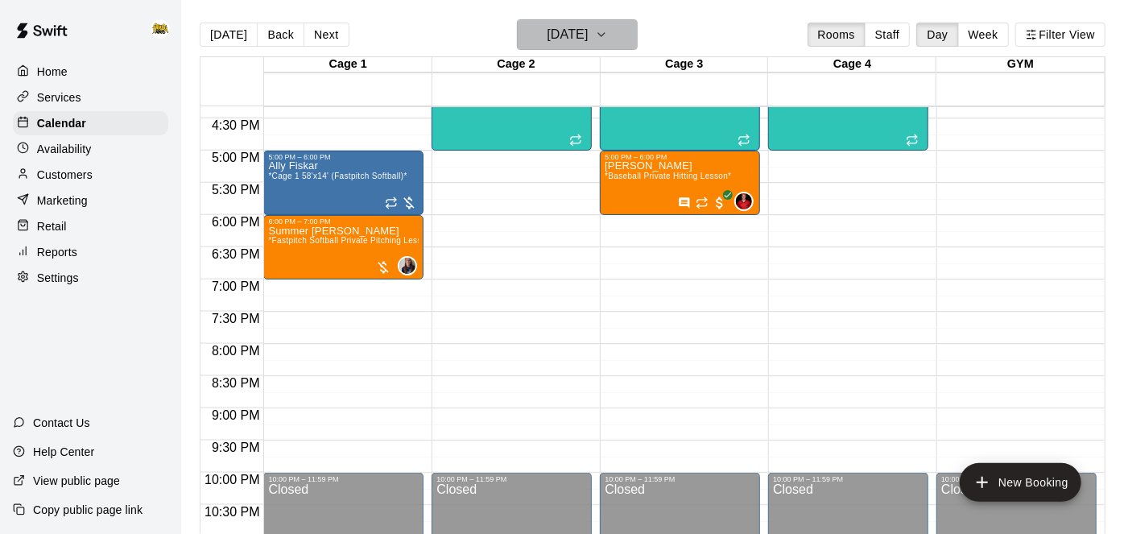
click at [588, 26] on h6 "[DATE]" at bounding box center [567, 34] width 41 height 23
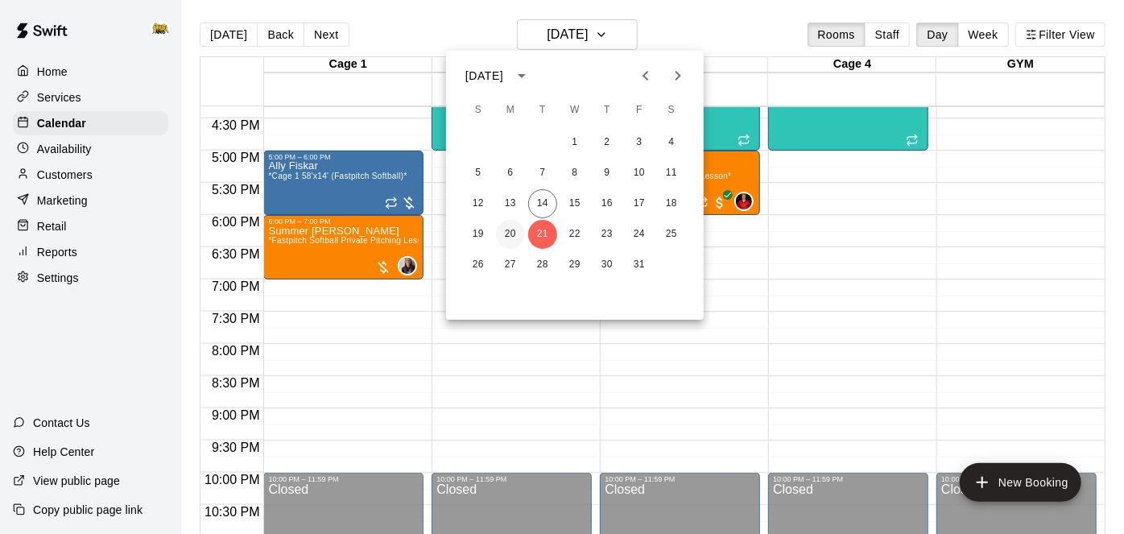
click at [514, 240] on button "20" at bounding box center [510, 234] width 29 height 29
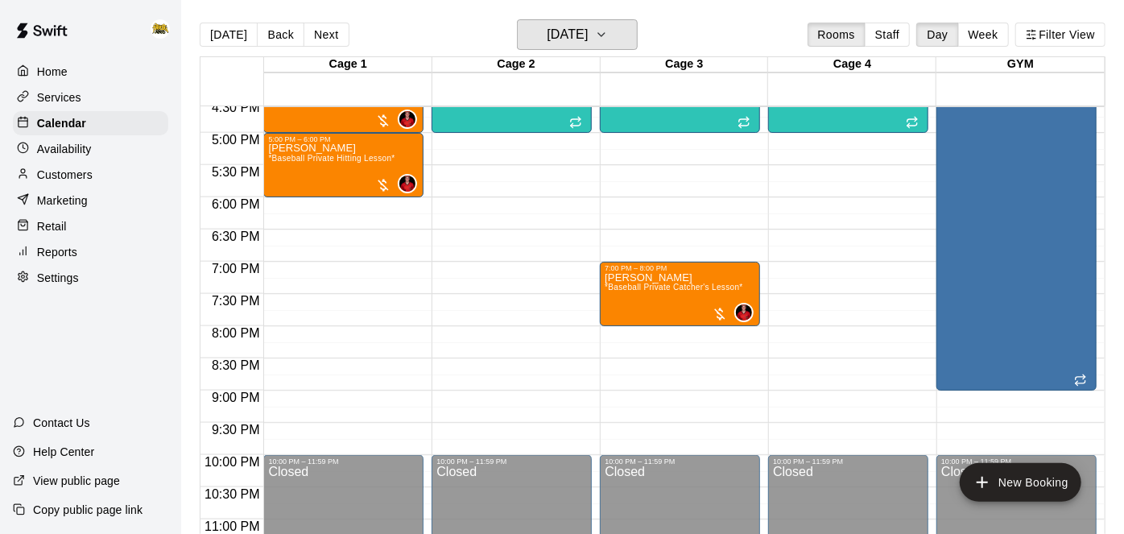
scroll to position [1069, 0]
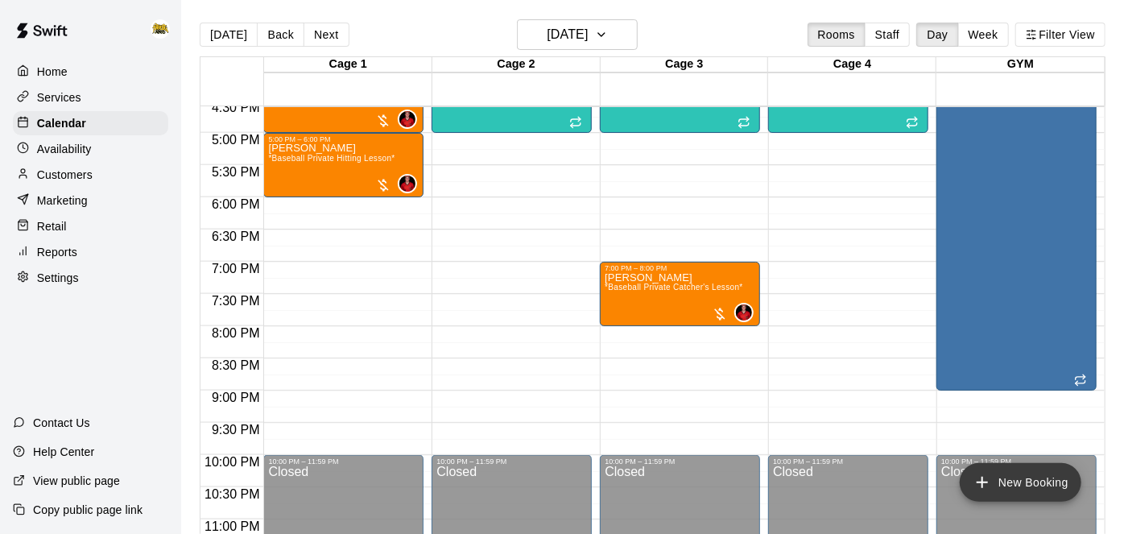
click at [982, 485] on icon "add" at bounding box center [981, 482] width 11 height 11
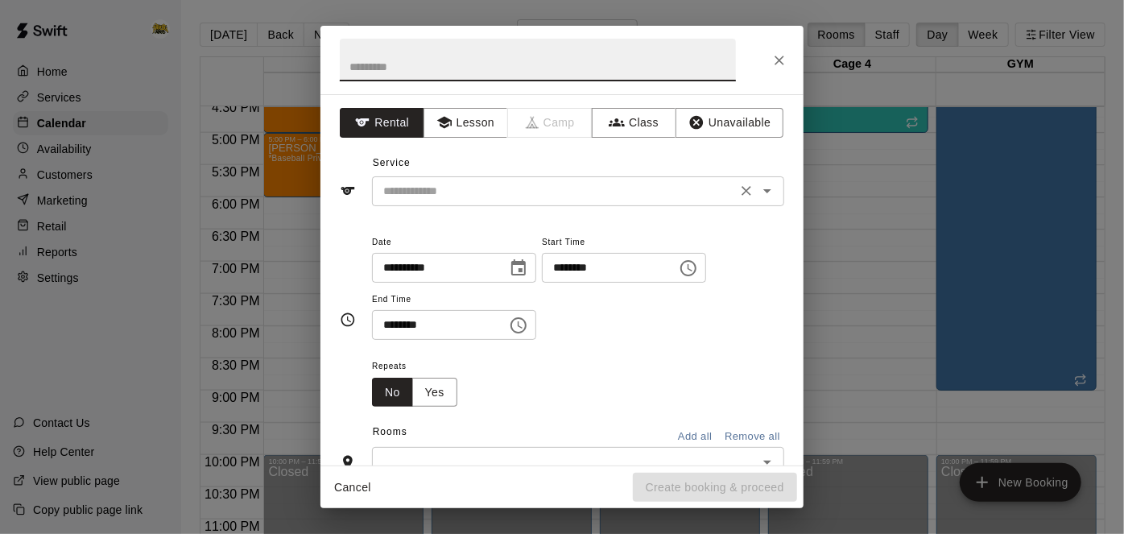
click at [772, 189] on icon "Open" at bounding box center [767, 190] width 19 height 19
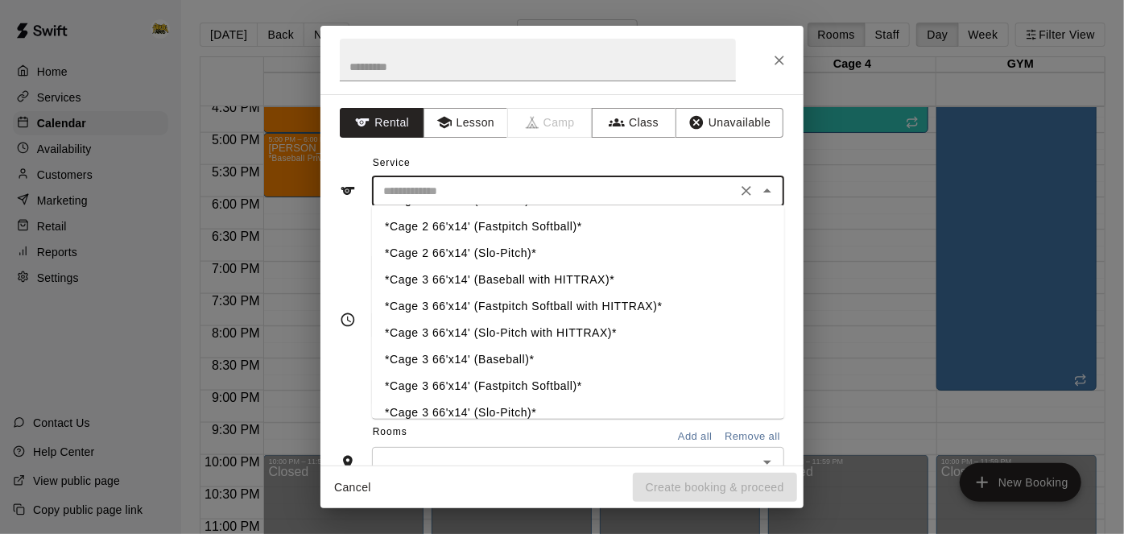
scroll to position [114, 0]
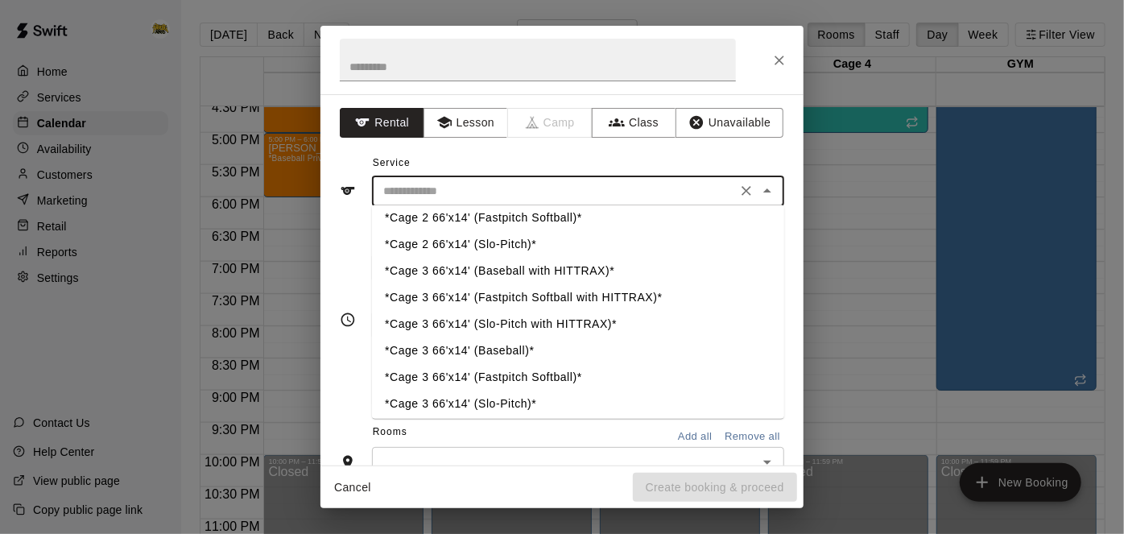
click at [543, 324] on li "*Cage 3 66'x14' (Slo-Pitch with HITTRAX)*" at bounding box center [578, 324] width 412 height 27
type input "**********"
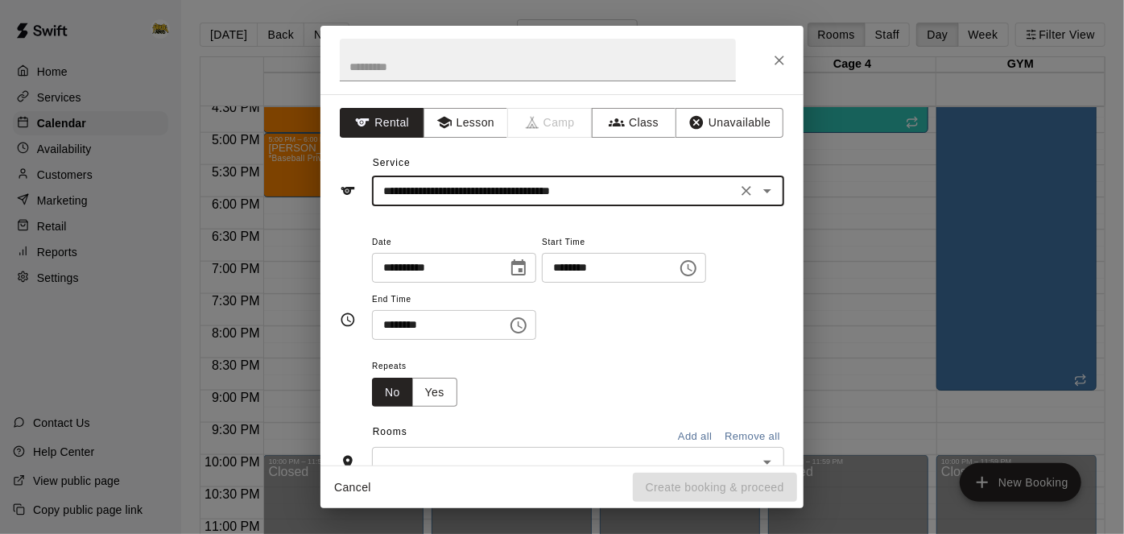
click at [542, 283] on input "********" at bounding box center [604, 268] width 124 height 30
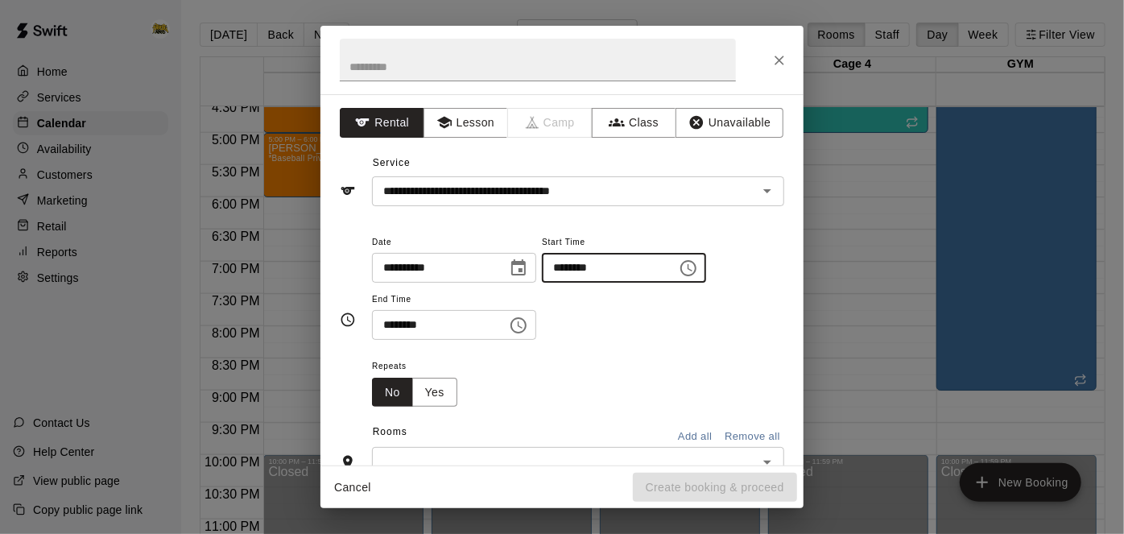
type input "********"
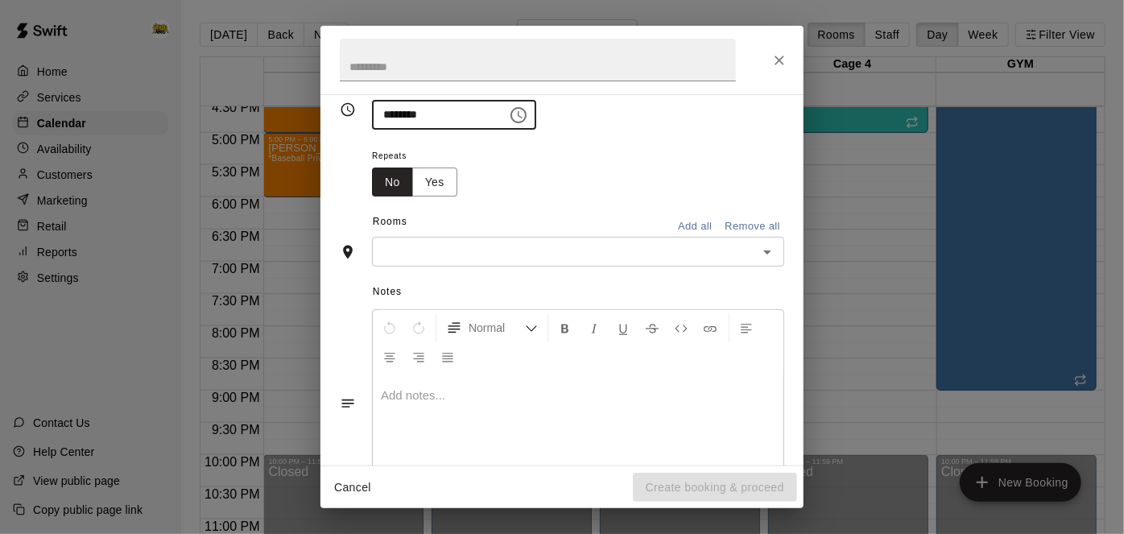
scroll to position [209, 0]
click at [778, 267] on div "​" at bounding box center [578, 252] width 412 height 30
type input "********"
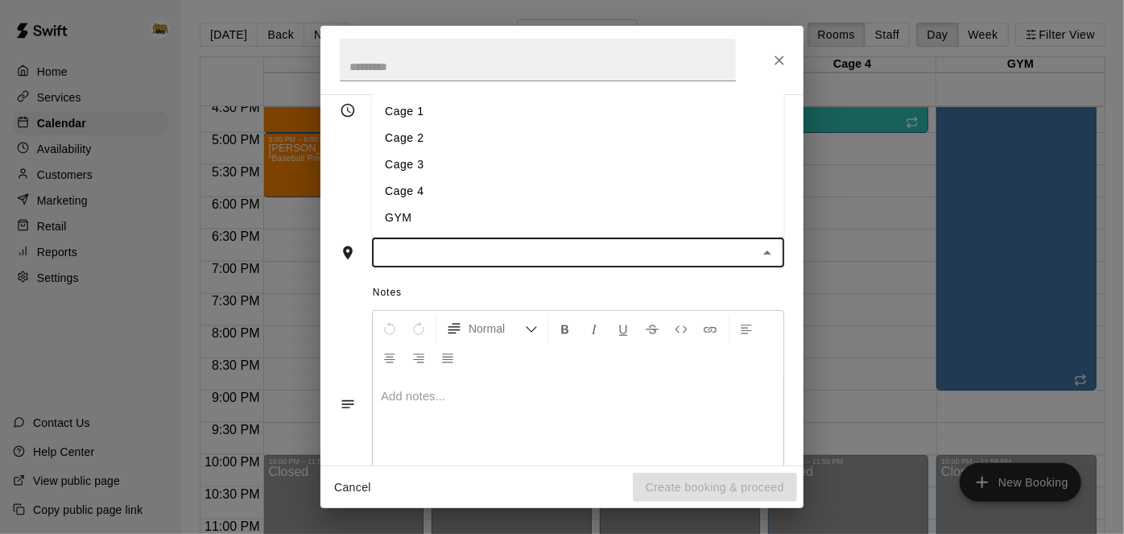
click at [621, 178] on li "Cage 3" at bounding box center [578, 164] width 412 height 27
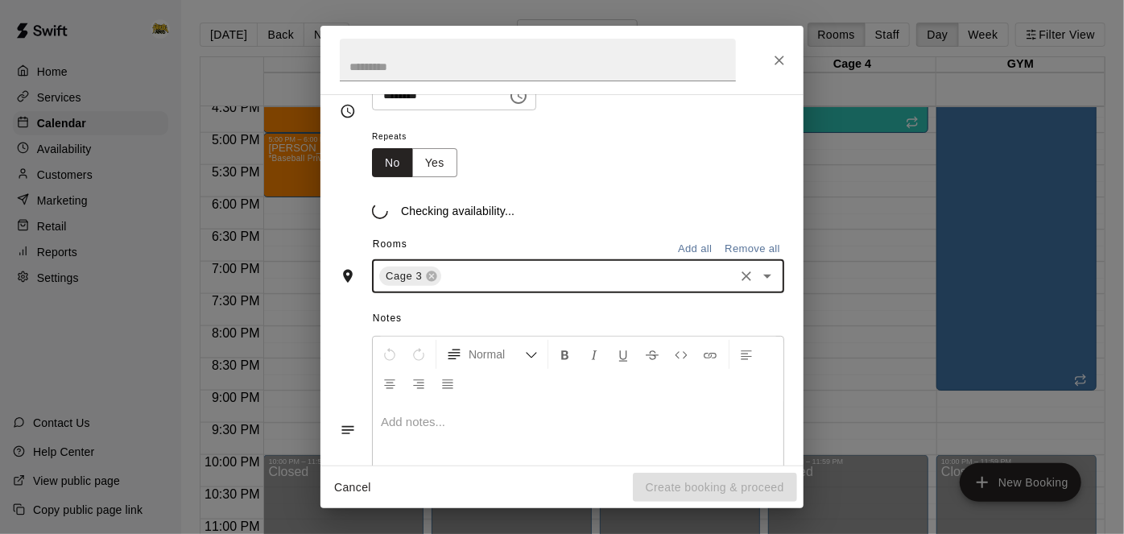
scroll to position [240, 0]
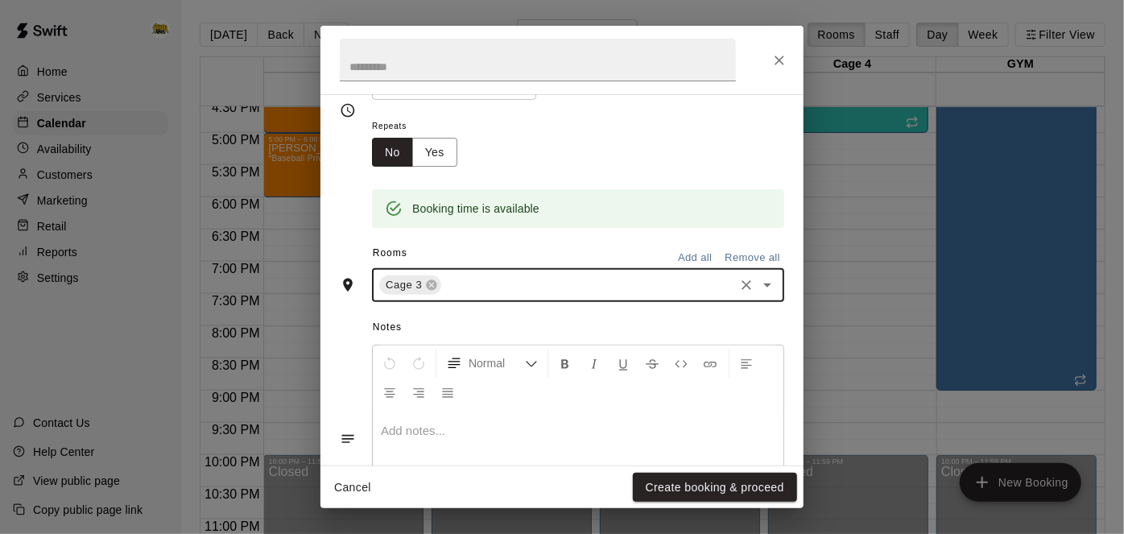
click at [697, 504] on div "Cancel Create booking & proceed" at bounding box center [561, 487] width 483 height 43
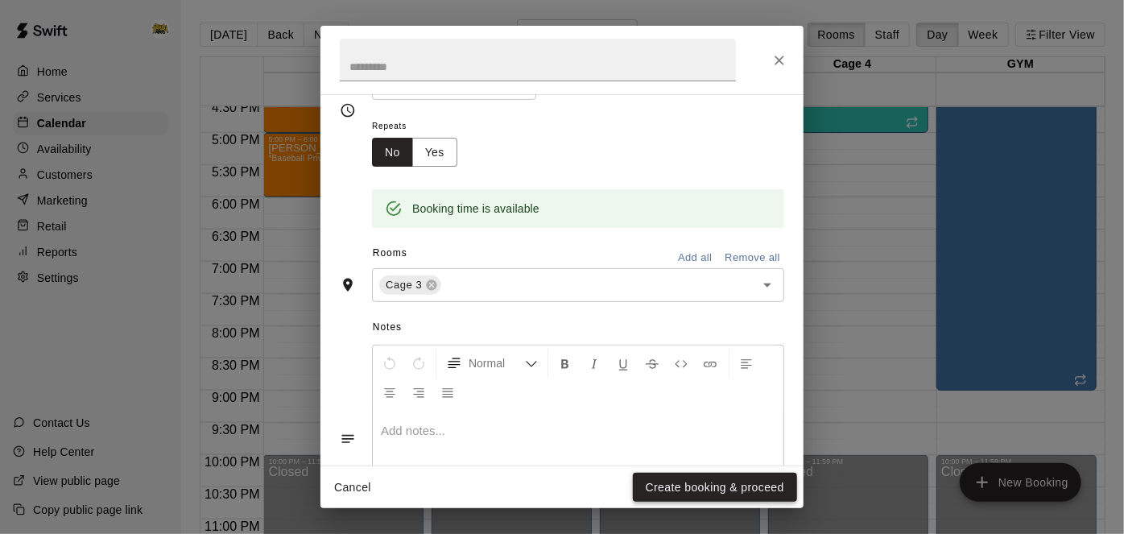
click at [701, 497] on button "Create booking & proceed" at bounding box center [715, 488] width 164 height 30
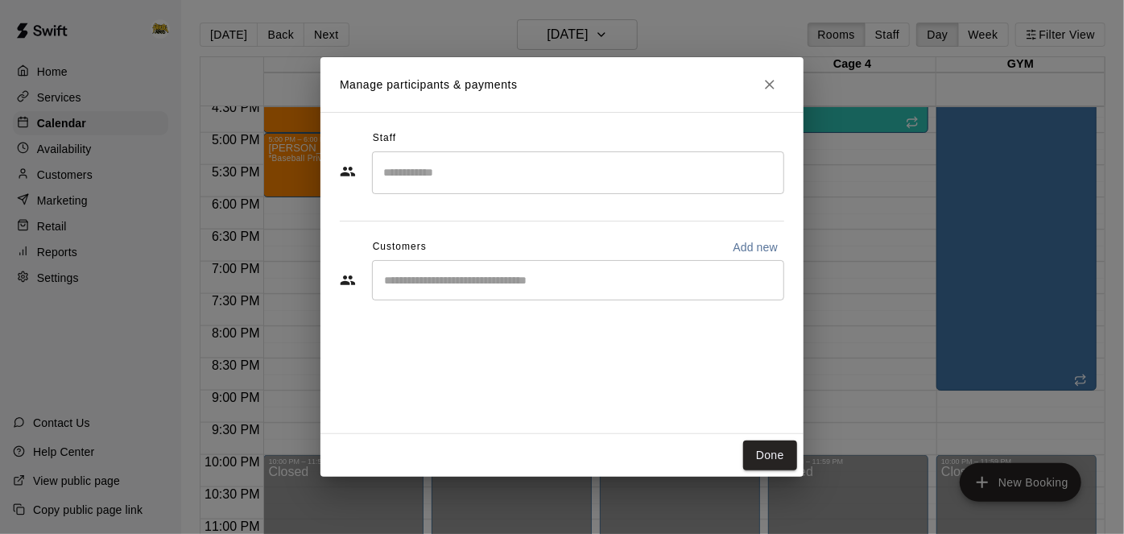
click at [719, 288] on div "​" at bounding box center [578, 280] width 412 height 40
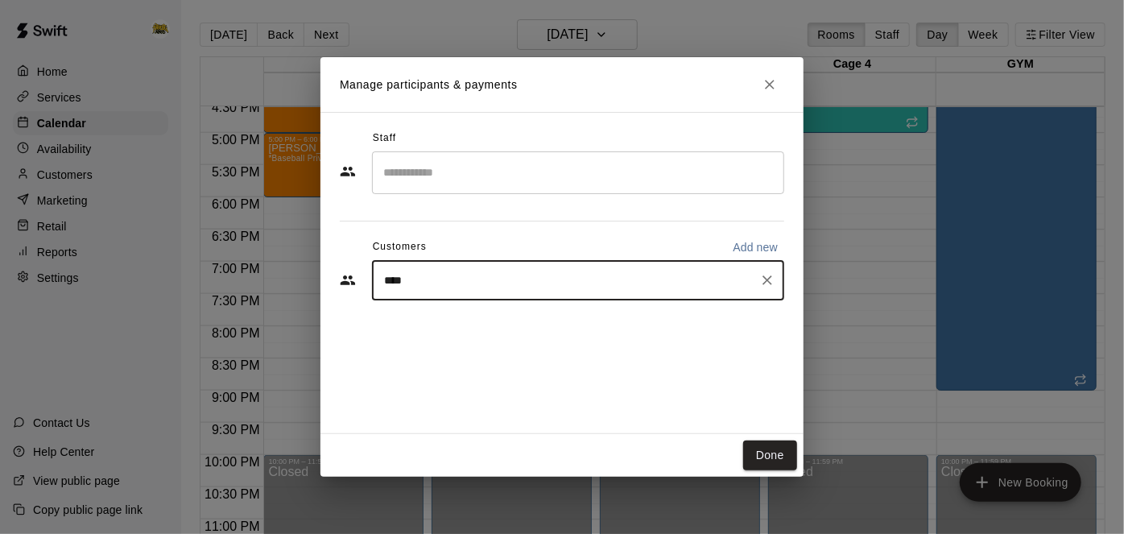
type input "*****"
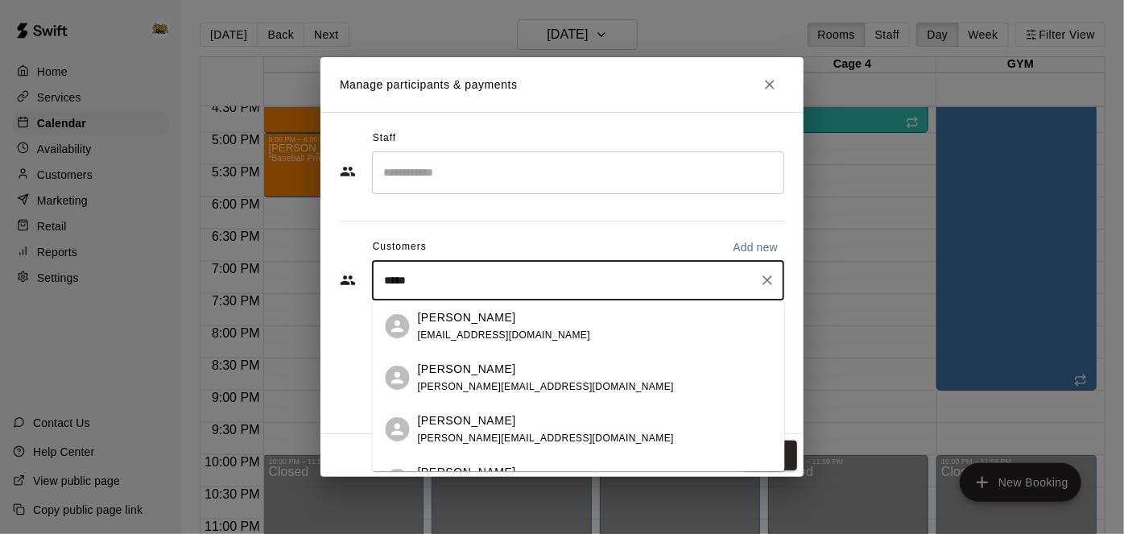
click at [629, 321] on div "[PERSON_NAME] [EMAIL_ADDRESS][DOMAIN_NAME]" at bounding box center [595, 326] width 354 height 35
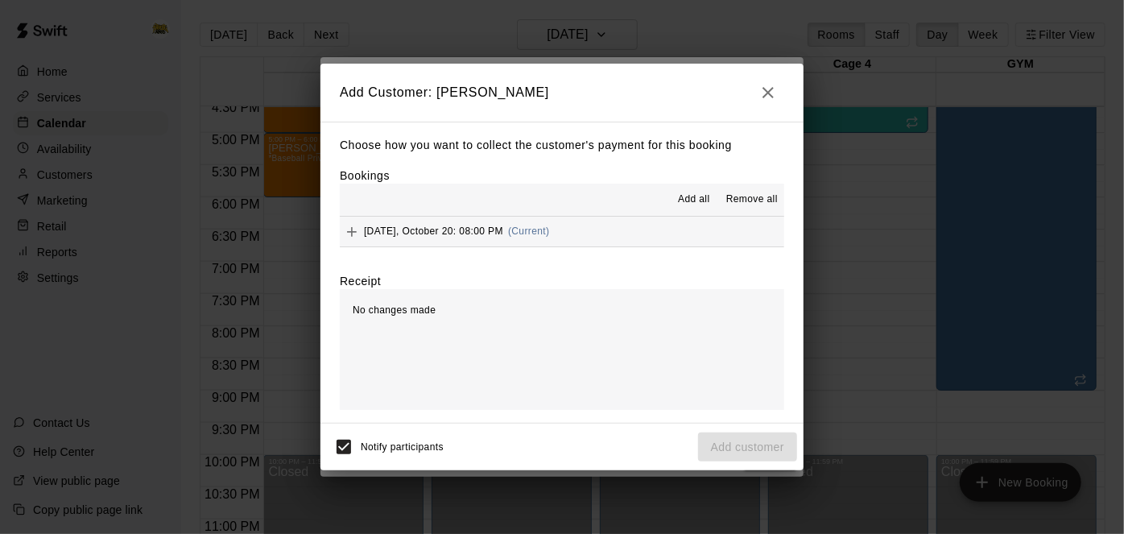
click at [704, 196] on span "Add all" at bounding box center [694, 200] width 32 height 16
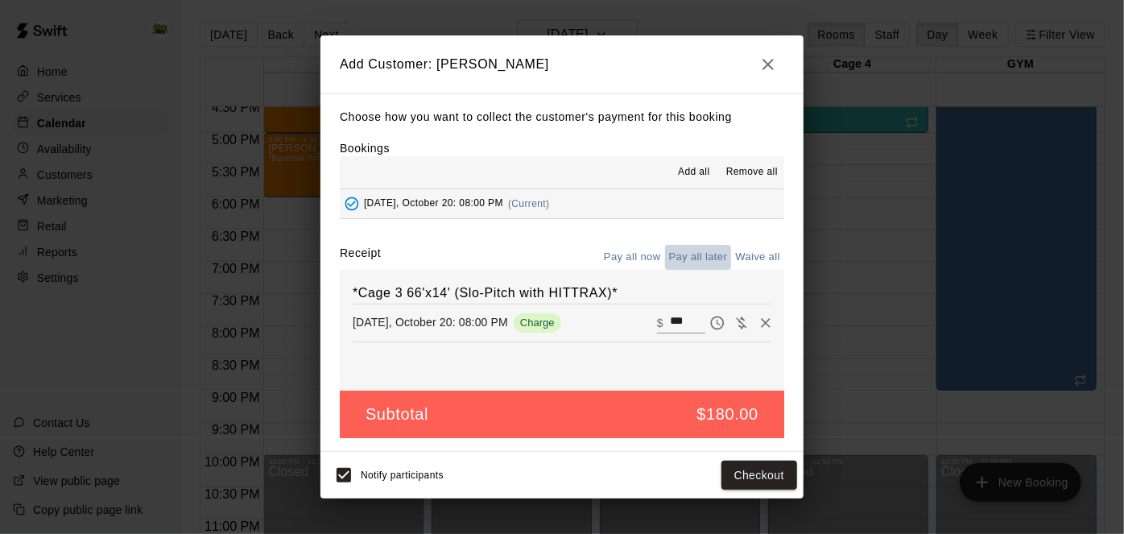
click at [705, 251] on button "Pay all later" at bounding box center [698, 257] width 67 height 25
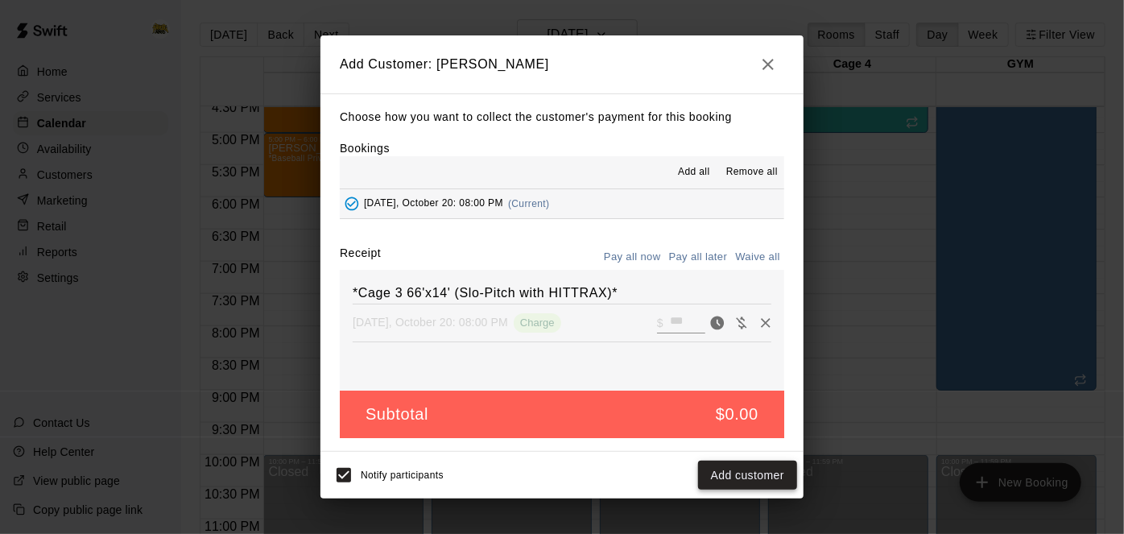
click at [757, 485] on button "Add customer" at bounding box center [747, 475] width 99 height 30
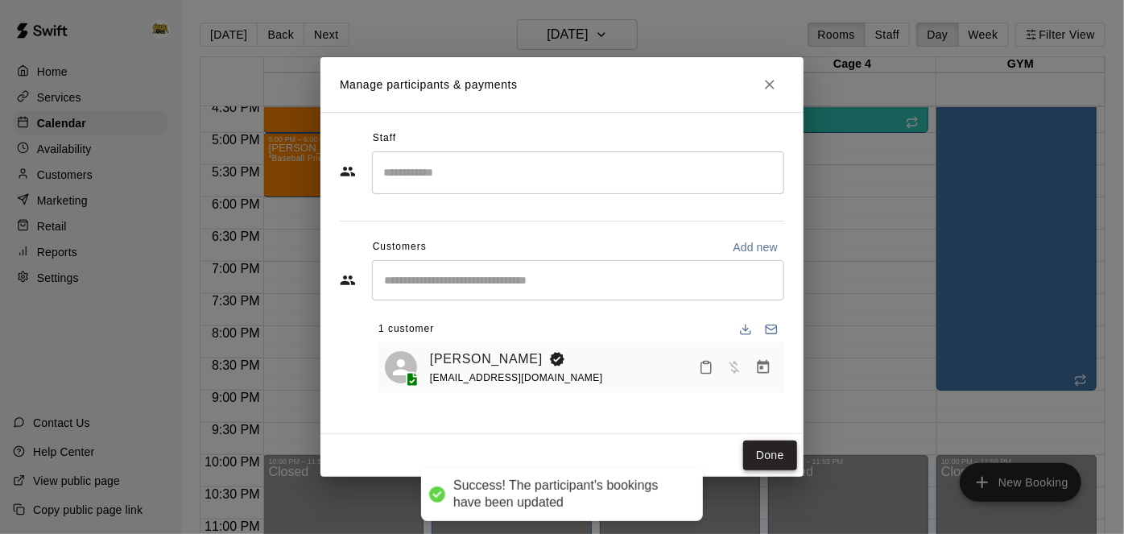
click at [765, 460] on button "Done" at bounding box center [770, 455] width 54 height 30
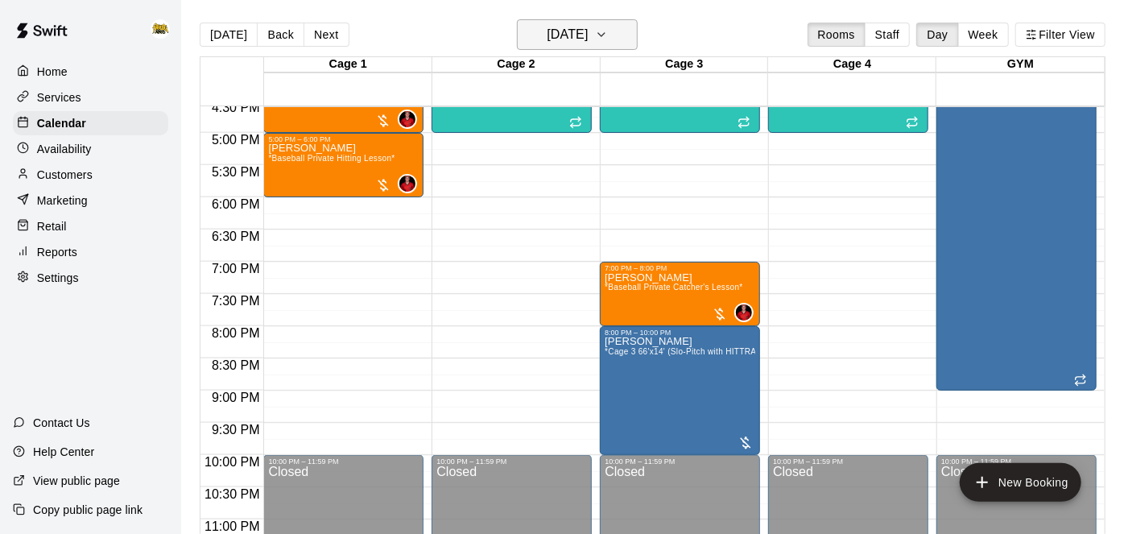
click at [588, 40] on h6 "[DATE]" at bounding box center [567, 34] width 41 height 23
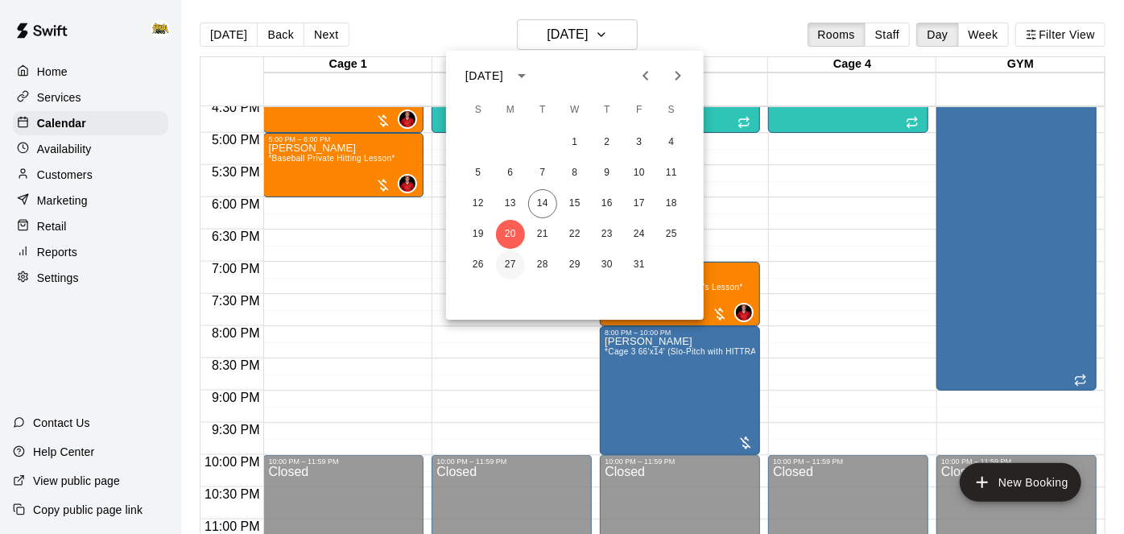
click at [511, 267] on button "27" at bounding box center [510, 264] width 29 height 29
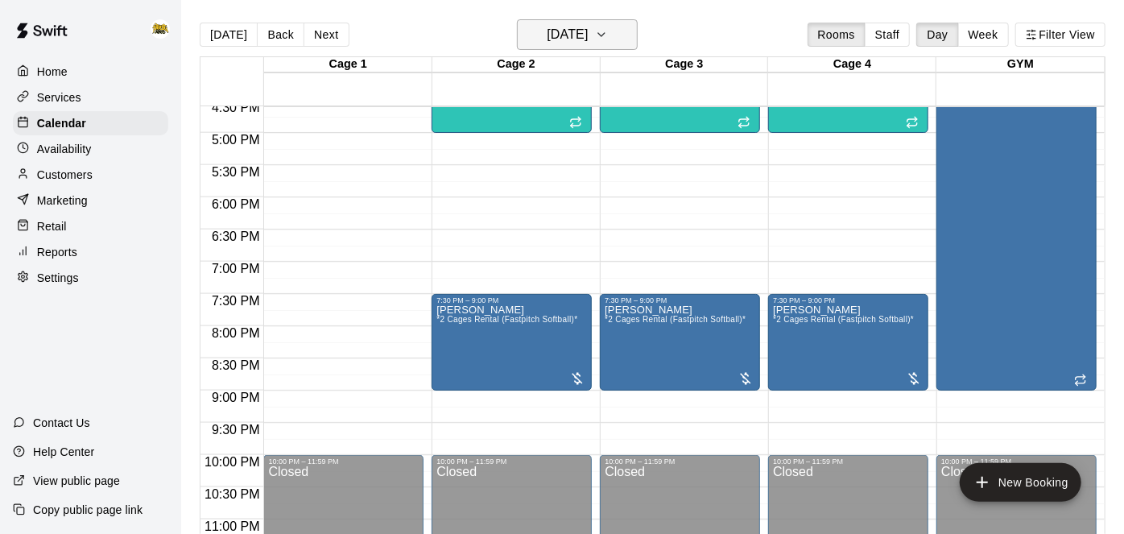
click at [588, 40] on h6 "[DATE]" at bounding box center [567, 34] width 41 height 23
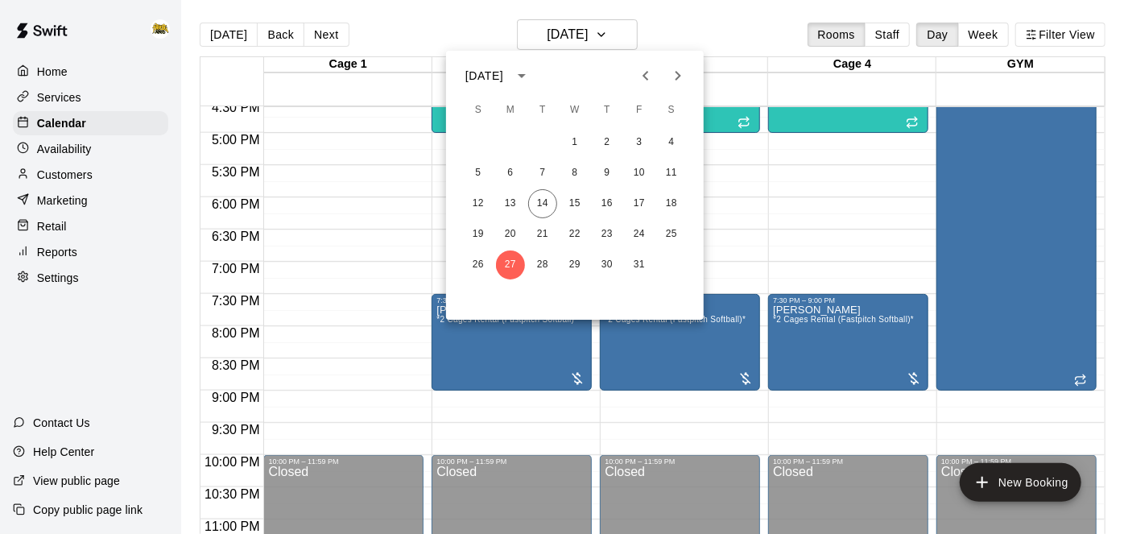
click at [679, 74] on icon "Next month" at bounding box center [678, 76] width 6 height 10
click at [642, 81] on icon "Previous month" at bounding box center [645, 75] width 19 height 19
click at [539, 269] on button "28" at bounding box center [542, 264] width 29 height 29
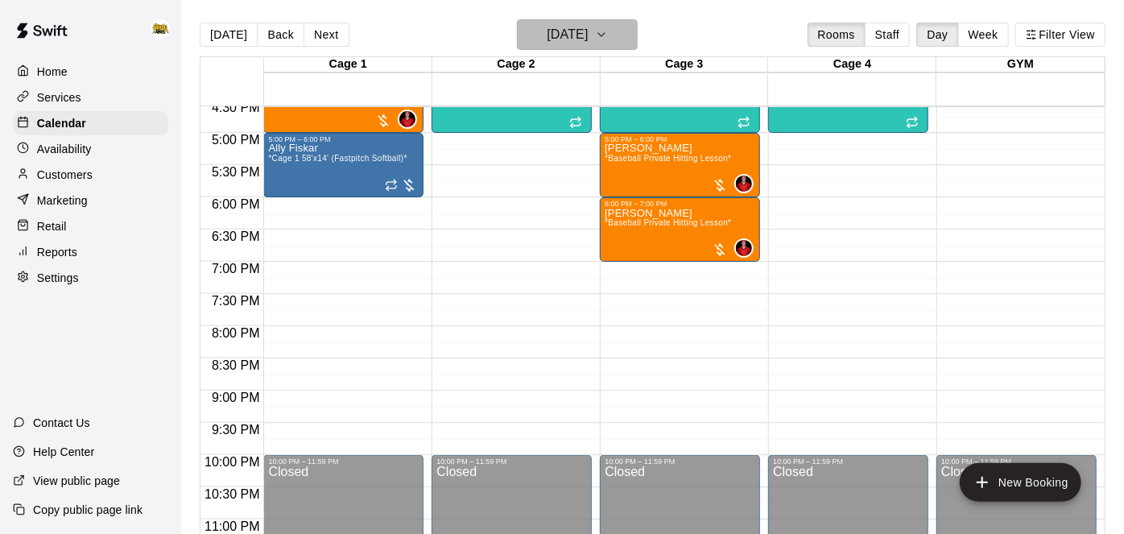
click at [608, 31] on icon "button" at bounding box center [601, 34] width 13 height 19
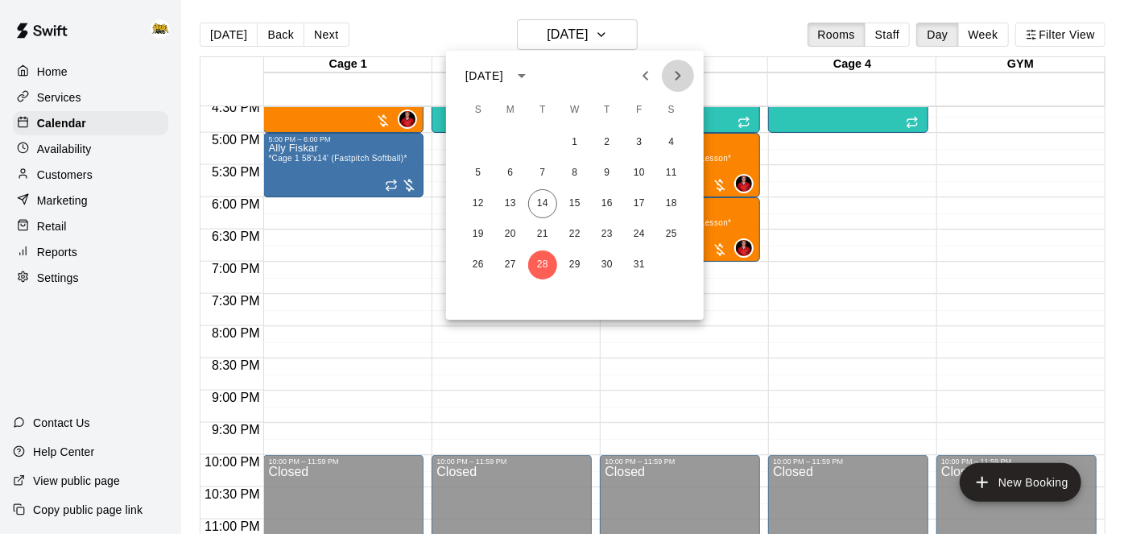
click at [685, 82] on icon "Next month" at bounding box center [677, 75] width 19 height 19
click at [510, 175] on button "3" at bounding box center [510, 173] width 29 height 29
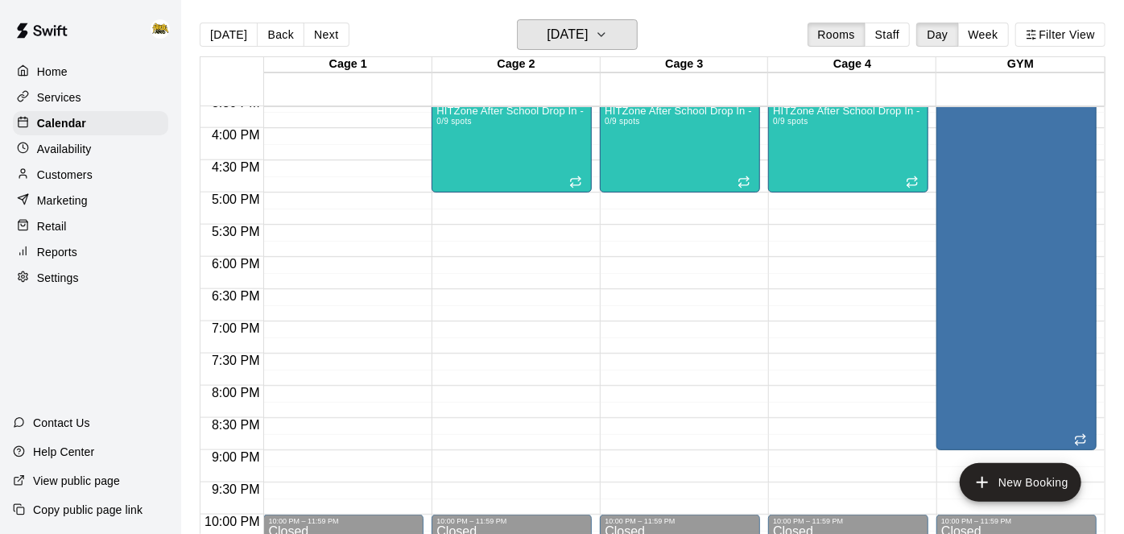
scroll to position [1011, 0]
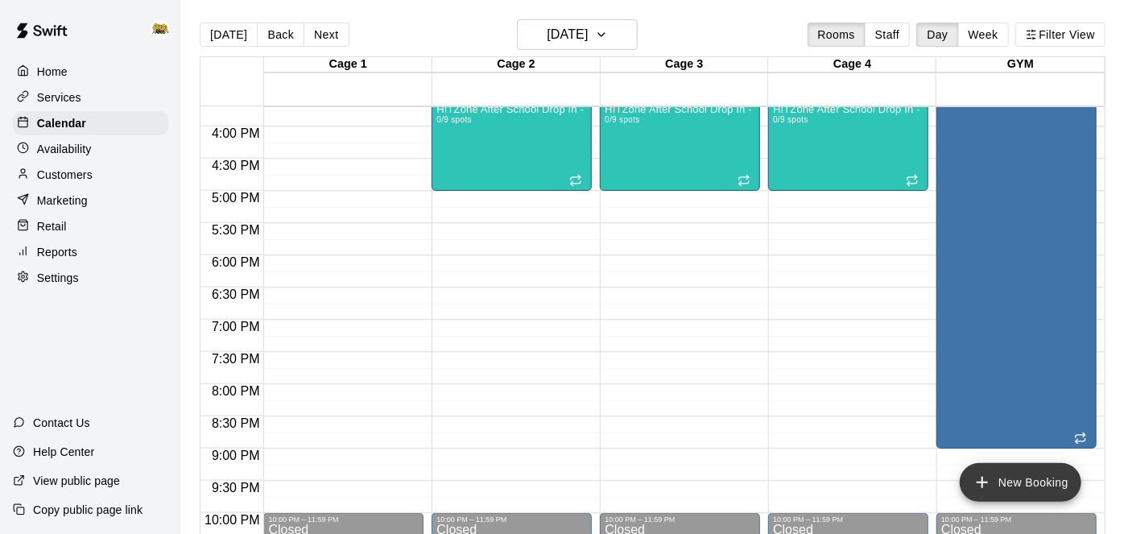
click at [973, 485] on icon "add" at bounding box center [981, 482] width 19 height 19
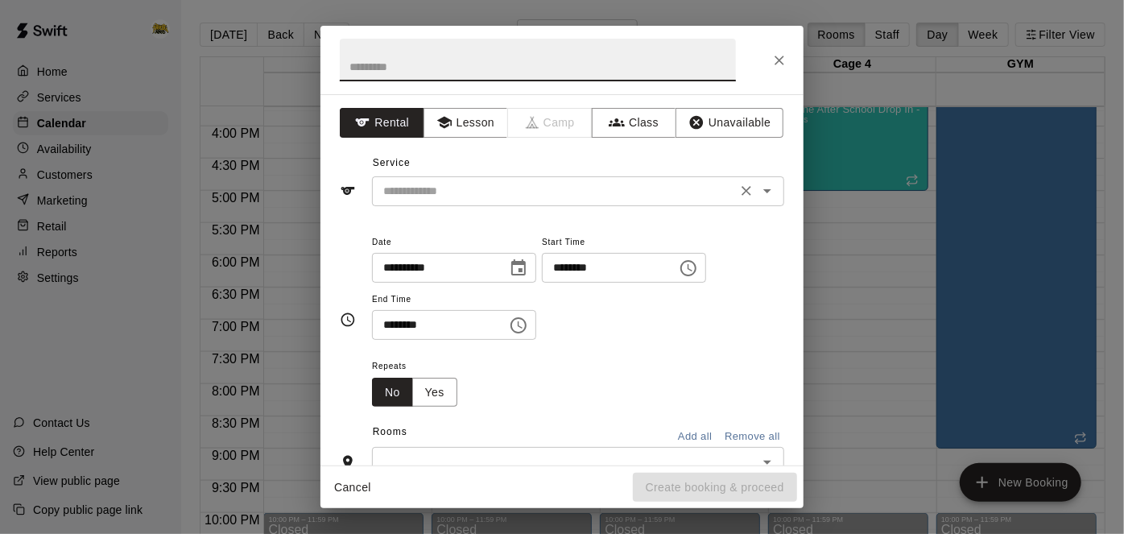
click at [771, 192] on icon "Open" at bounding box center [767, 190] width 19 height 19
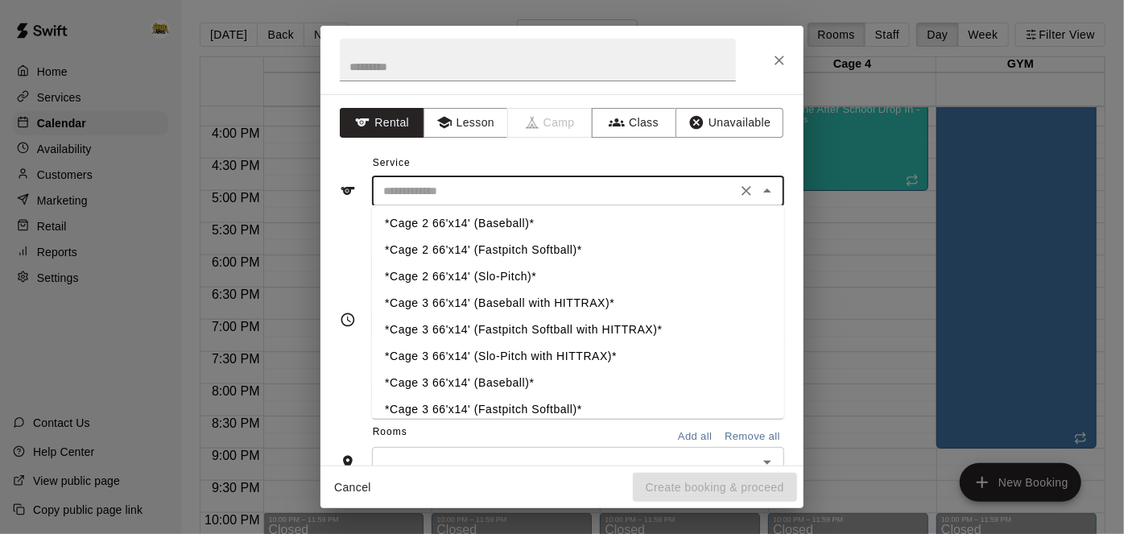
scroll to position [91, 0]
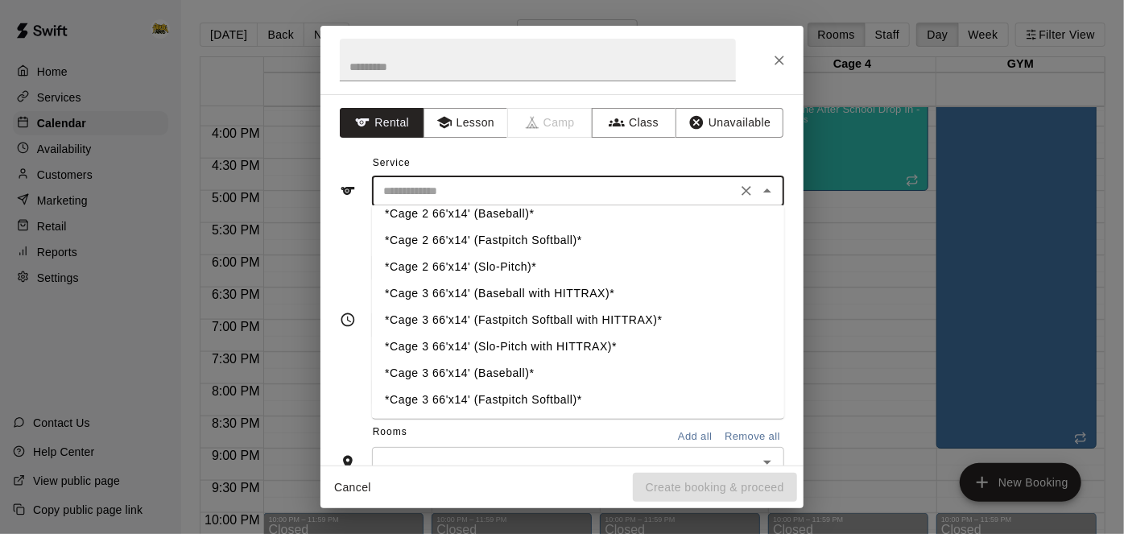
click at [553, 338] on li "*Cage 3 66'x14' (Slo-Pitch with HITTRAX)*" at bounding box center [578, 346] width 412 height 27
type input "**********"
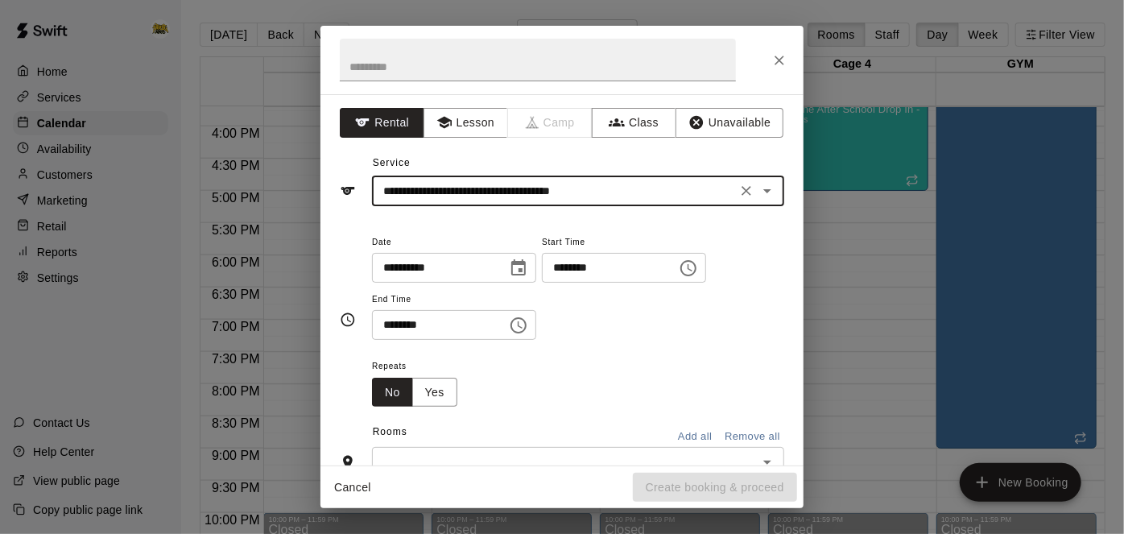
click at [542, 283] on input "********" at bounding box center [604, 268] width 124 height 30
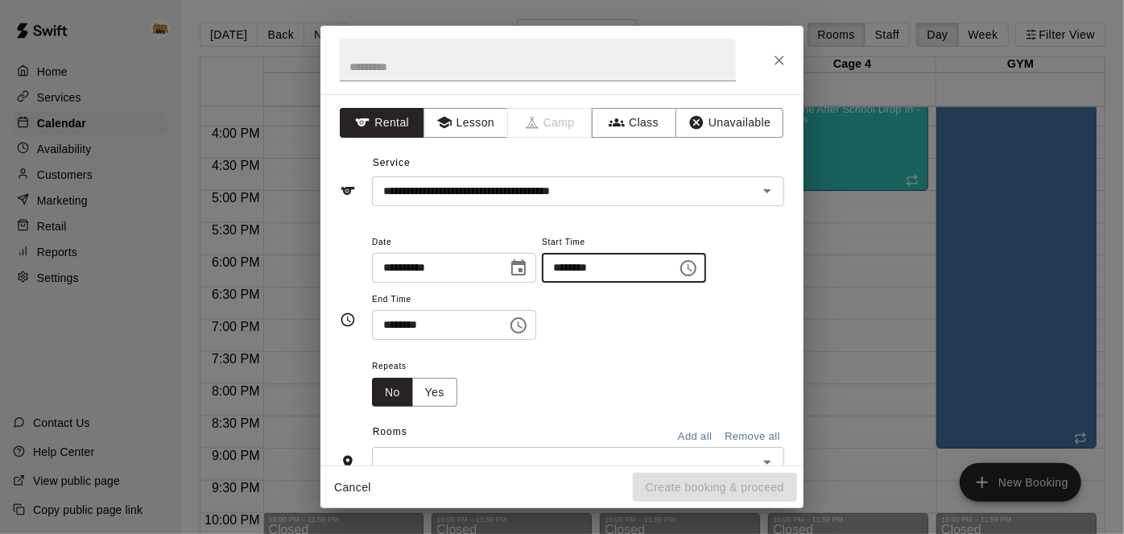
type input "********"
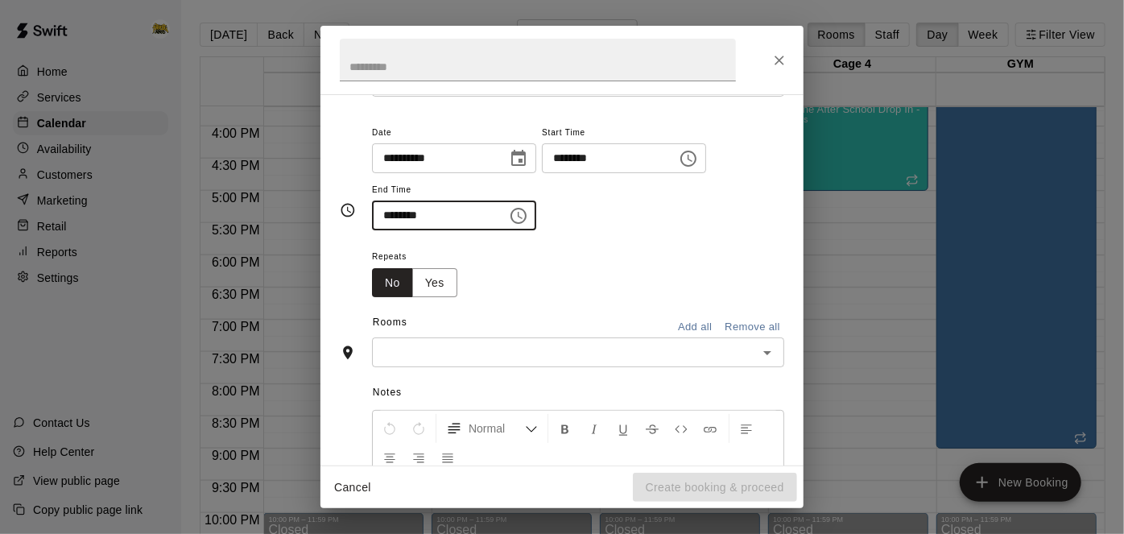
scroll to position [126, 0]
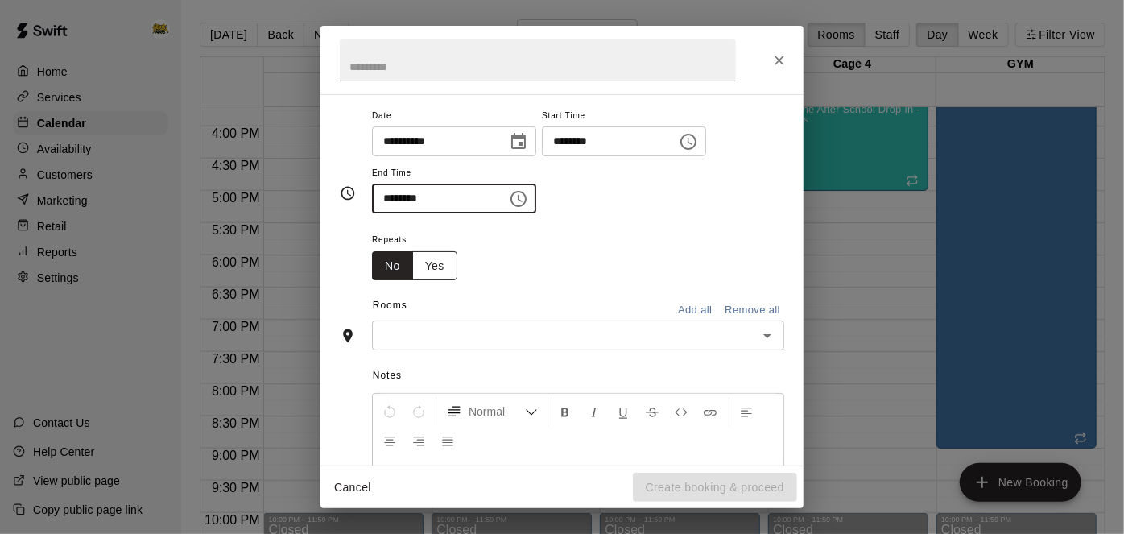
type input "********"
click at [432, 281] on button "Yes" at bounding box center [434, 266] width 45 height 30
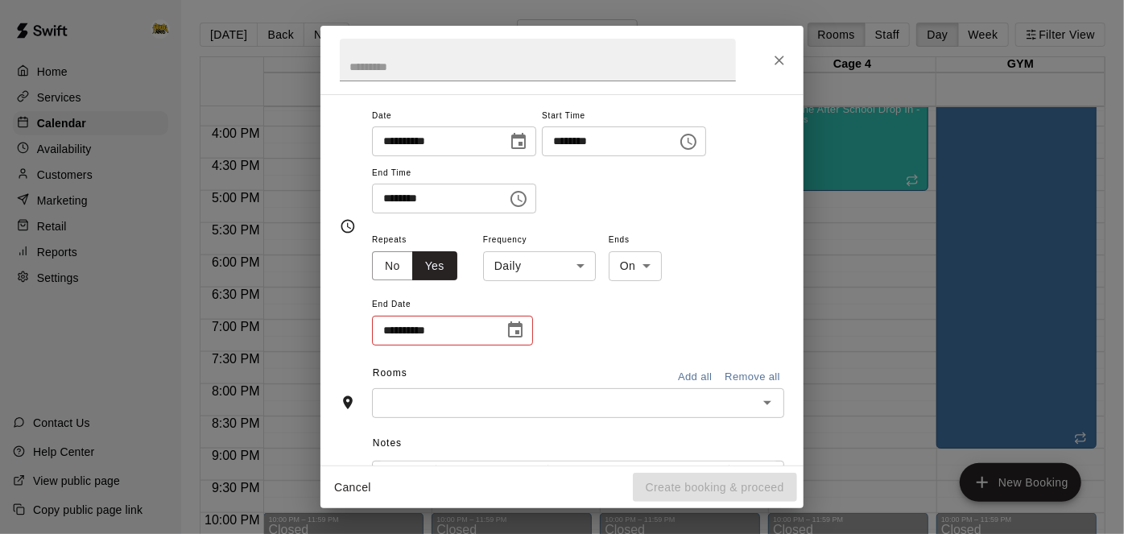
click at [585, 324] on body "Home Services Calendar Availability Customers Marketing Retail Reports Settings…" at bounding box center [562, 279] width 1124 height 559
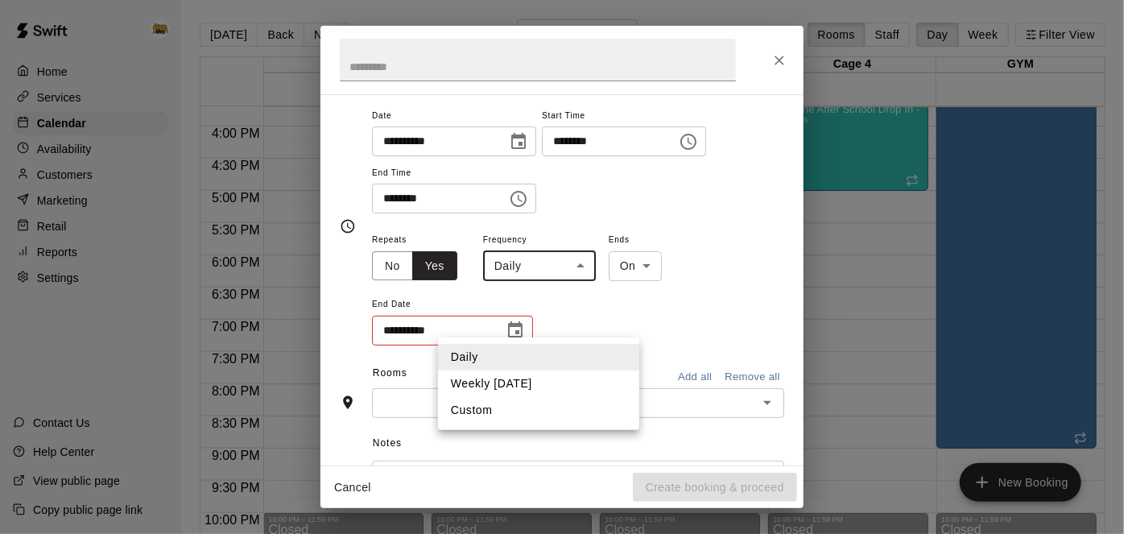
click at [556, 378] on li "Weekly [DATE]" at bounding box center [538, 383] width 201 height 27
type input "******"
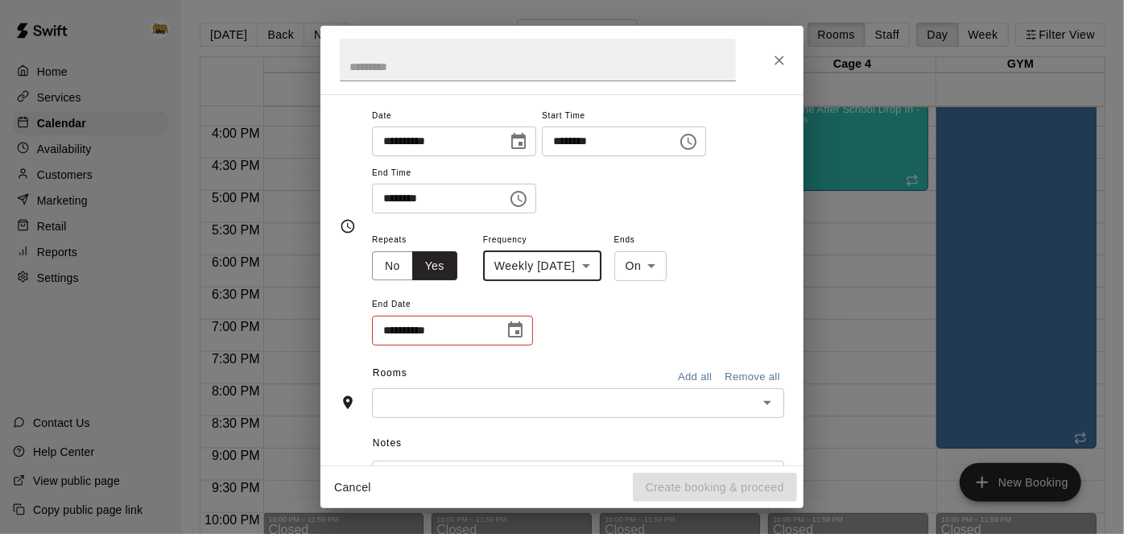
click at [670, 326] on body "Home Services Calendar Availability Customers Marketing Retail Reports Settings…" at bounding box center [562, 279] width 1124 height 559
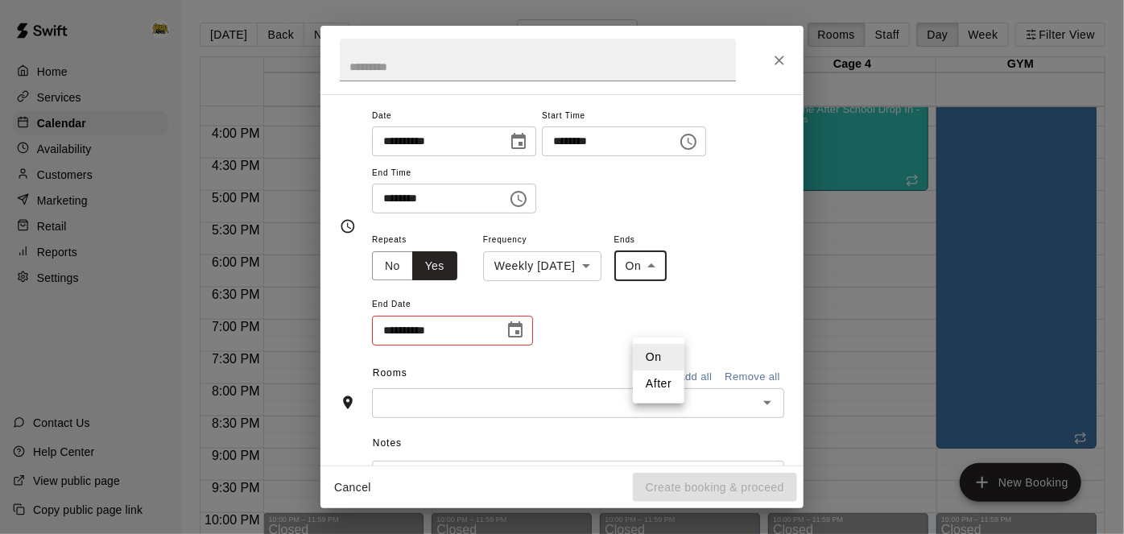
click at [663, 361] on li "On" at bounding box center [659, 357] width 52 height 27
click at [516, 337] on icon "Choose date" at bounding box center [515, 329] width 14 height 16
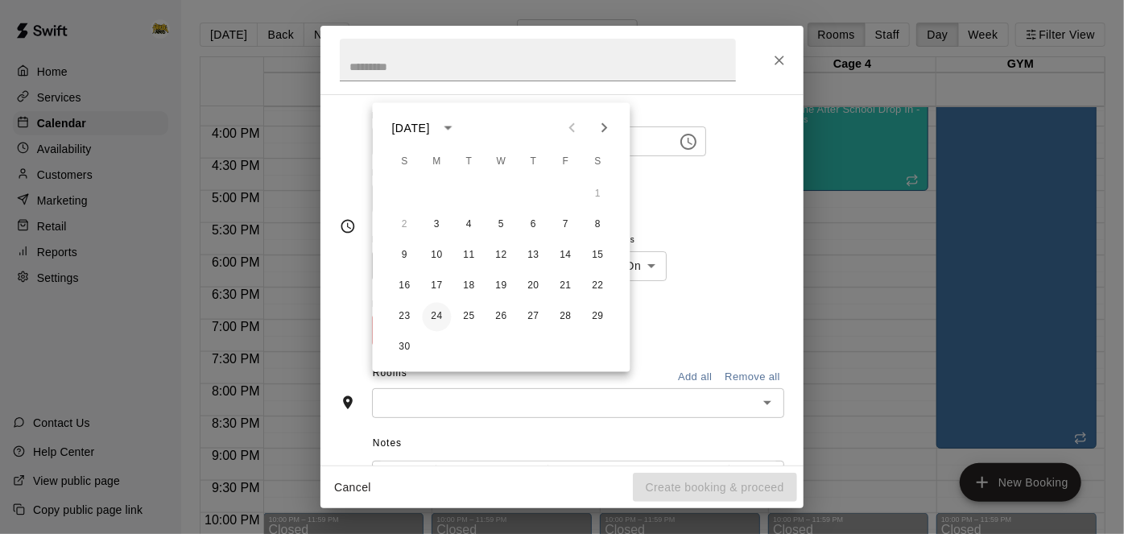
click at [445, 323] on button "24" at bounding box center [437, 317] width 29 height 29
type input "**********"
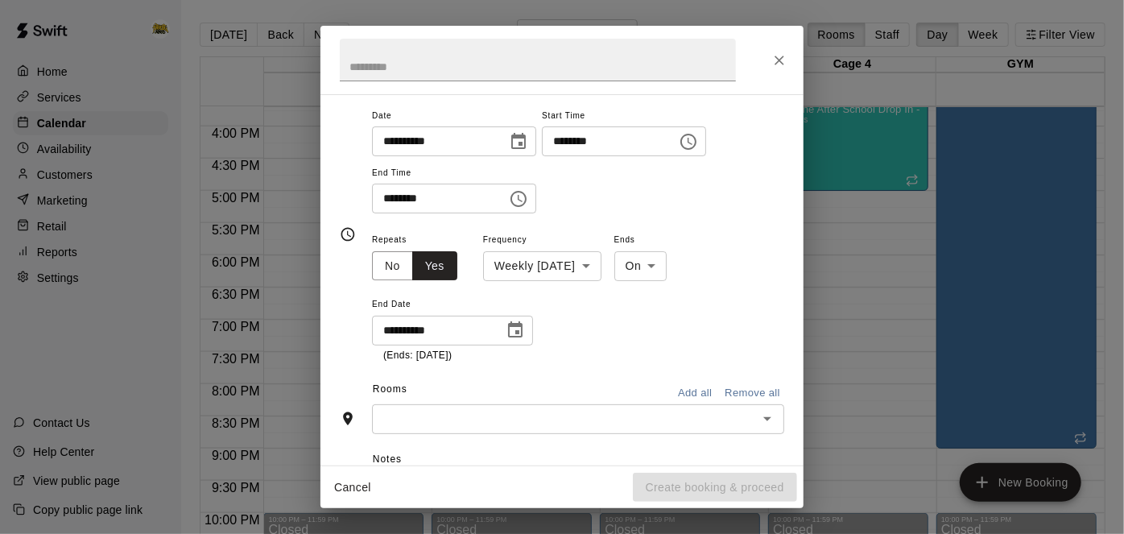
scroll to position [253, 0]
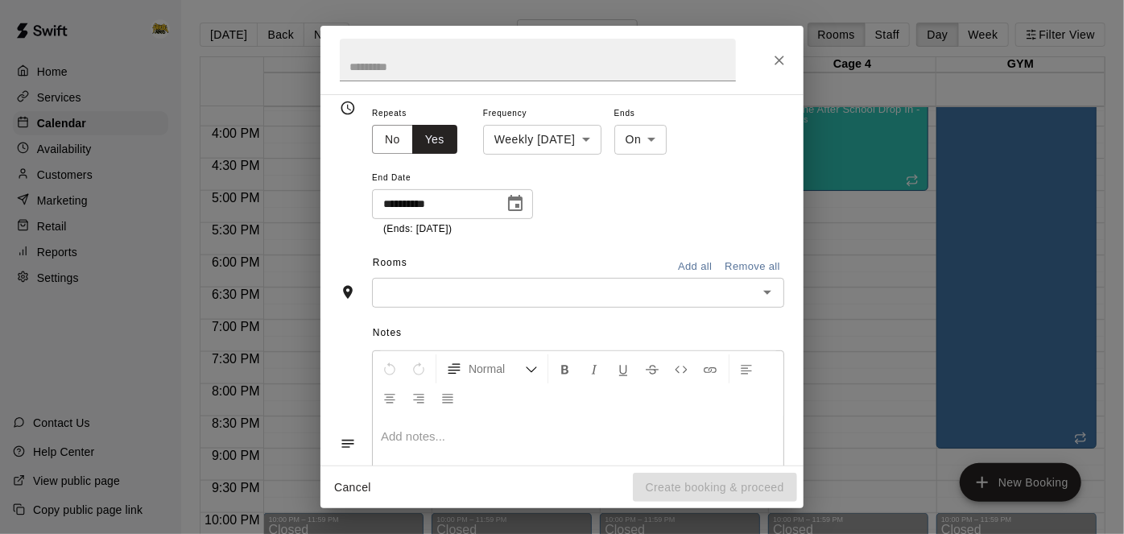
click at [770, 302] on icon "Open" at bounding box center [767, 292] width 19 height 19
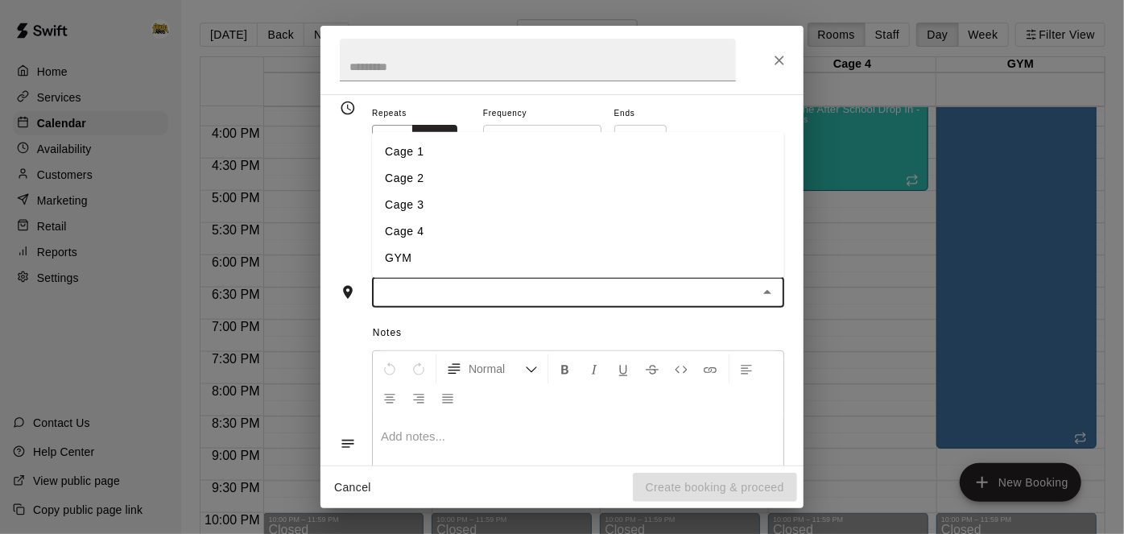
click at [630, 218] on li "Cage 3" at bounding box center [578, 205] width 412 height 27
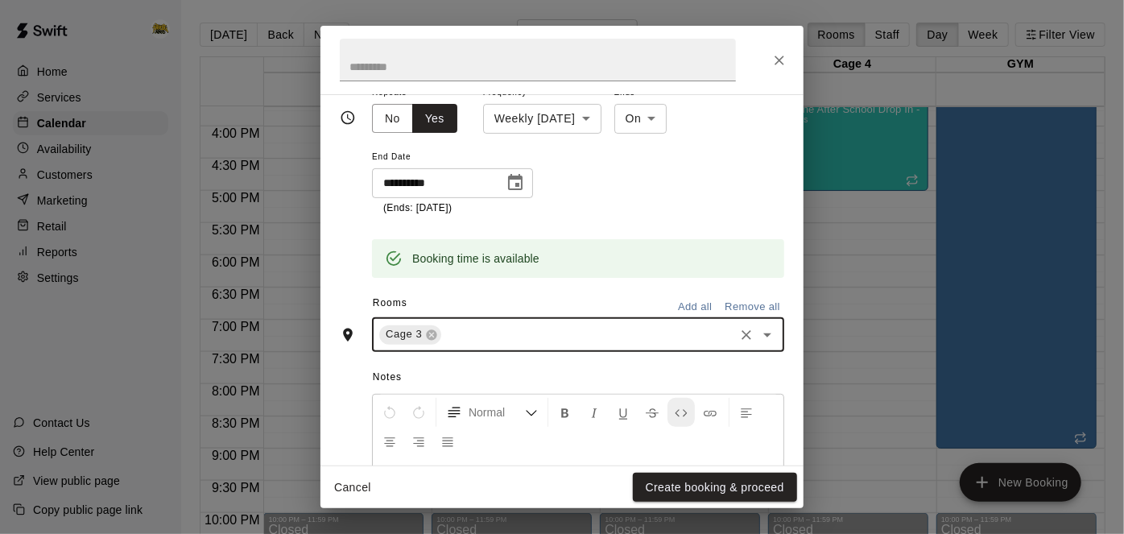
scroll to position [283, 0]
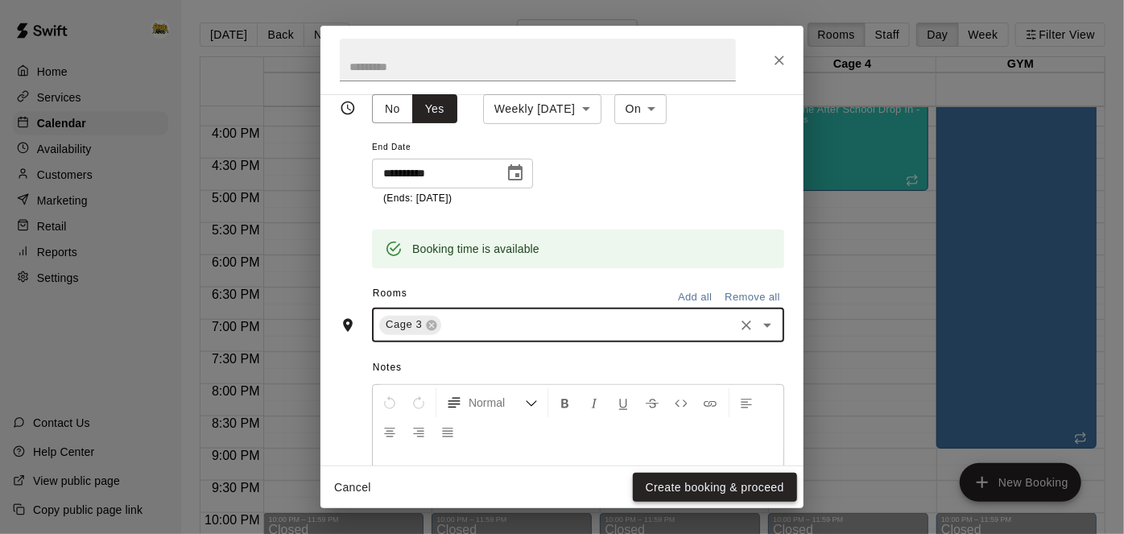
click at [687, 494] on button "Create booking & proceed" at bounding box center [715, 488] width 164 height 30
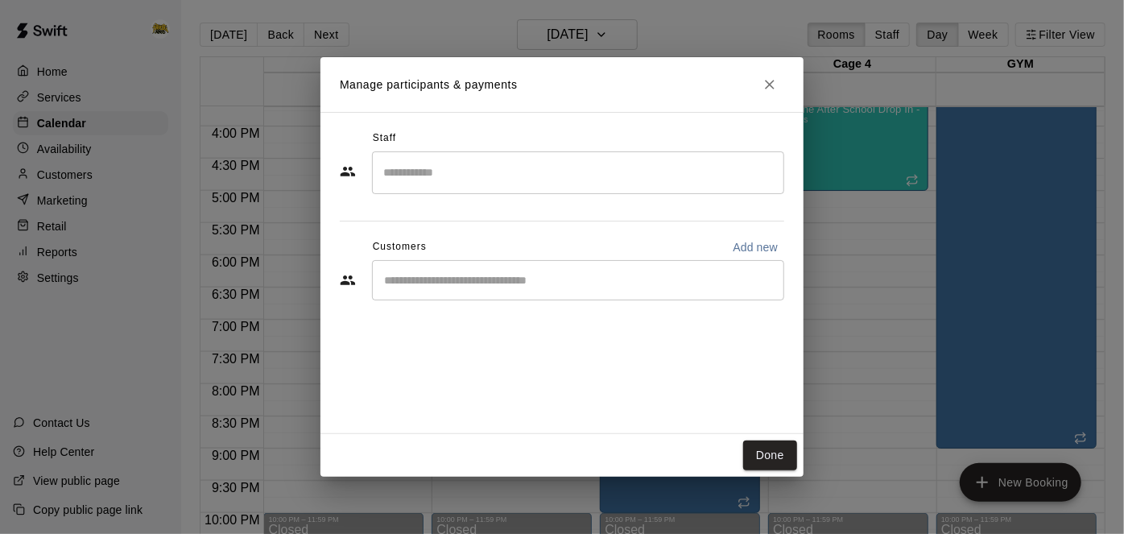
click at [616, 283] on input "Start typing to search customers..." at bounding box center [578, 280] width 398 height 16
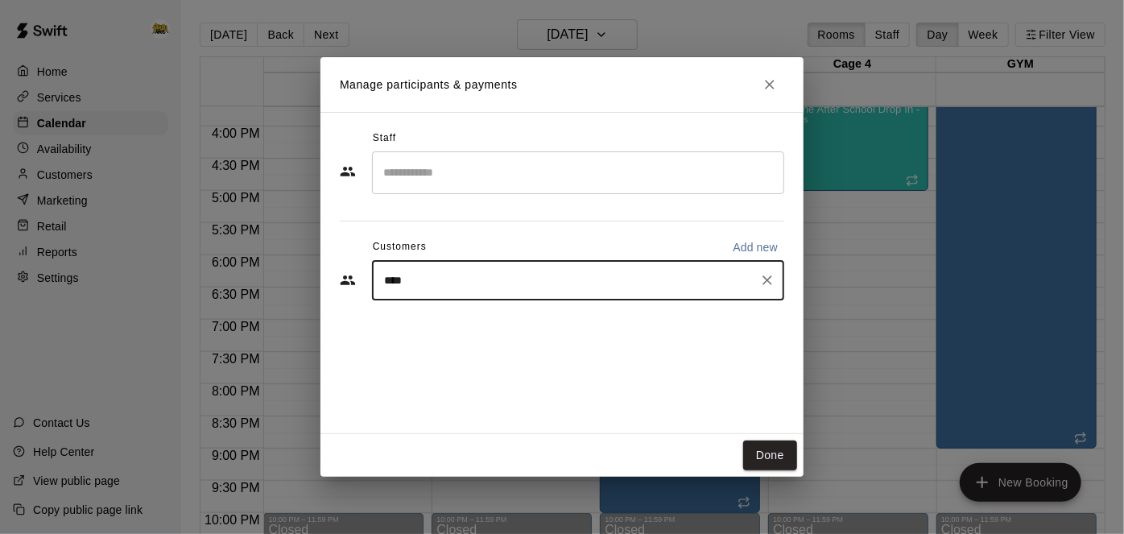
type input "*****"
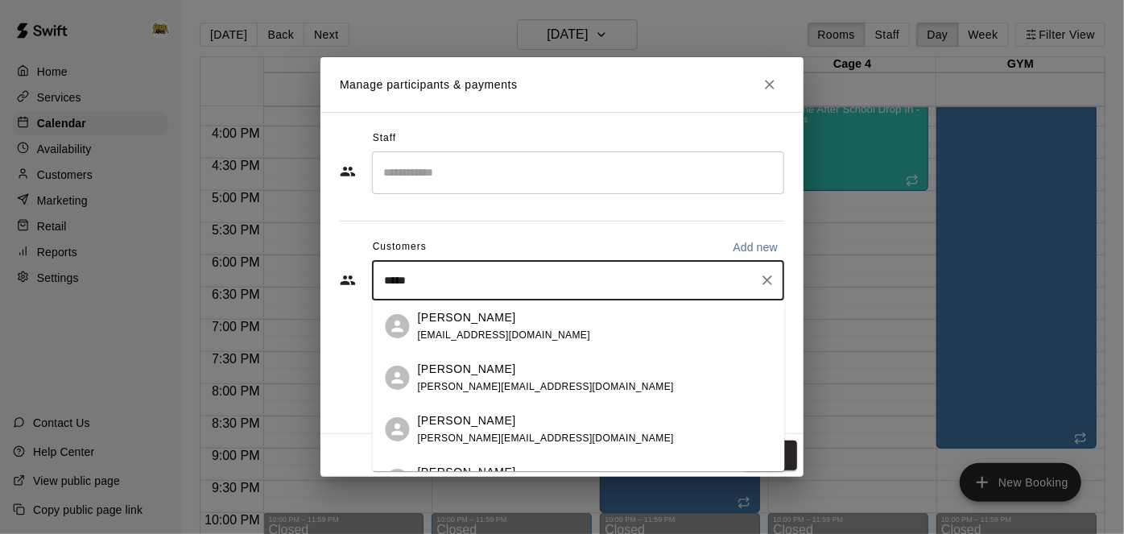
click at [563, 331] on div "[PERSON_NAME] [EMAIL_ADDRESS][DOMAIN_NAME]" at bounding box center [595, 326] width 354 height 35
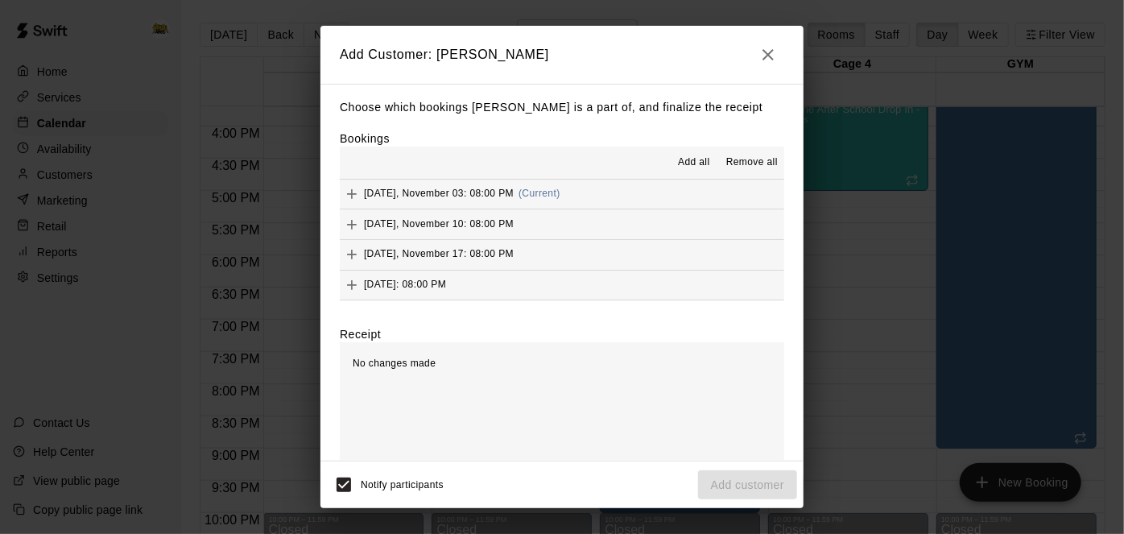
click at [691, 164] on span "Add all" at bounding box center [694, 163] width 32 height 16
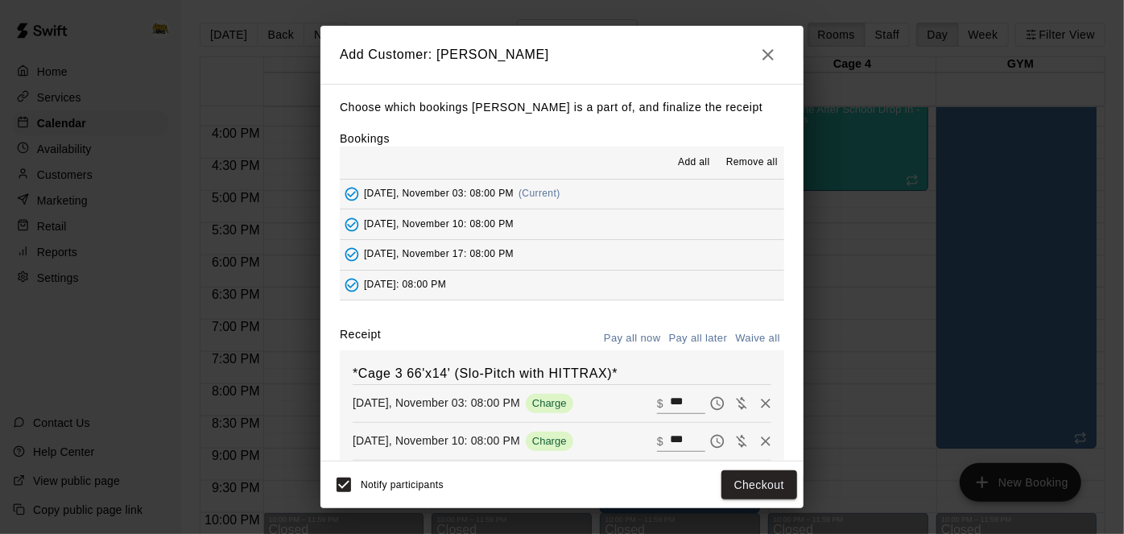
click at [704, 331] on button "Pay all later" at bounding box center [698, 338] width 67 height 25
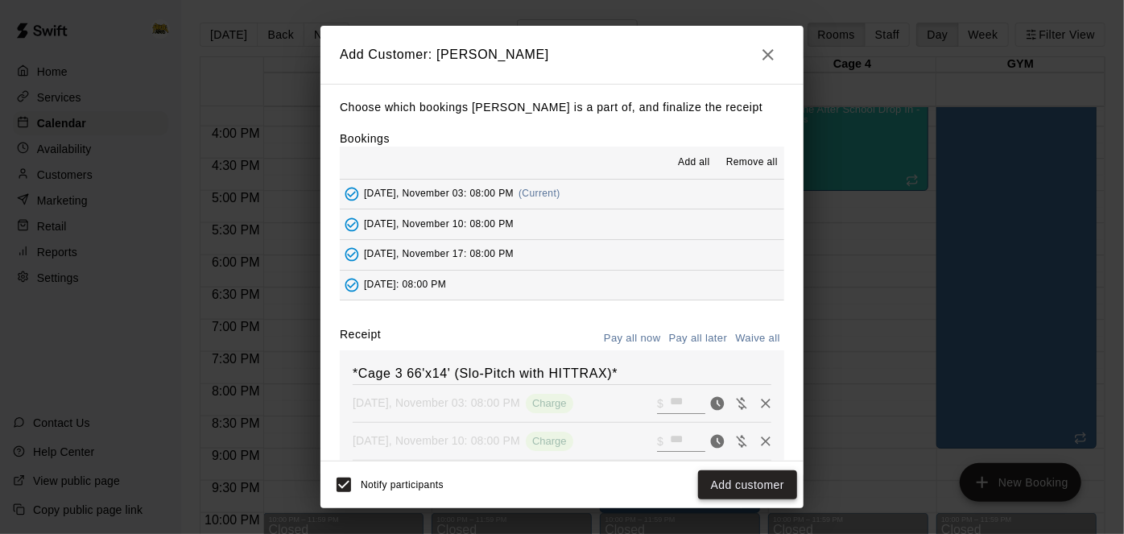
click at [730, 485] on button "Add customer" at bounding box center [747, 485] width 99 height 30
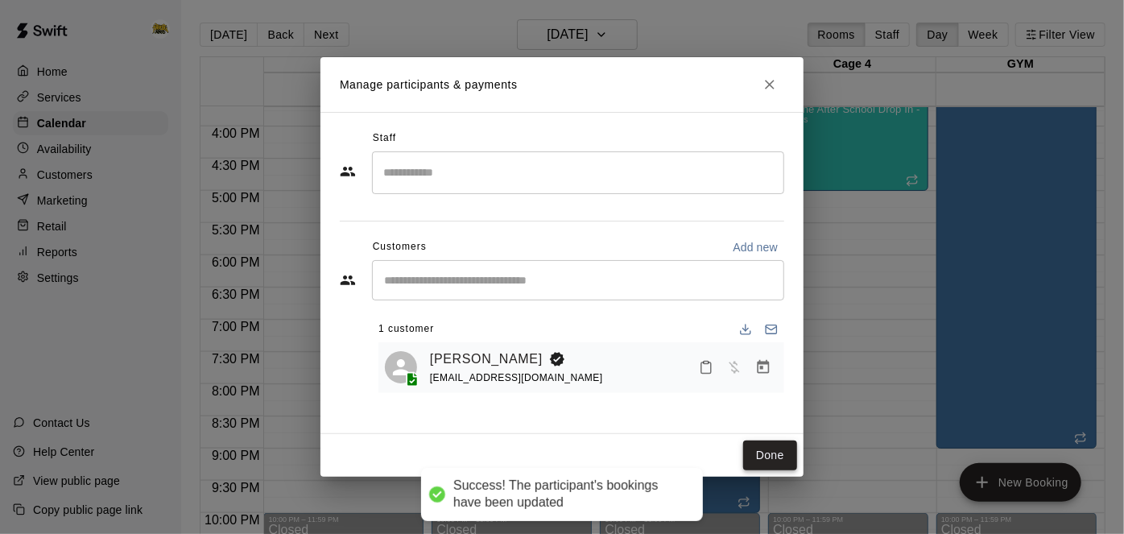
click at [774, 466] on button "Done" at bounding box center [770, 455] width 54 height 30
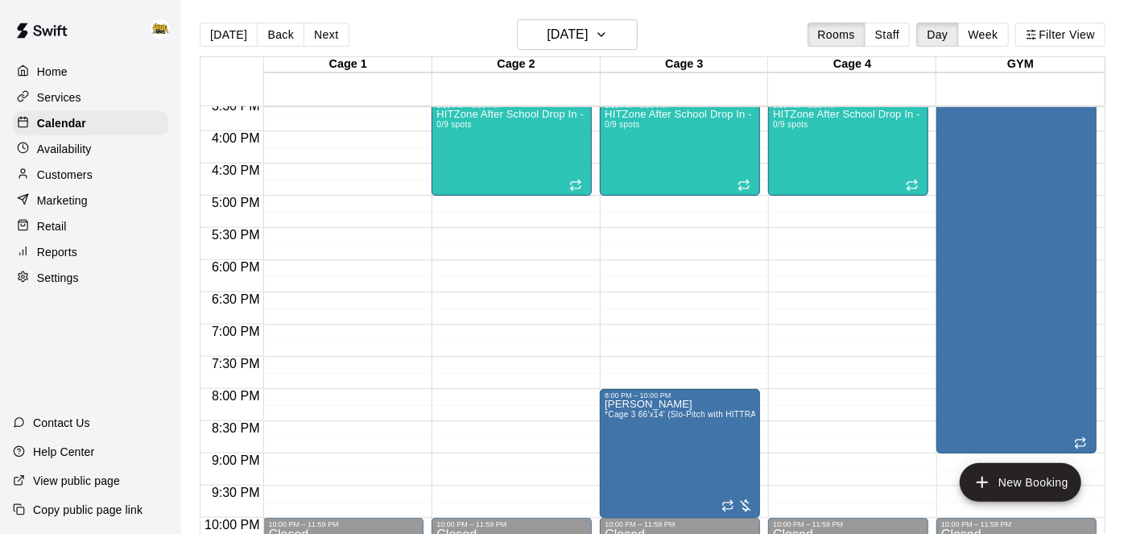
scroll to position [1033, 0]
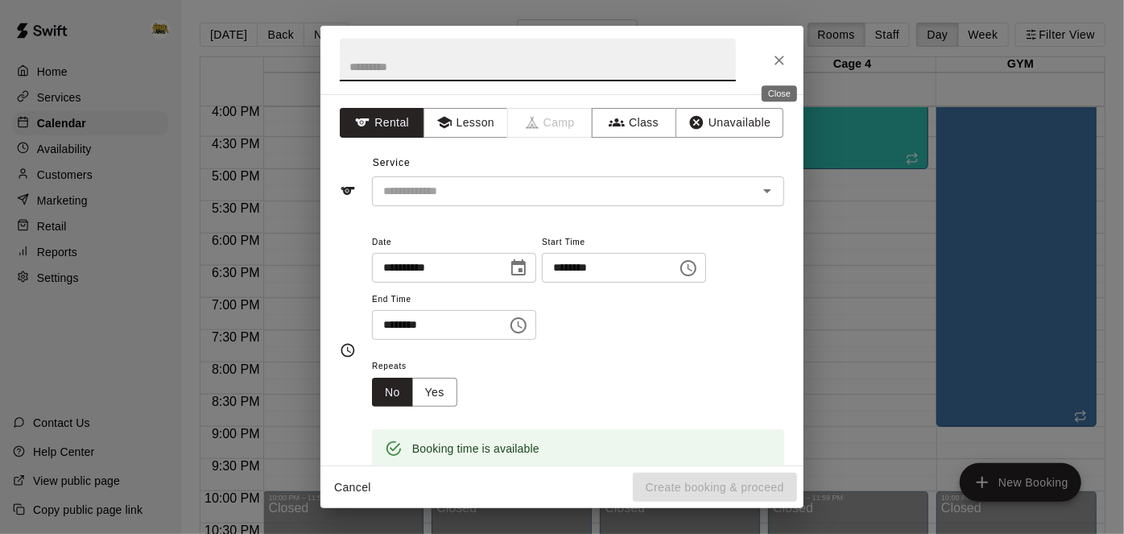
click at [782, 55] on icon "Close" at bounding box center [779, 60] width 16 height 16
